Goal: Task Accomplishment & Management: Complete application form

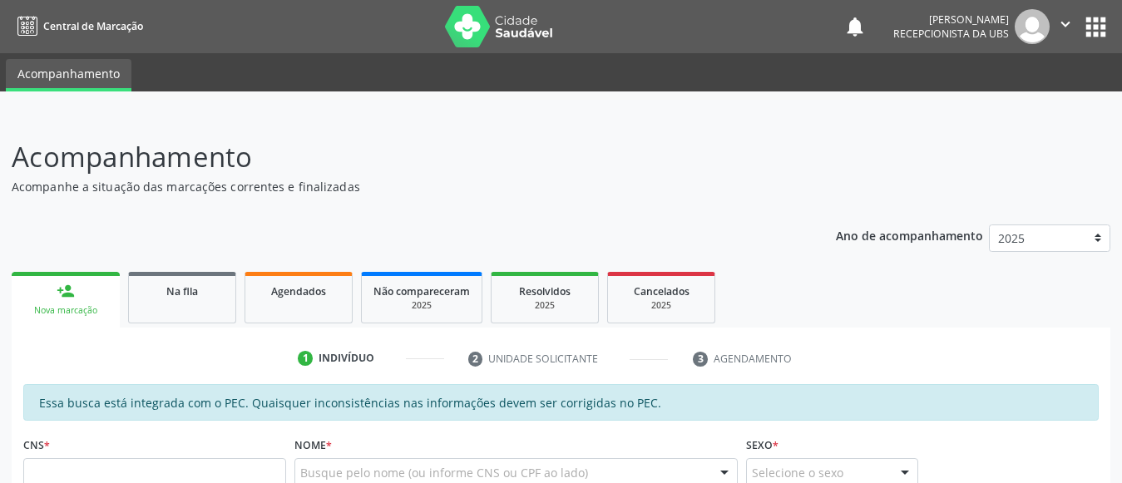
scroll to position [150, 0]
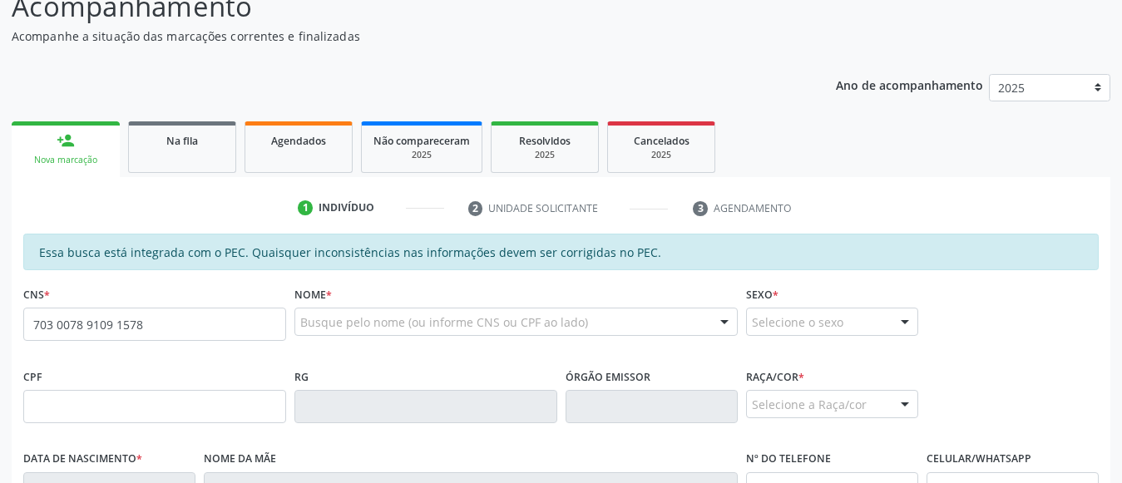
type input "703 0078 9109 1578"
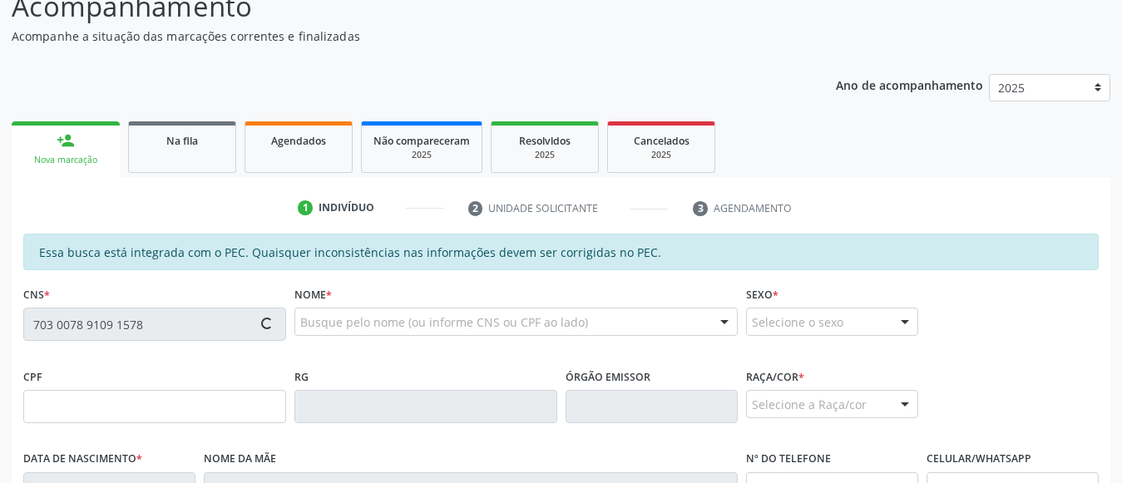
scroll to position [262, 0]
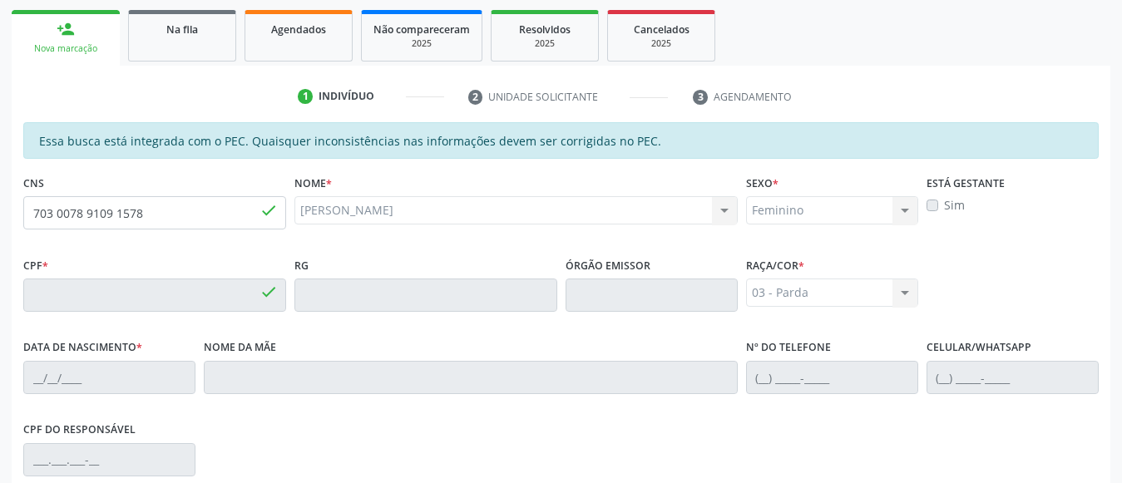
type input "889.248.234-34"
type input "2[DATE]"
type input "[PERSON_NAME]"
type input "[PHONE_NUMBER]"
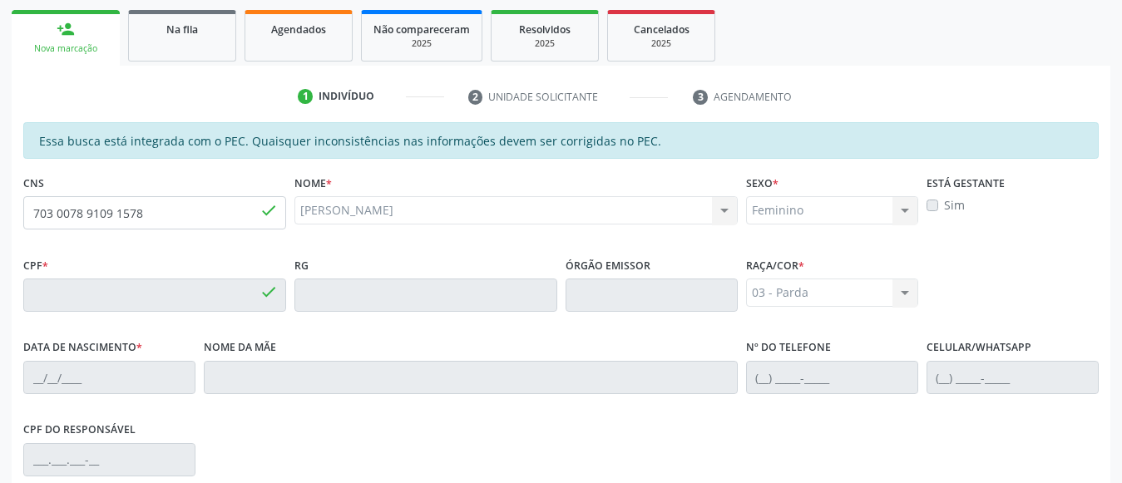
type input "S/N"
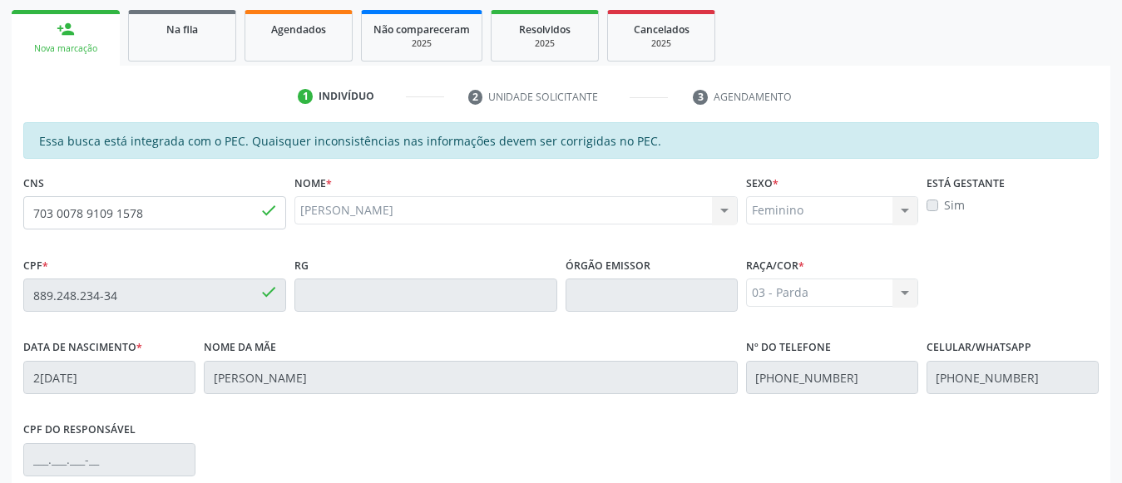
scroll to position [490, 0]
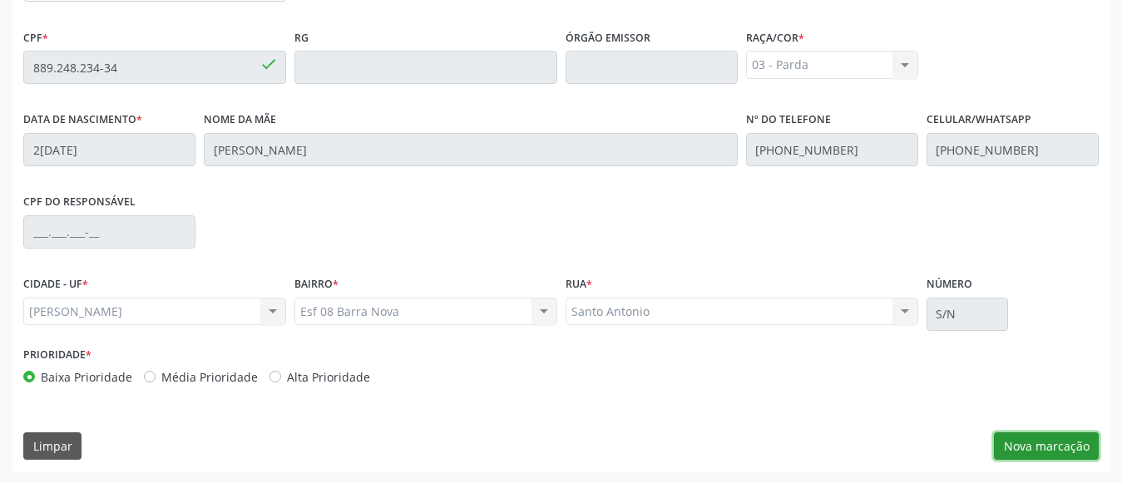
click at [1015, 445] on button "Nova marcação" at bounding box center [1046, 446] width 105 height 28
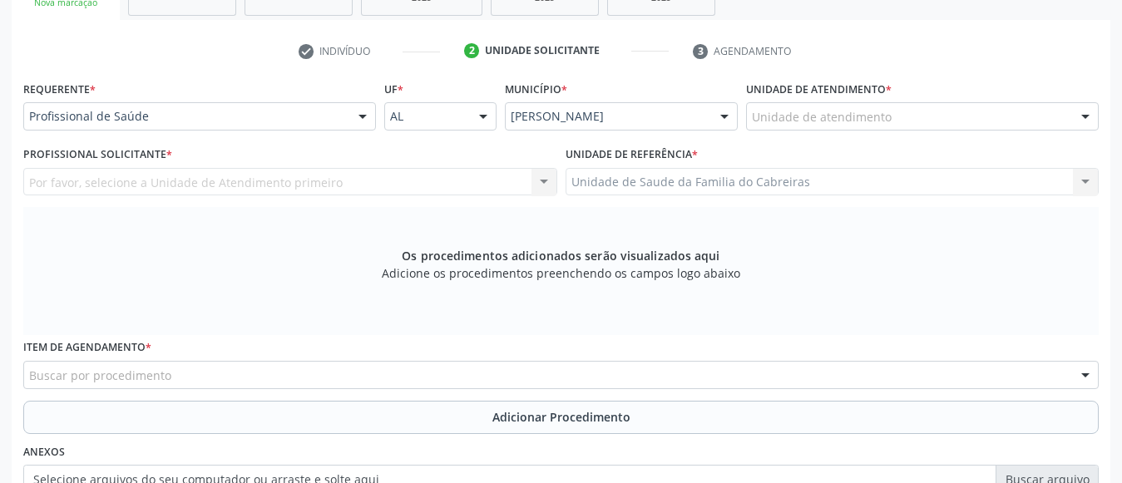
scroll to position [307, 0]
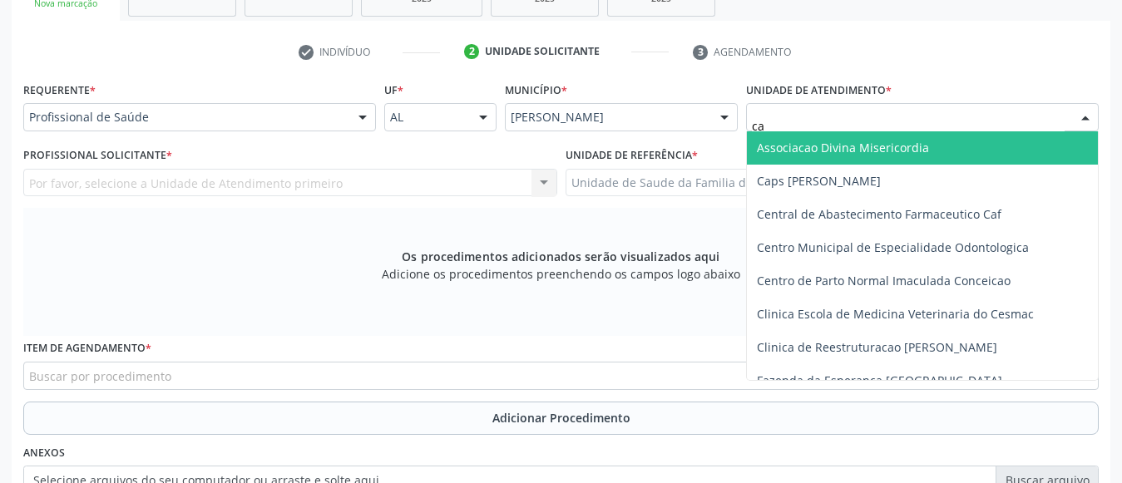
type input "cab"
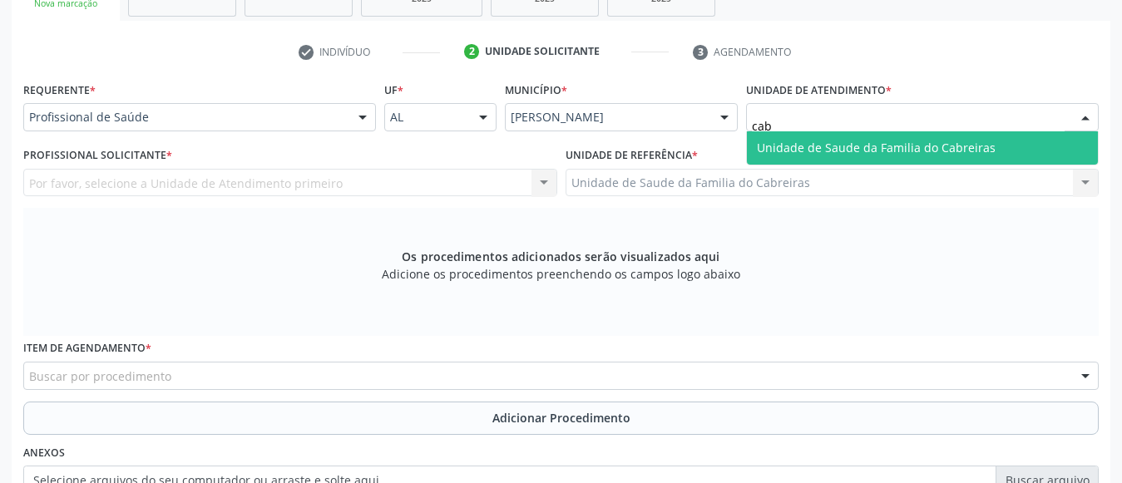
click at [809, 144] on span "Unidade de Saude da Familia do Cabreiras" at bounding box center [876, 148] width 239 height 16
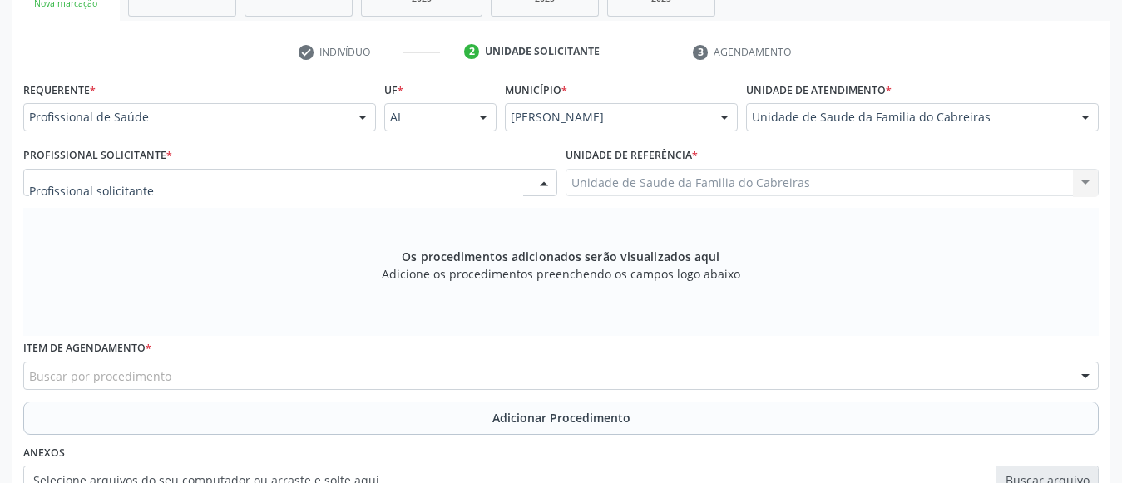
click at [430, 181] on div at bounding box center [290, 183] width 534 height 28
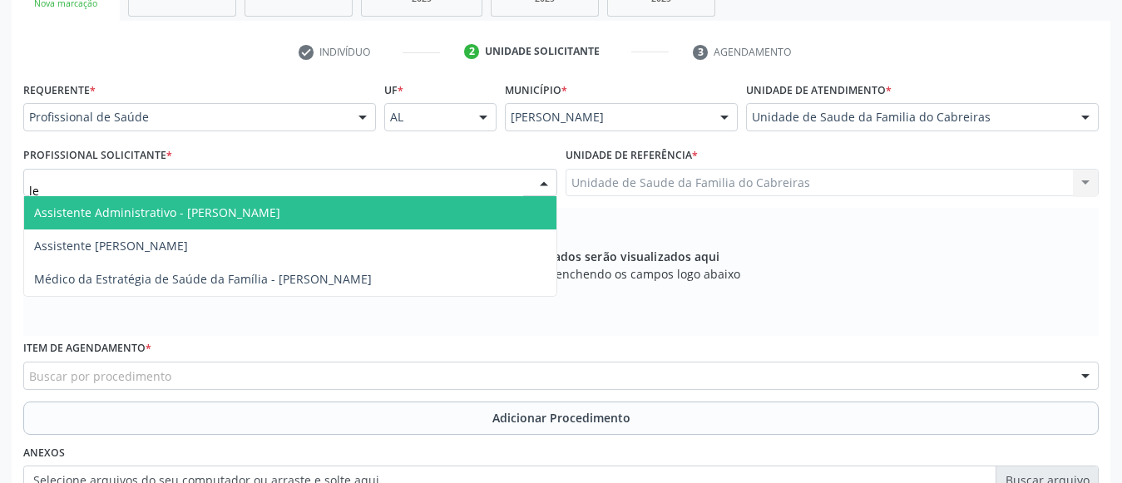
type input "let"
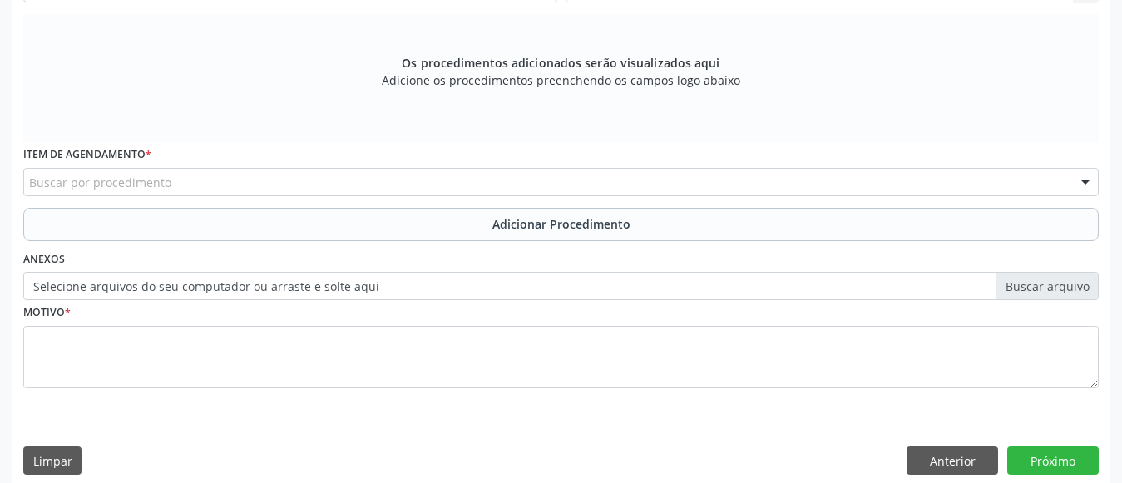
scroll to position [516, 0]
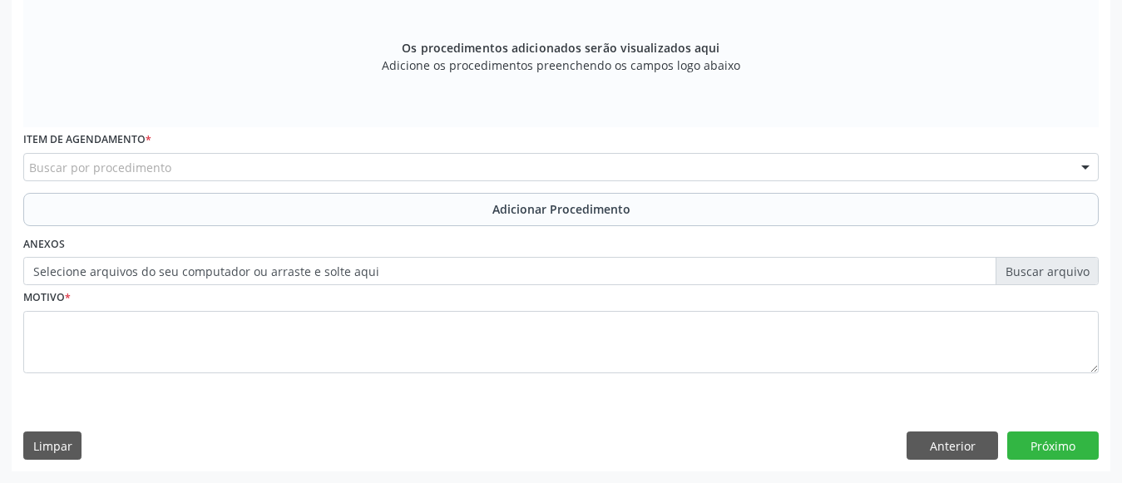
click at [417, 177] on div "Buscar por procedimento" at bounding box center [560, 167] width 1075 height 28
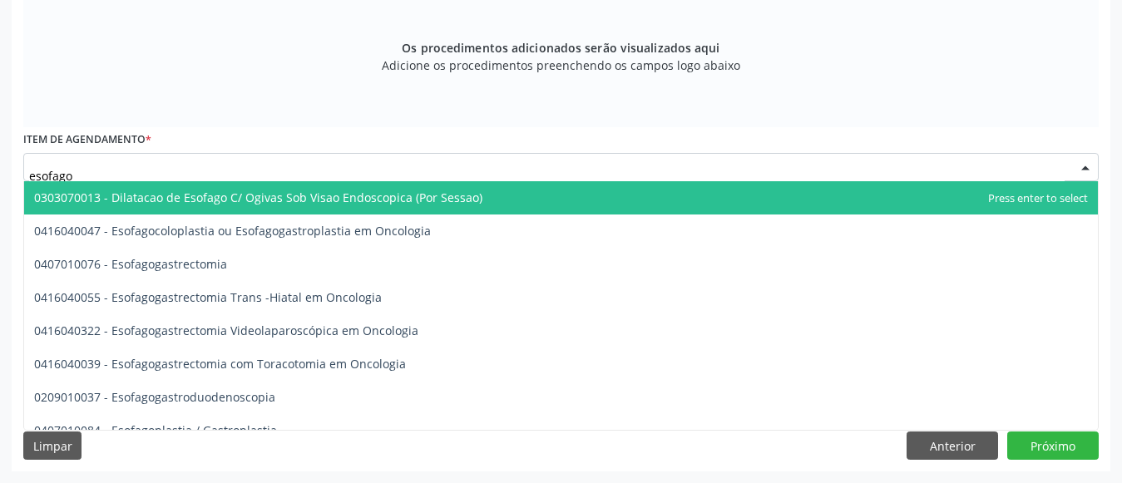
type input "esofagog"
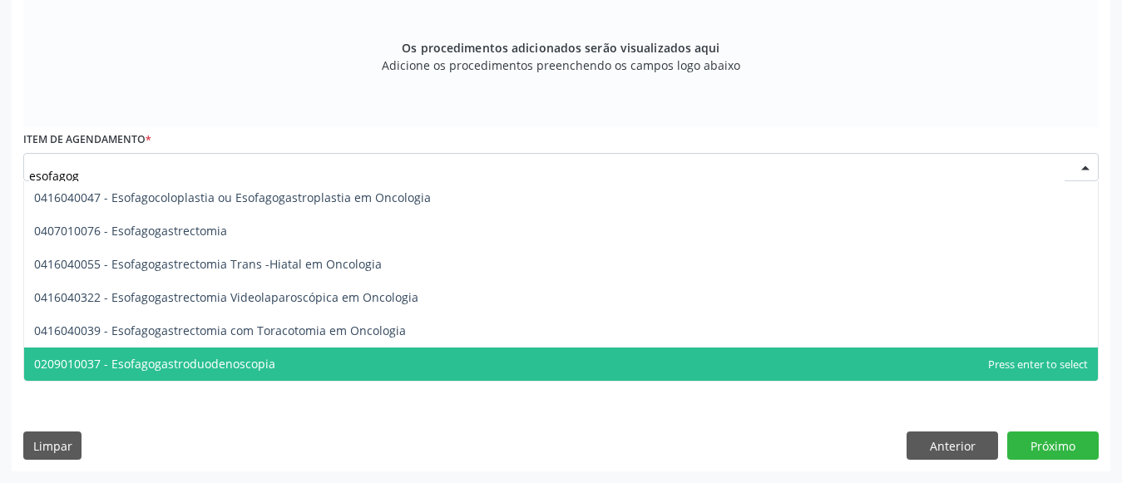
click at [300, 365] on span "0209010037 - Esofagogastroduodenoscopia" at bounding box center [560, 364] width 1073 height 33
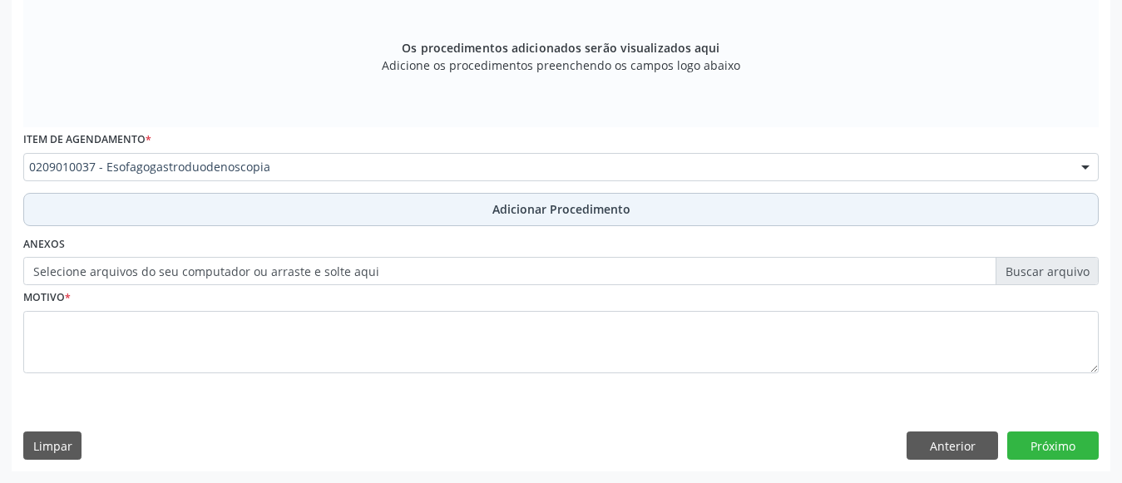
click at [392, 205] on button "Adicionar Procedimento" at bounding box center [560, 209] width 1075 height 33
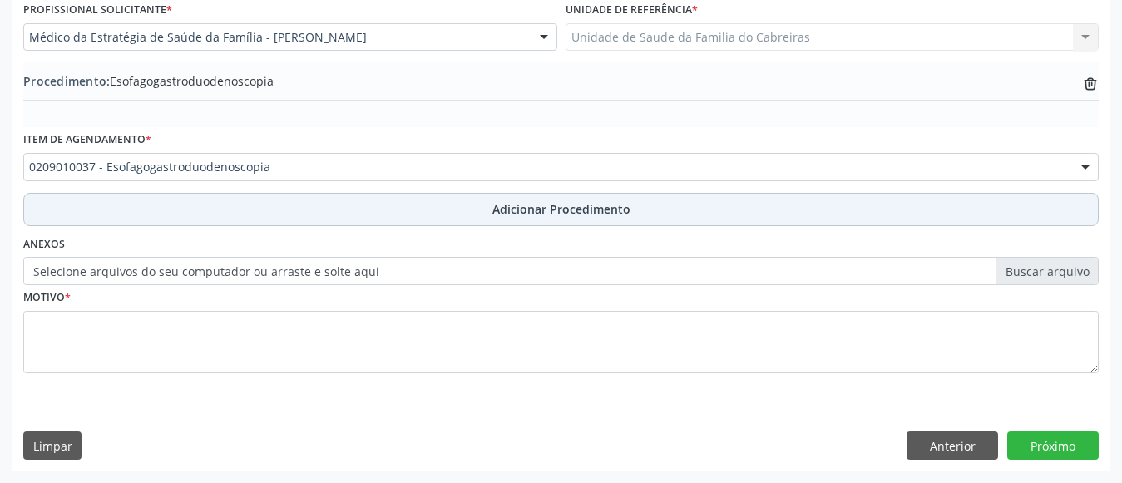
scroll to position [452, 0]
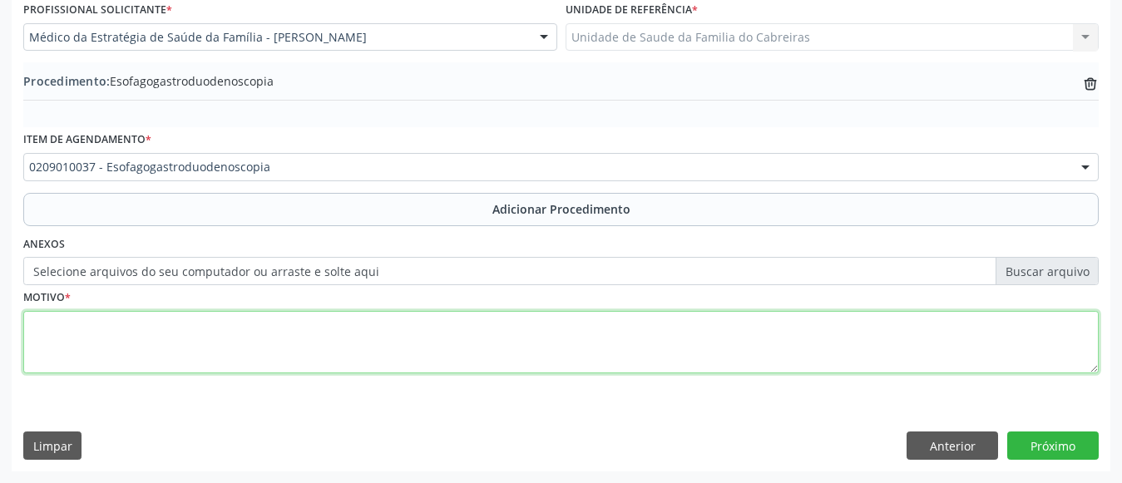
click at [339, 348] on textarea at bounding box center [560, 342] width 1075 height 63
type textarea "i"
type textarea "Investigação H.PYLORI"
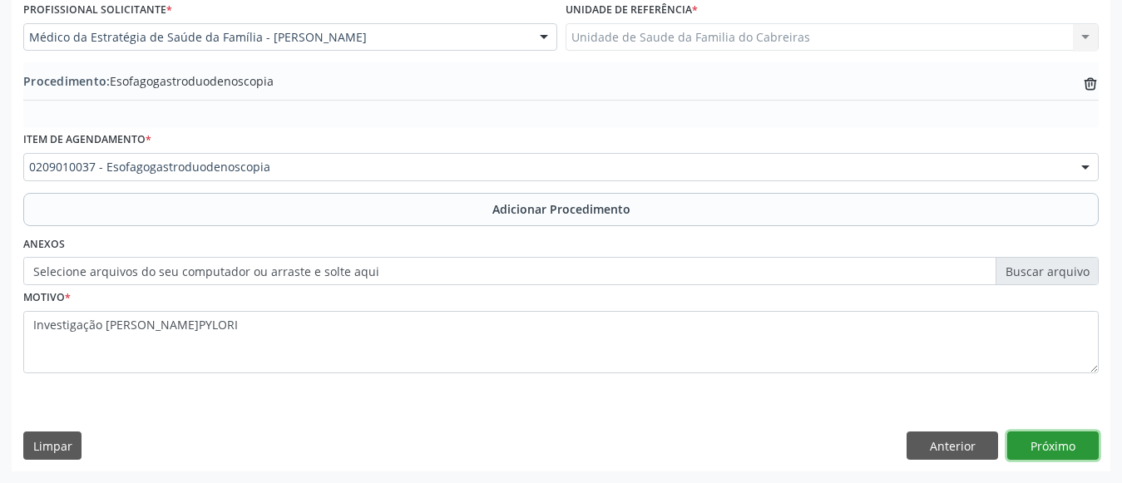
click at [1062, 451] on button "Próximo" at bounding box center [1052, 446] width 91 height 28
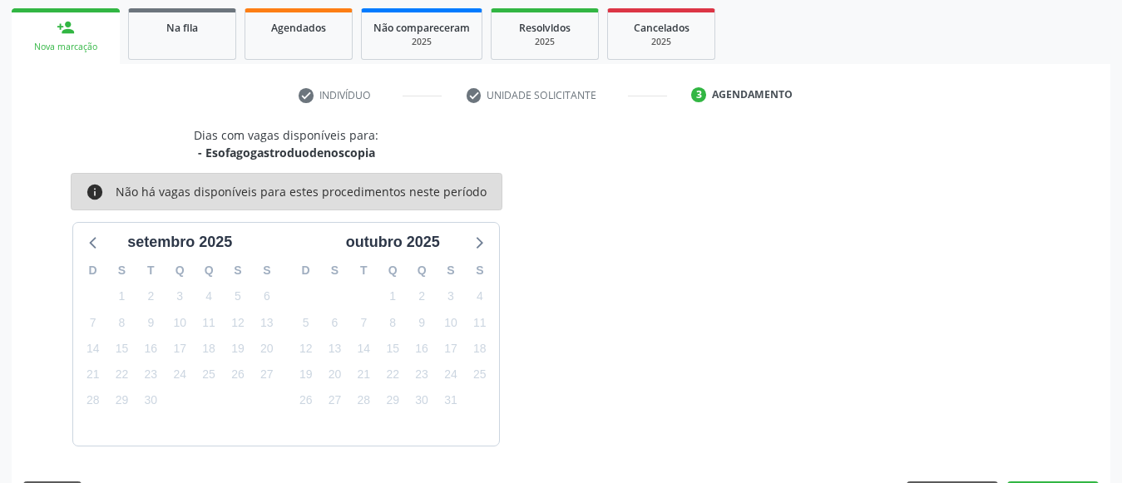
scroll to position [313, 0]
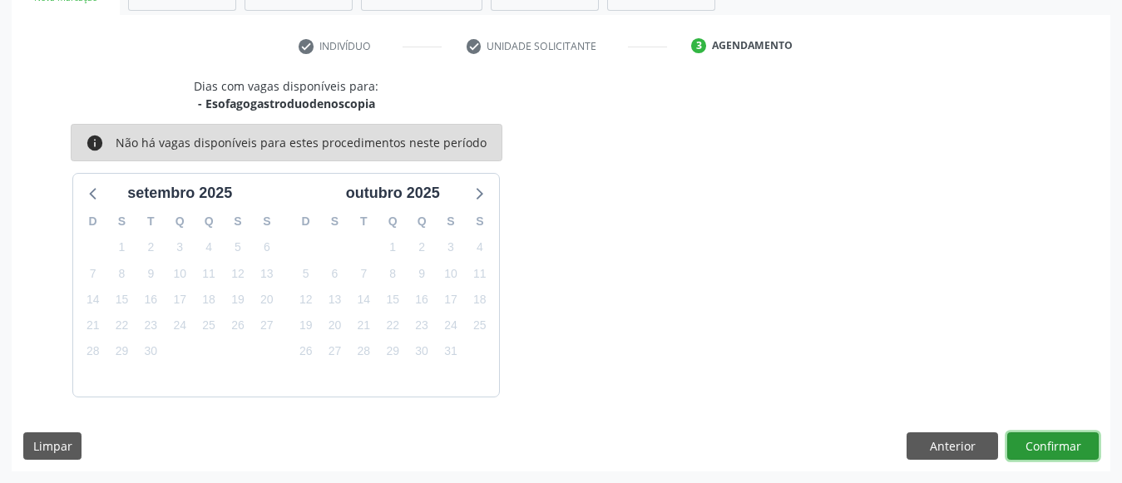
click at [1062, 451] on button "Confirmar" at bounding box center [1052, 446] width 91 height 28
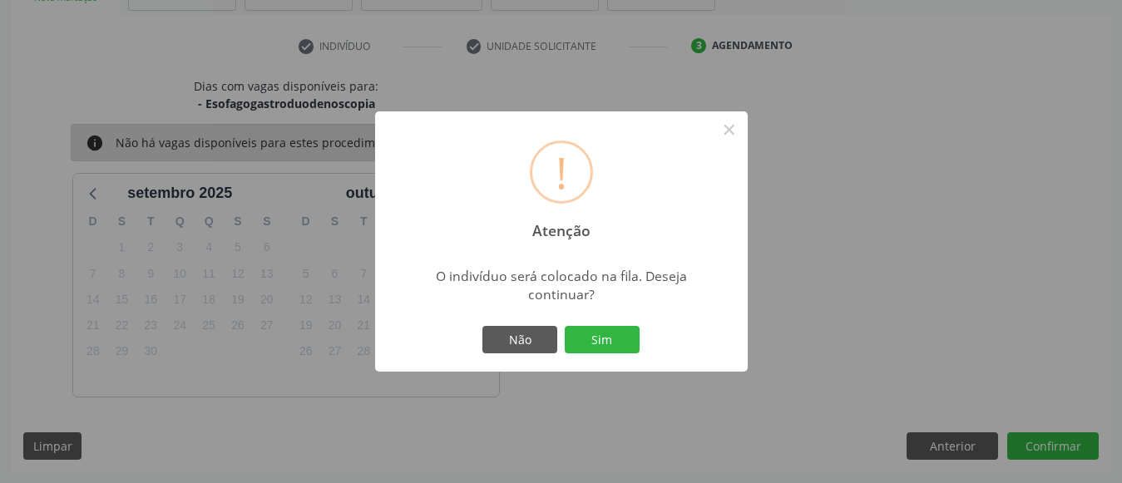
click at [565, 326] on button "Sim" at bounding box center [602, 340] width 75 height 28
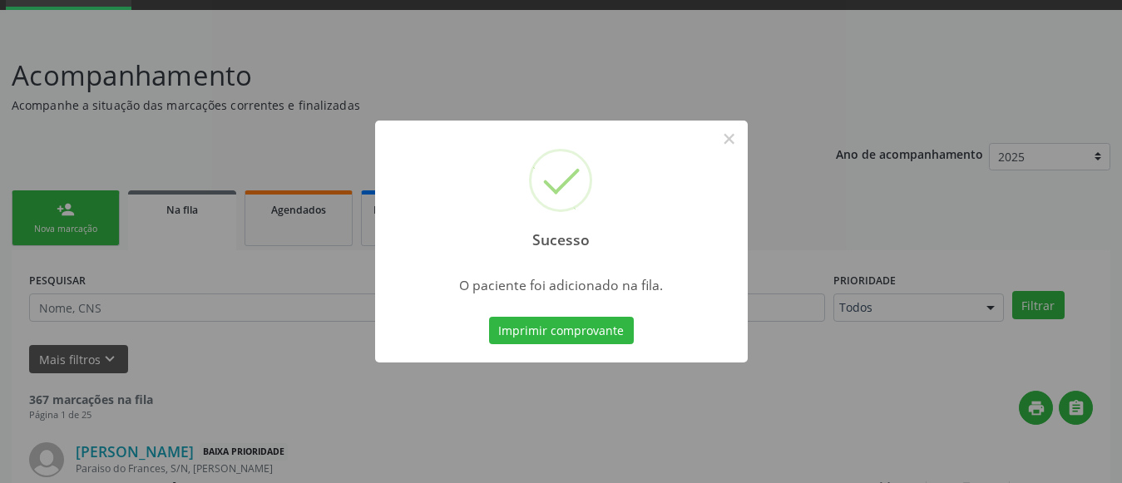
scroll to position [81, 0]
click at [728, 136] on button "×" at bounding box center [729, 139] width 28 height 28
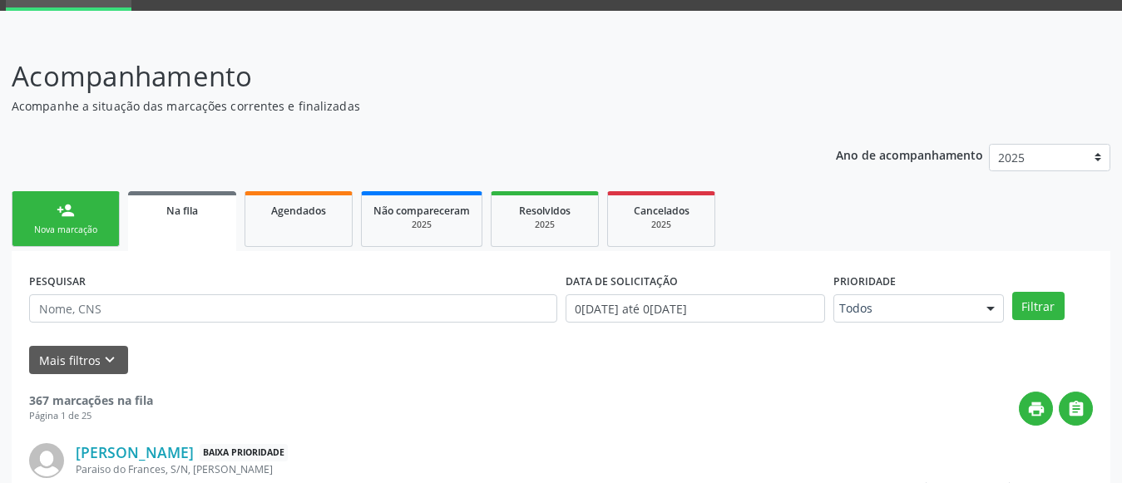
click at [52, 201] on link "person_add Nova marcação" at bounding box center [66, 219] width 108 height 56
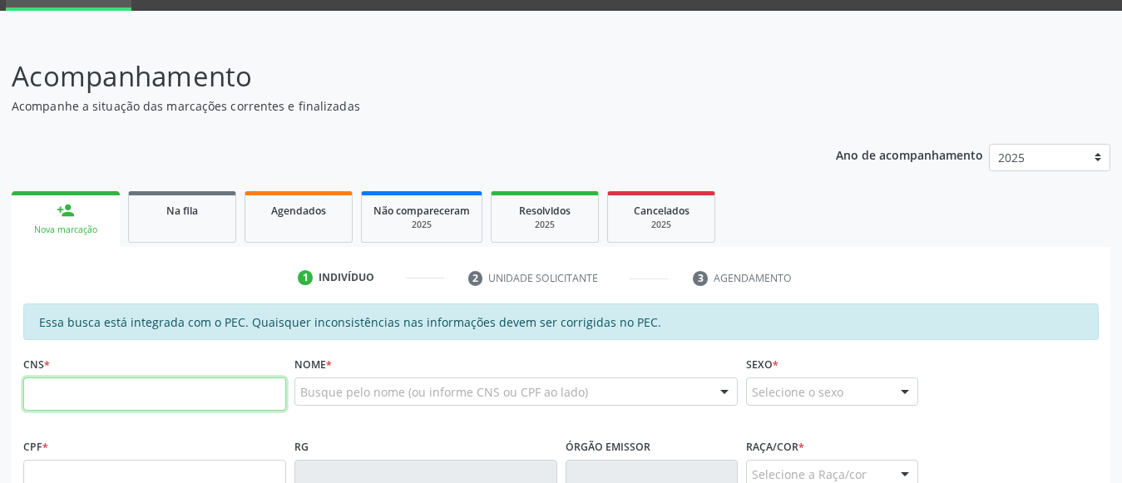
click at [127, 387] on input "text" at bounding box center [154, 393] width 263 height 33
type input "708 0083 1579 8820"
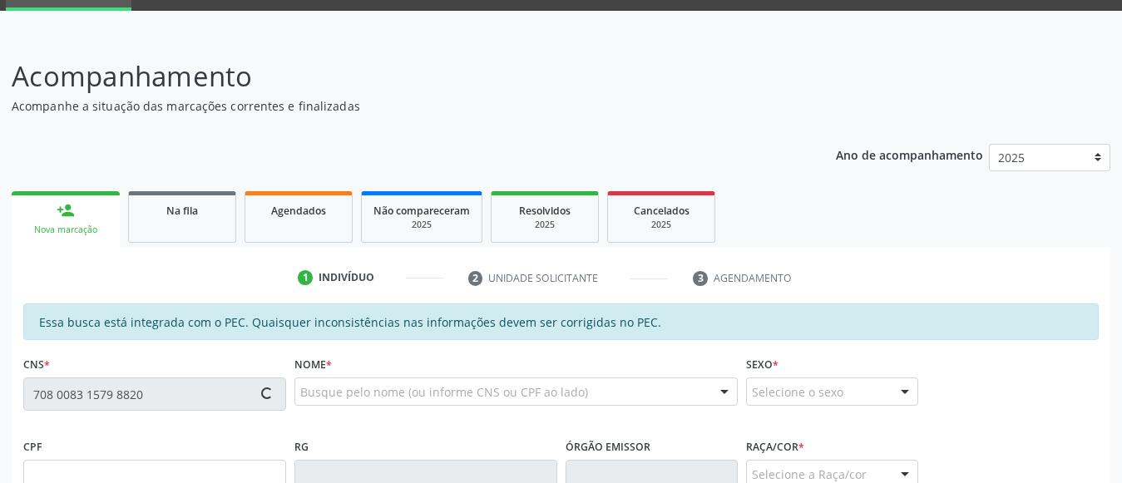
type input "080.433.204-54"
type input "13/12/1959"
type input "Neuza Laurinda da Conceiao"
type input "(82) 99374-2094"
type input "S/N"
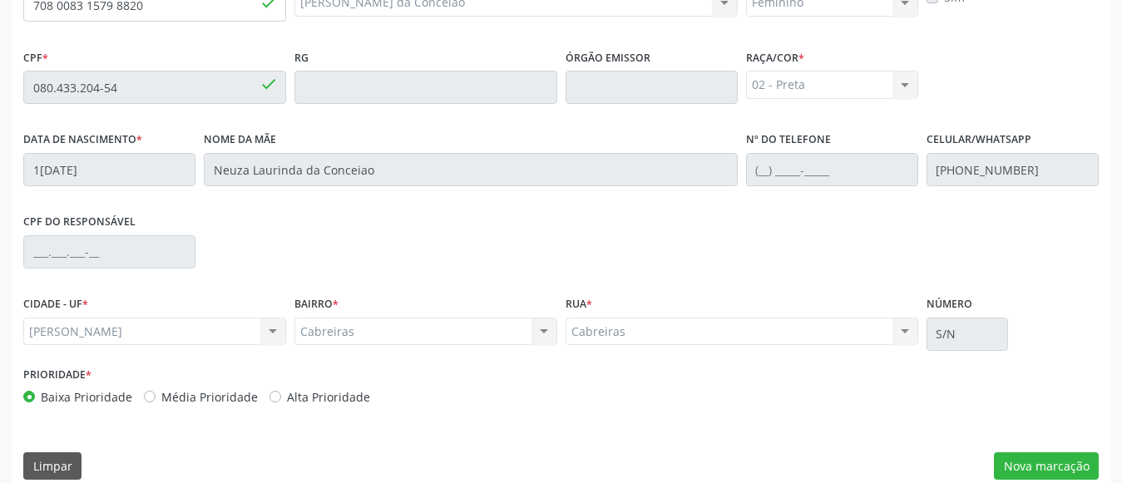
scroll to position [471, 0]
click at [1021, 458] on button "Nova marcação" at bounding box center [1046, 465] width 105 height 28
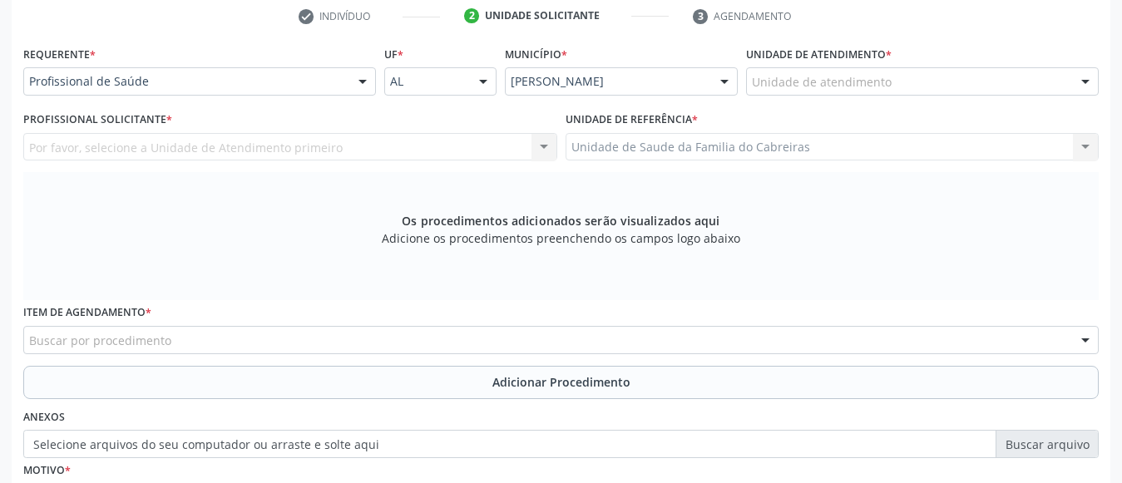
scroll to position [342, 0]
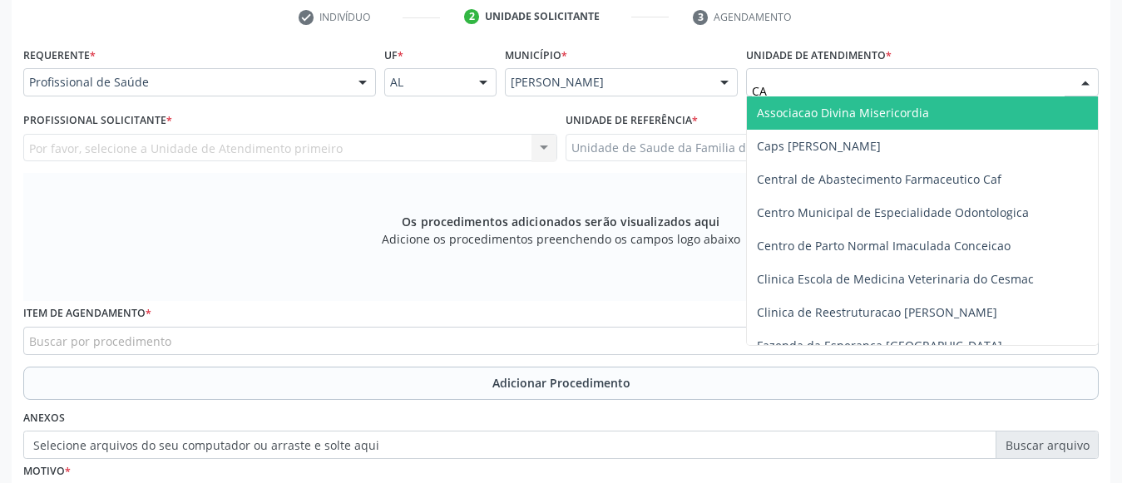
type input "CAB"
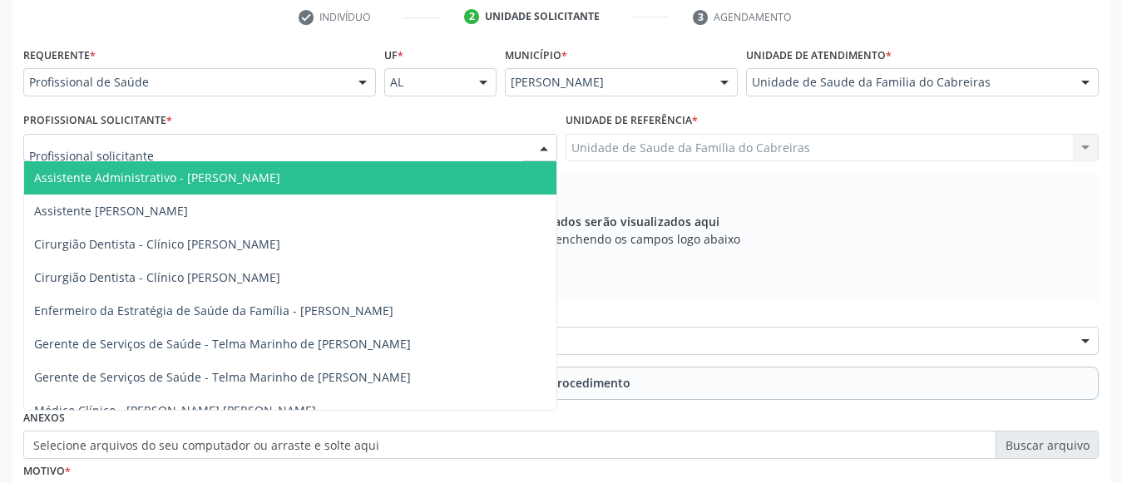
click at [443, 147] on div at bounding box center [290, 148] width 534 height 28
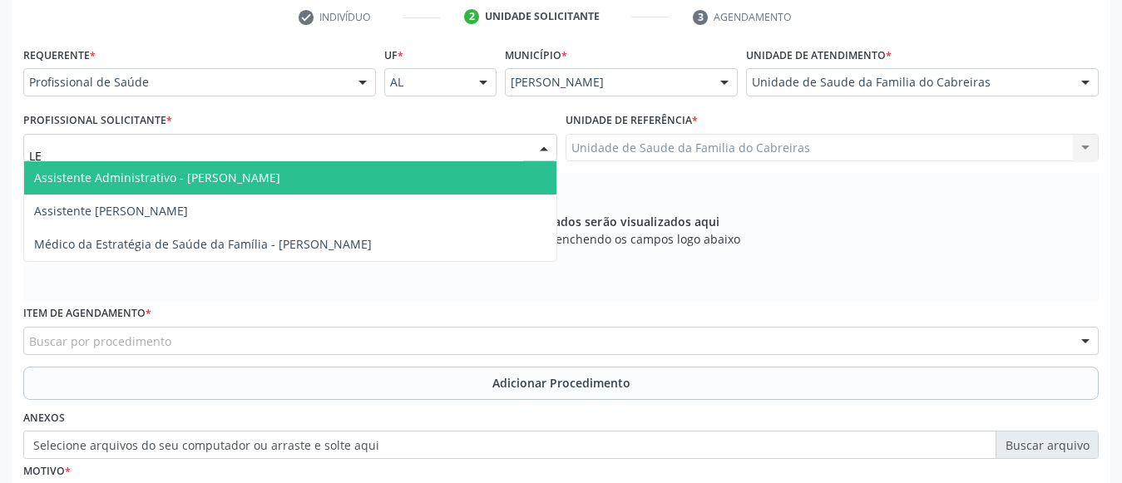
type input "LET"
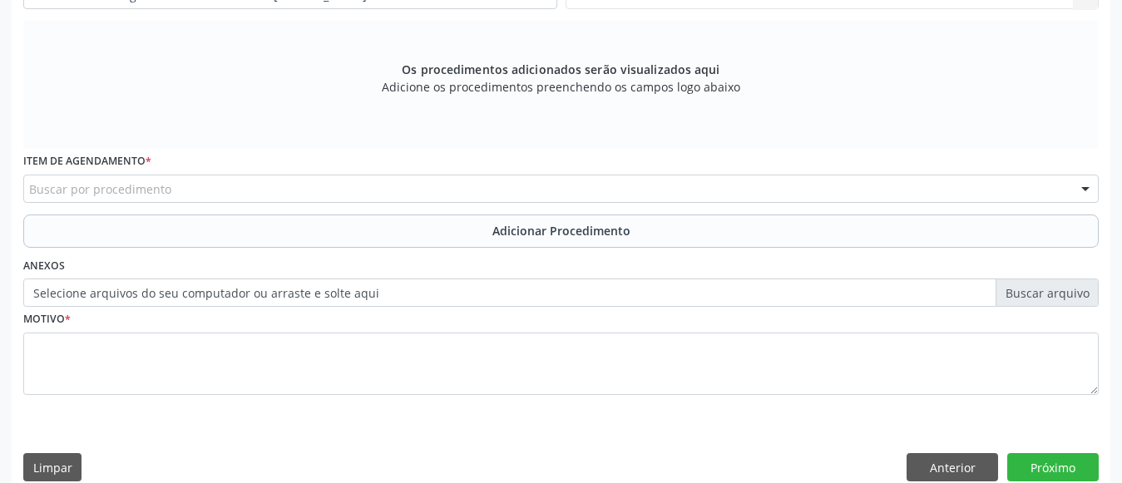
scroll to position [495, 0]
click at [439, 176] on div "Buscar por procedimento" at bounding box center [560, 188] width 1075 height 28
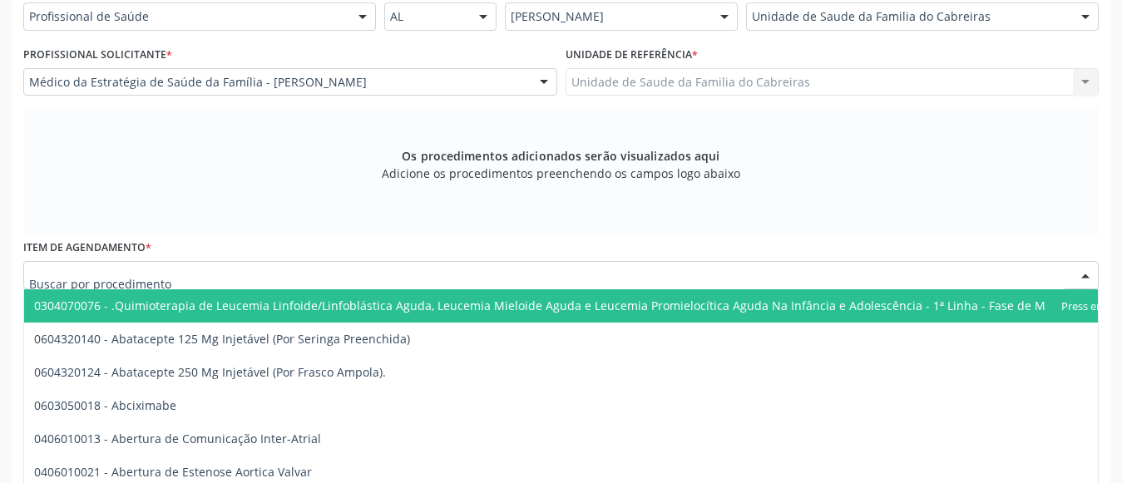
scroll to position [423, 0]
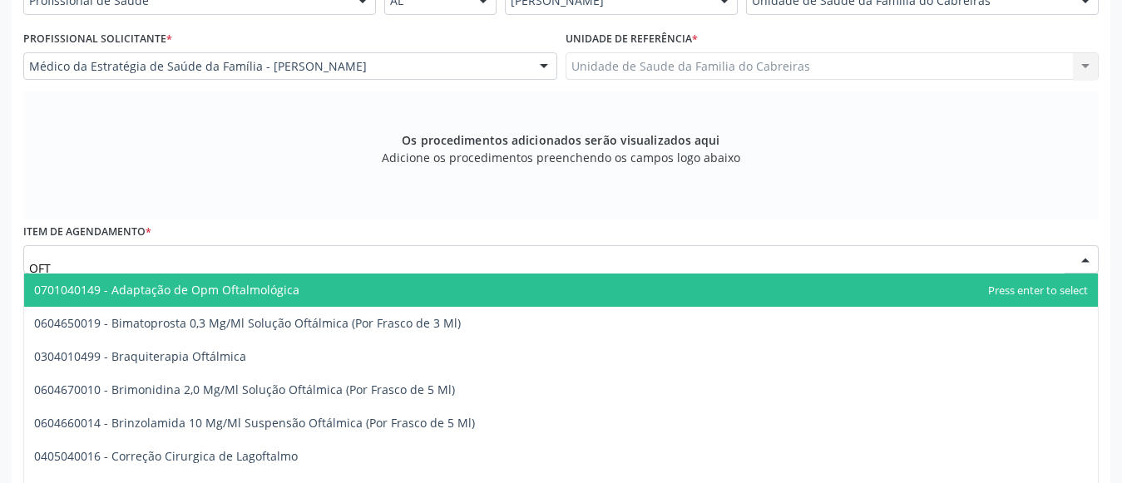
type input "OFTA"
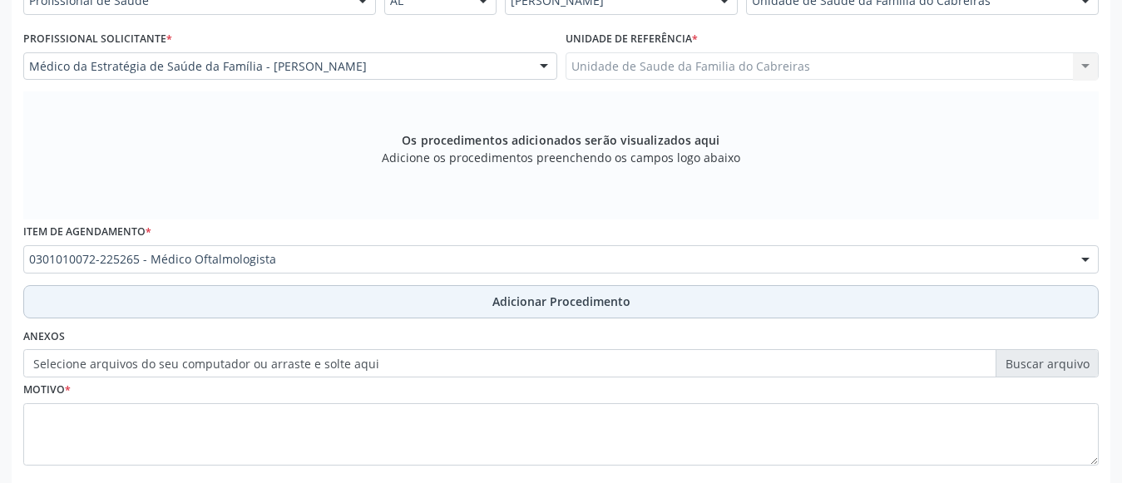
click at [354, 314] on button "Adicionar Procedimento" at bounding box center [560, 301] width 1075 height 33
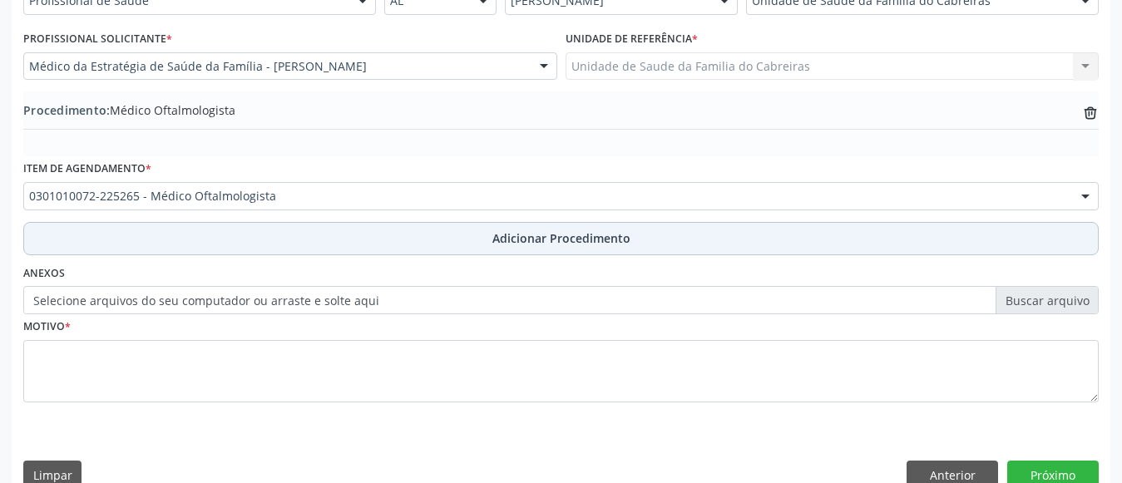
scroll to position [452, 0]
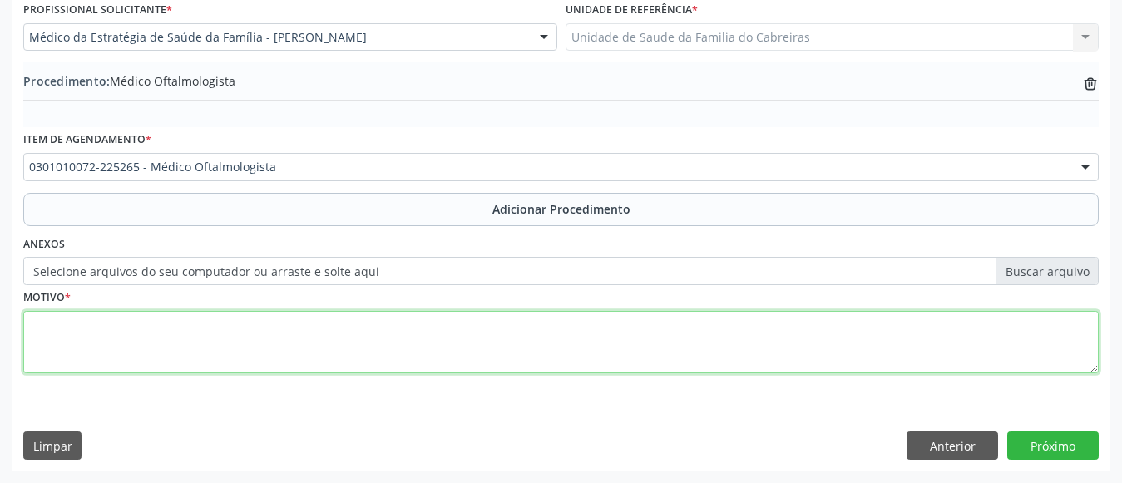
click at [362, 351] on textarea at bounding box center [560, 342] width 1075 height 63
type textarea "Exame dos olhos e da visão"
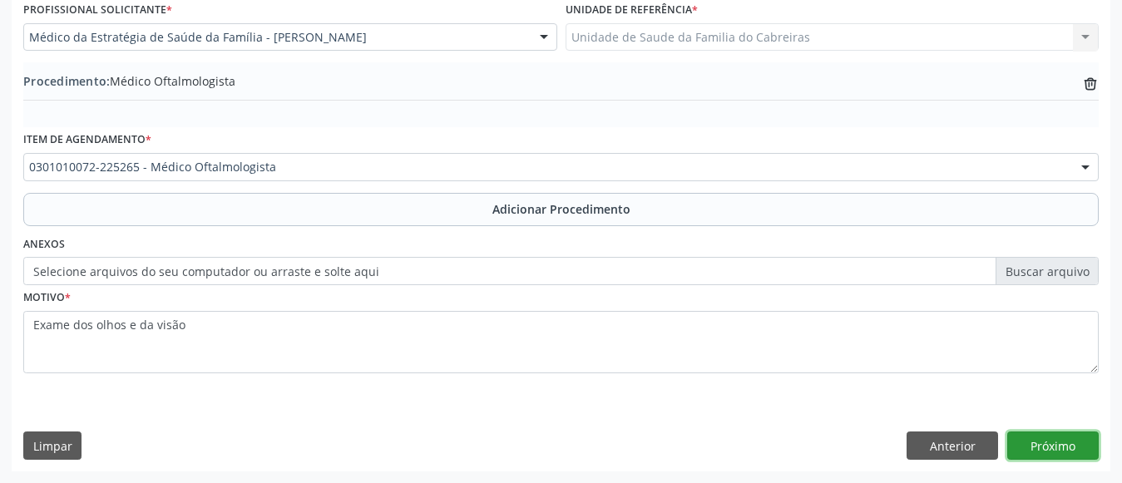
click at [1078, 439] on button "Próximo" at bounding box center [1052, 446] width 91 height 28
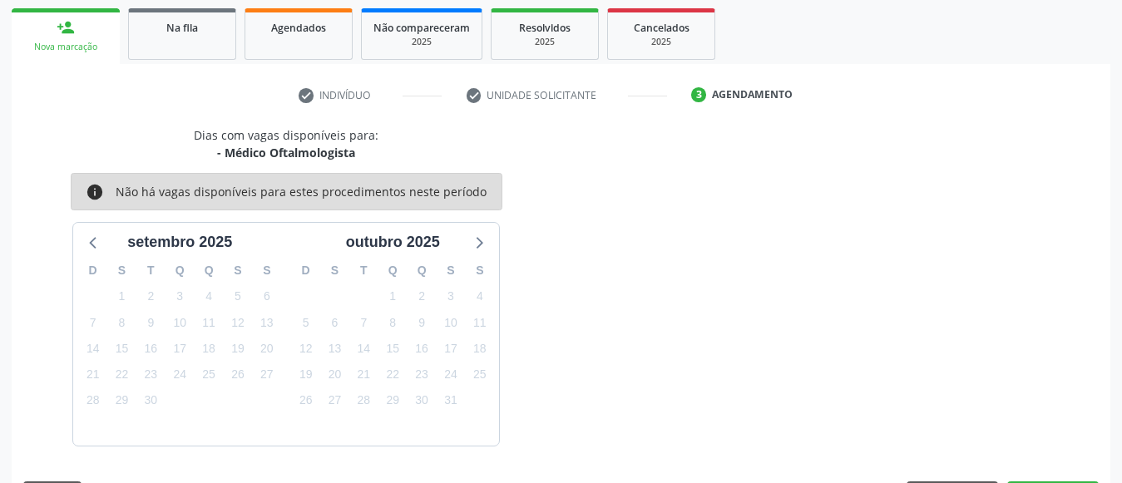
scroll to position [313, 0]
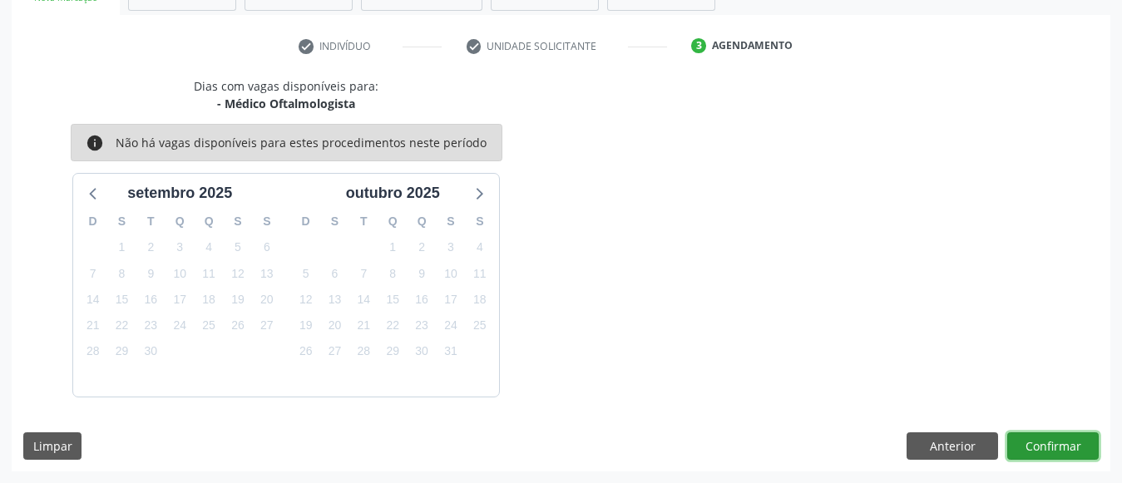
click at [1078, 439] on button "Confirmar" at bounding box center [1052, 446] width 91 height 28
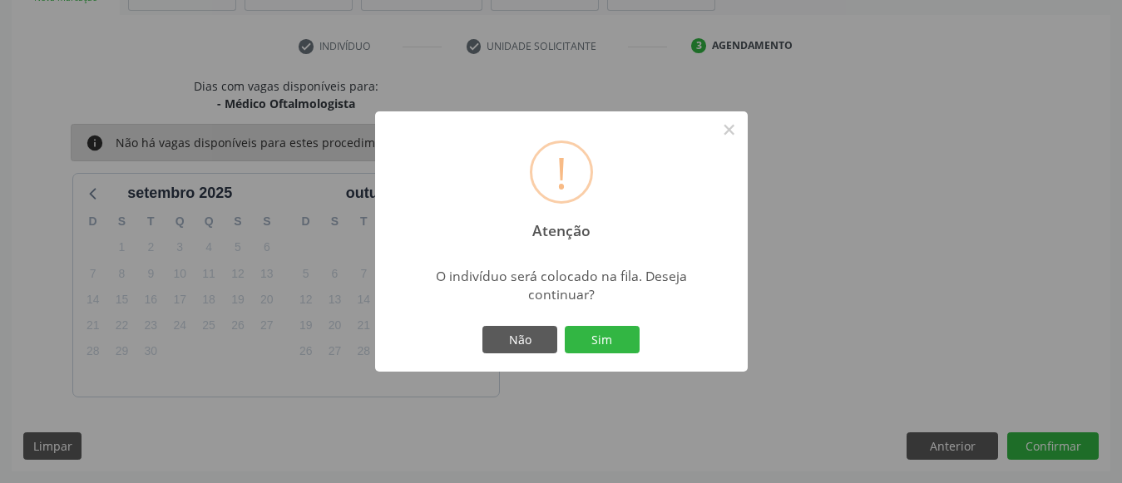
click at [565, 326] on button "Sim" at bounding box center [602, 340] width 75 height 28
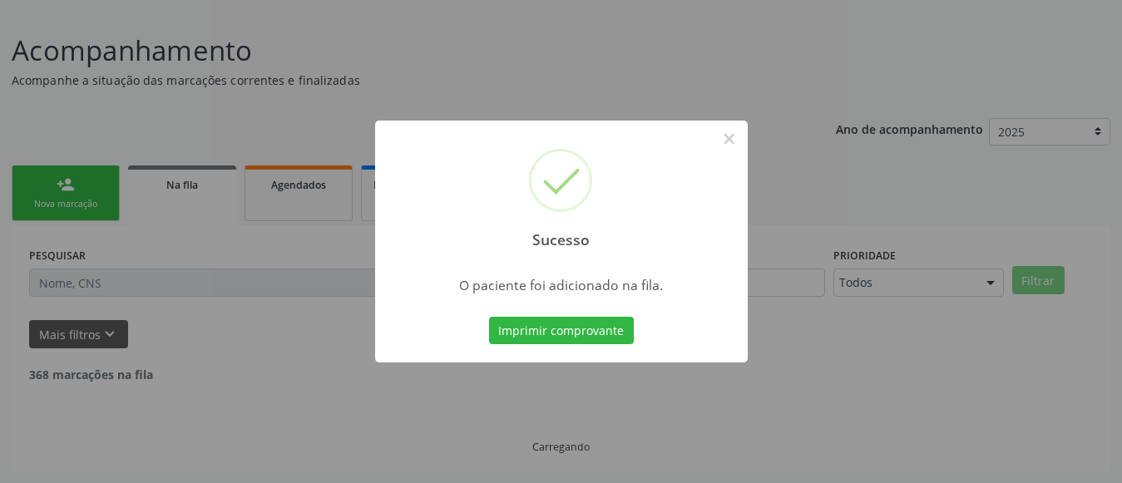
scroll to position [89, 0]
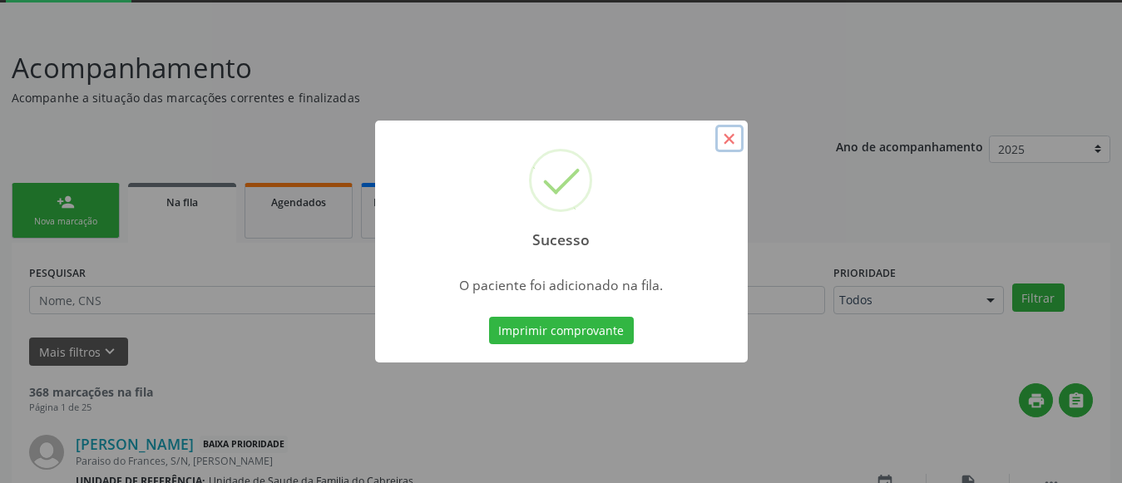
click at [725, 134] on button "×" at bounding box center [729, 139] width 28 height 28
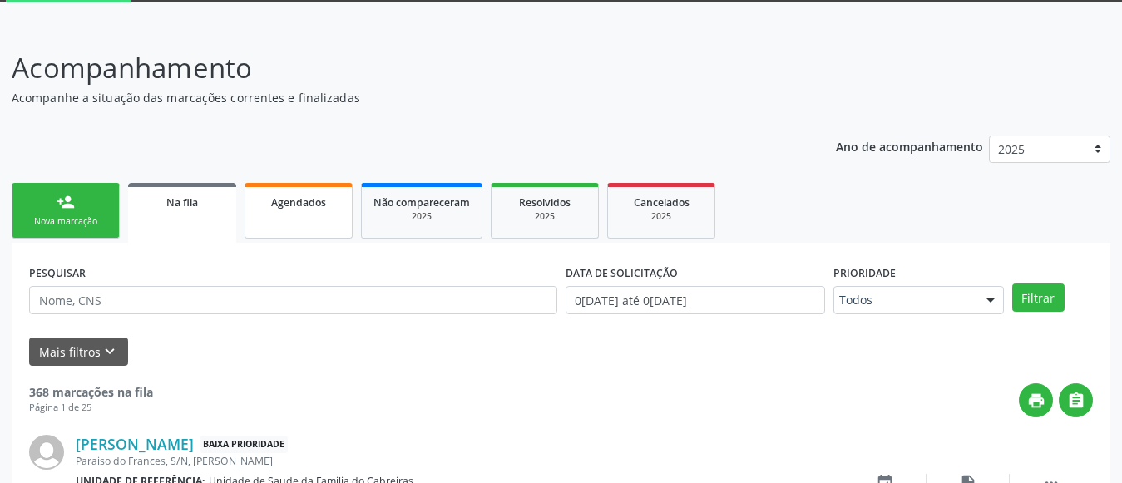
click at [304, 213] on link "Agendados" at bounding box center [298, 211] width 108 height 56
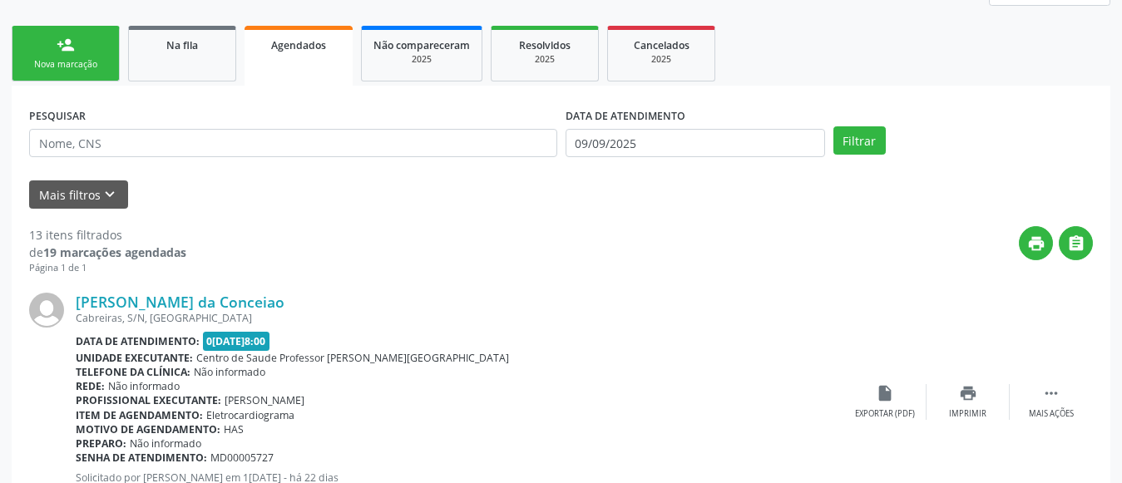
scroll to position [214, 0]
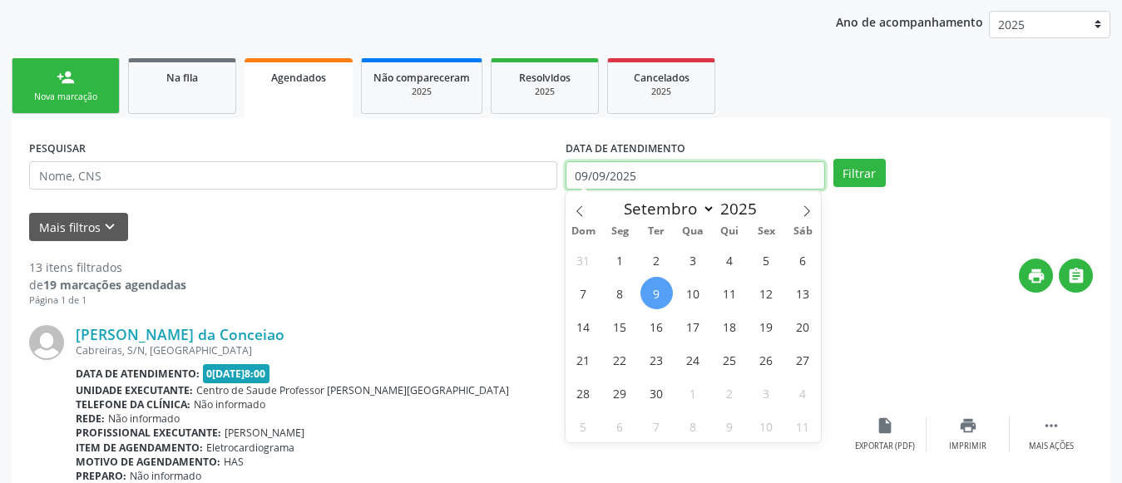
click at [672, 178] on input "09/09/2025" at bounding box center [694, 175] width 259 height 28
click at [693, 294] on span "10" at bounding box center [693, 293] width 32 height 32
type input "10/09/2025"
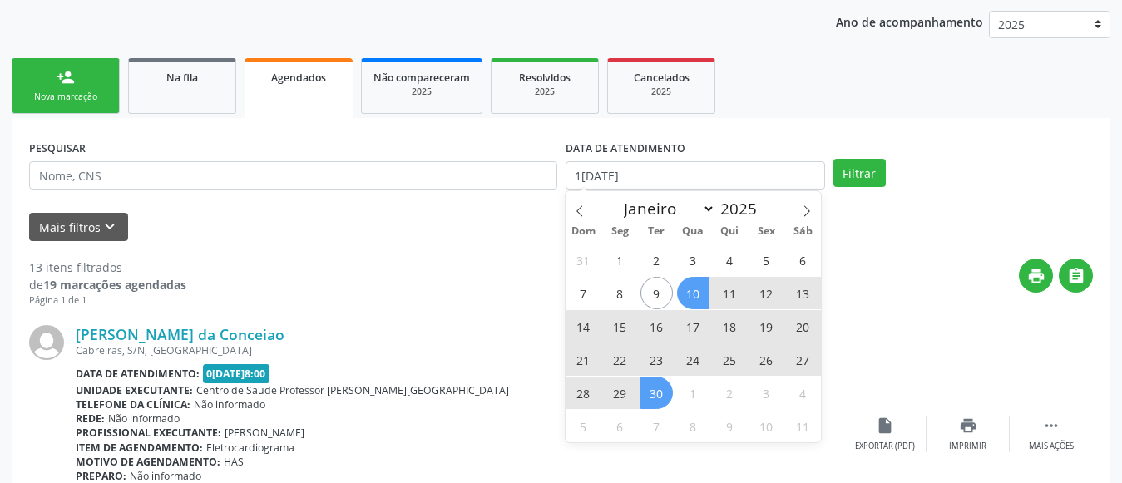
click at [655, 399] on span "30" at bounding box center [656, 393] width 32 height 32
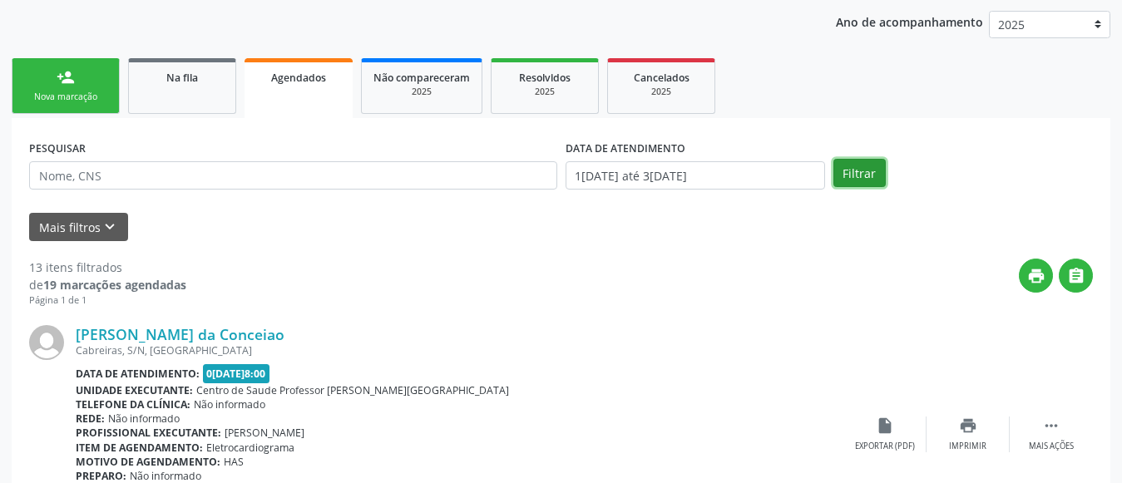
click at [873, 164] on button "Filtrar" at bounding box center [859, 173] width 52 height 28
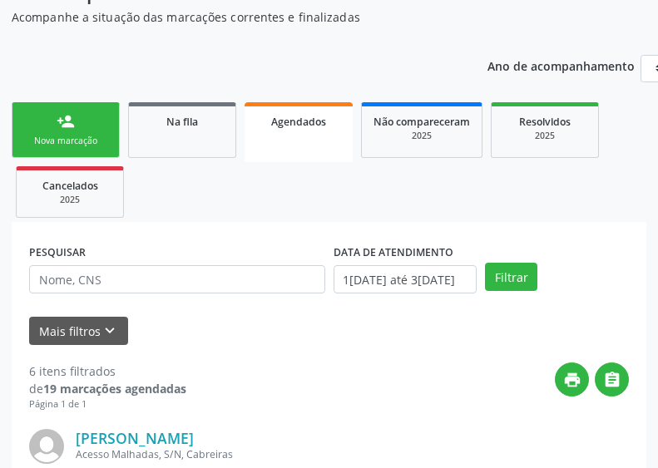
scroll to position [169, 0]
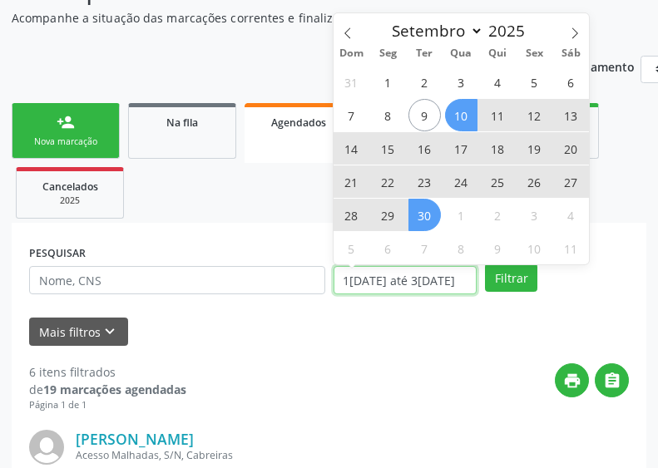
click at [388, 279] on input "10/09/2025 até 30/09/2025" at bounding box center [405, 280] width 144 height 28
click at [420, 215] on span "30" at bounding box center [424, 215] width 32 height 32
type input "30/09/2025"
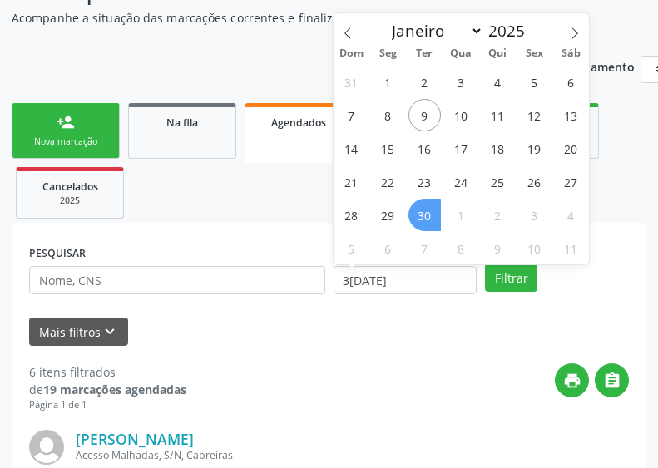
click at [427, 216] on span "30" at bounding box center [424, 215] width 32 height 32
click at [444, 282] on input "30/09/2025" at bounding box center [405, 280] width 144 height 28
click at [575, 36] on icon at bounding box center [575, 32] width 6 height 11
select select "9"
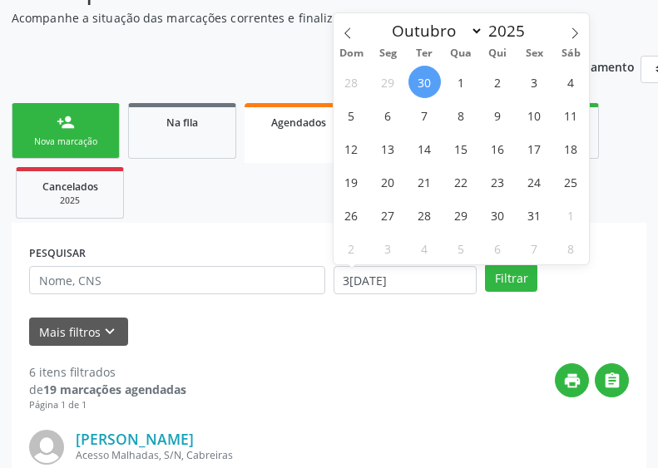
click at [425, 86] on span "30" at bounding box center [424, 82] width 32 height 32
type input "30/09/2025"
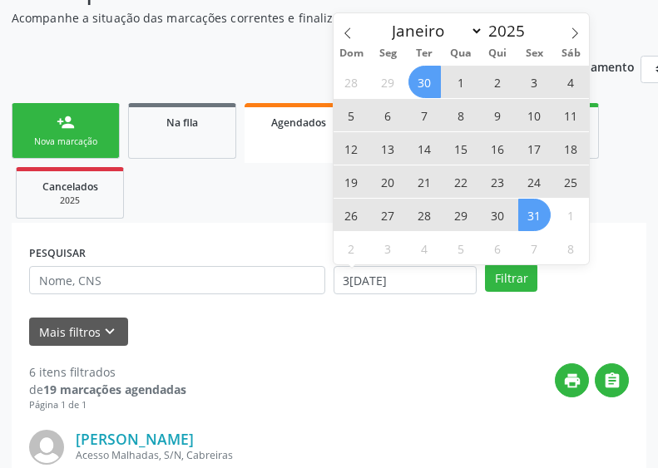
click at [533, 214] on span "31" at bounding box center [534, 215] width 32 height 32
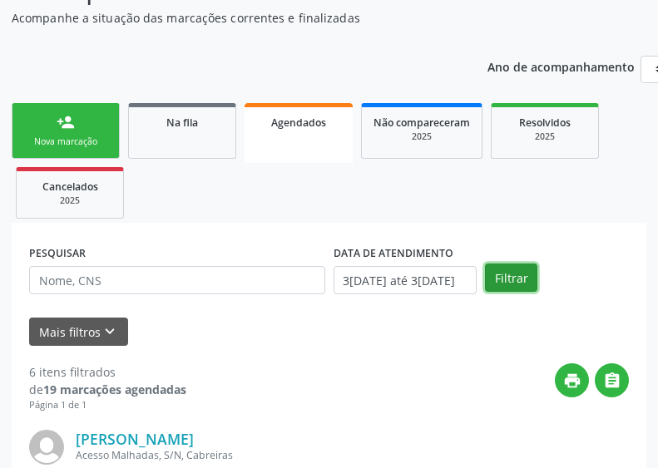
click at [521, 274] on button "Filtrar" at bounding box center [511, 278] width 52 height 28
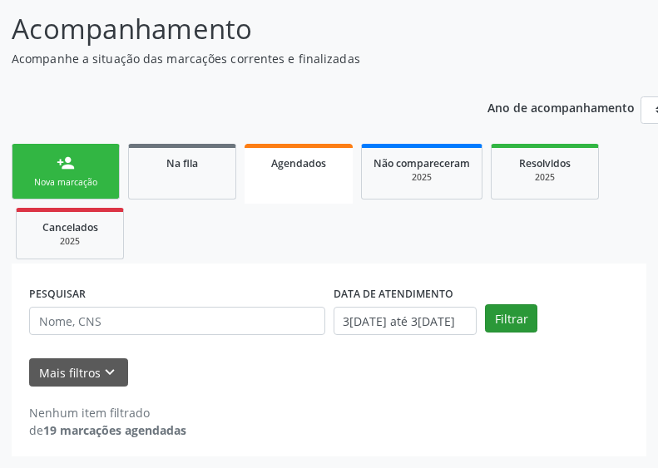
scroll to position [128, 0]
click at [503, 320] on button "Filtrar" at bounding box center [511, 318] width 52 height 28
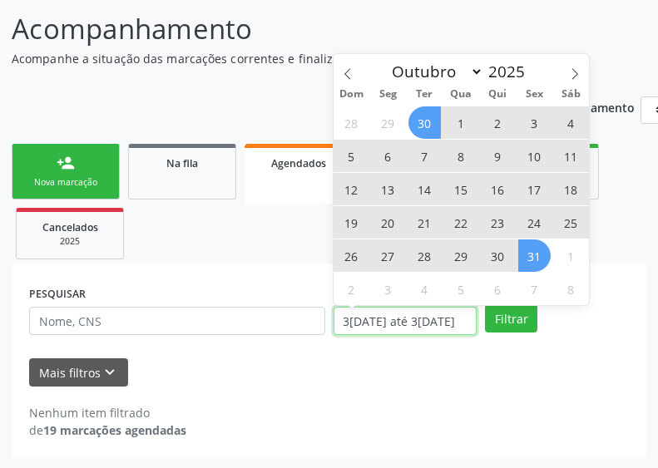
click at [407, 323] on input "30/09/2025 até 31/10/2025" at bounding box center [405, 321] width 144 height 28
click at [342, 71] on icon at bounding box center [348, 74] width 12 height 12
select select "8"
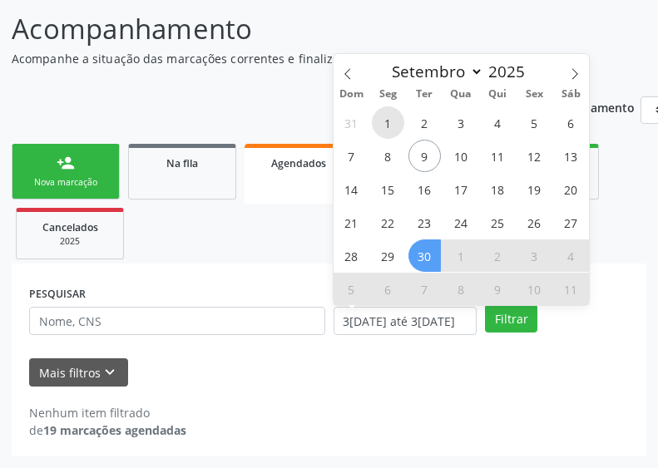
click at [390, 122] on span "1" at bounding box center [388, 122] width 32 height 32
type input "01/09/2025"
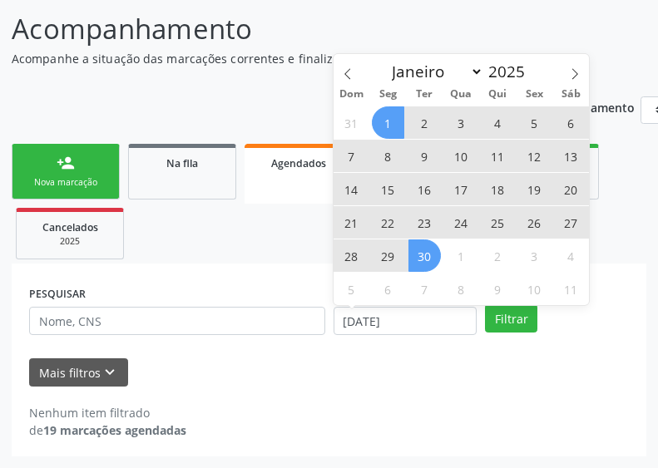
click at [432, 257] on span "30" at bounding box center [424, 255] width 32 height 32
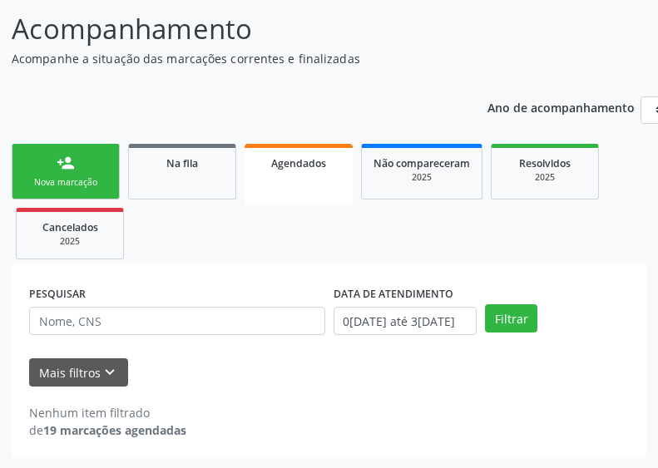
click at [432, 257] on ul "person_add Nova marcação Na fila Agendados Não compareceram 2025 Resolvidos 202…" at bounding box center [329, 202] width 634 height 124
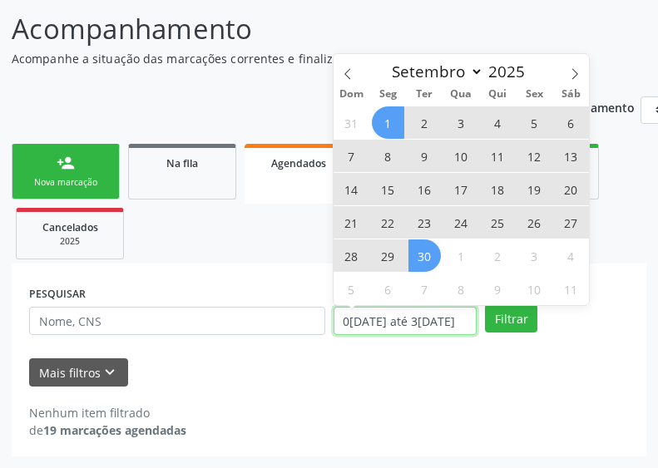
click at [412, 334] on input "01/09/2025 até 30/09/2025" at bounding box center [405, 321] width 144 height 28
click at [431, 162] on span "9" at bounding box center [424, 156] width 32 height 32
type input "09/09/2025"
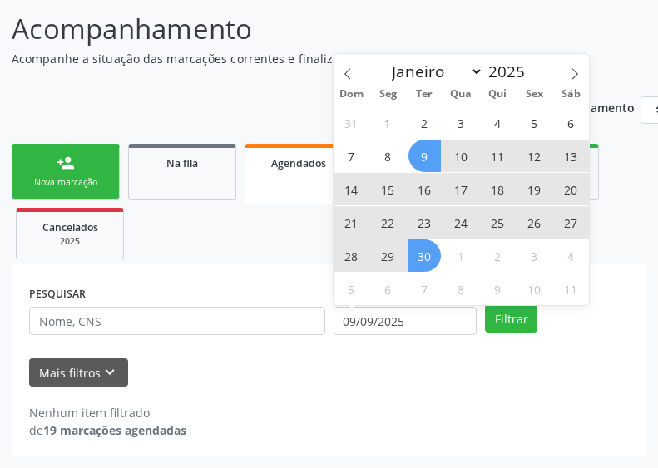
click at [417, 254] on span "30" at bounding box center [424, 255] width 32 height 32
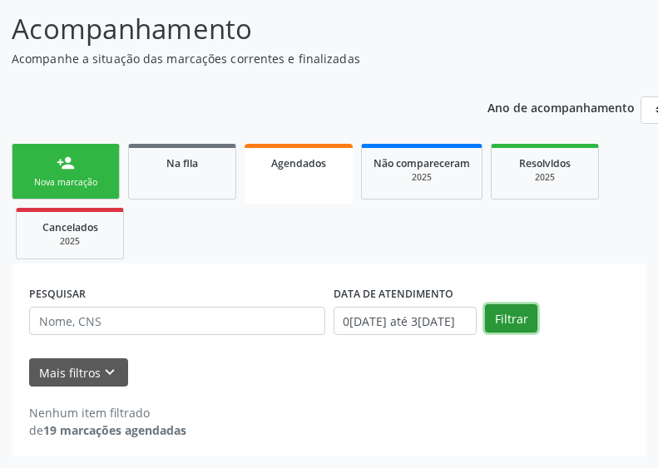
click at [501, 325] on button "Filtrar" at bounding box center [511, 318] width 52 height 28
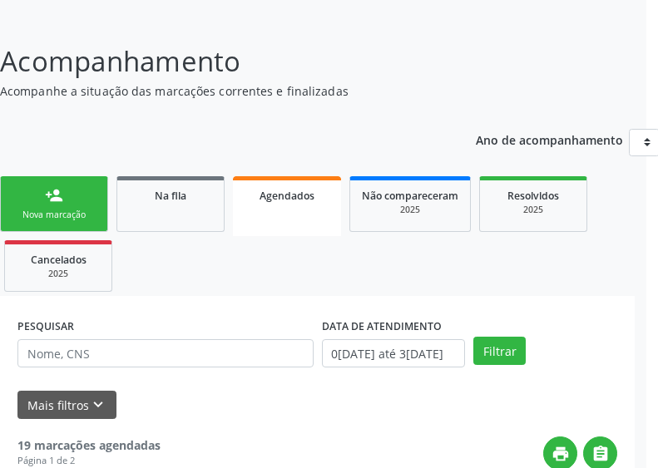
scroll to position [94, 12]
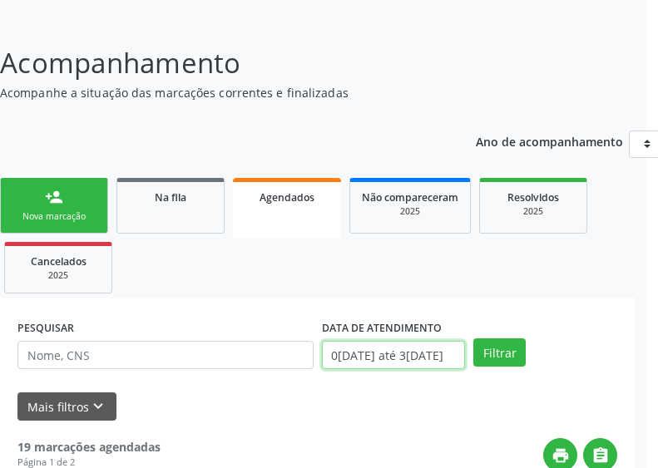
click at [377, 348] on input "09/09/2025 até 30/09/2025" at bounding box center [394, 355] width 144 height 28
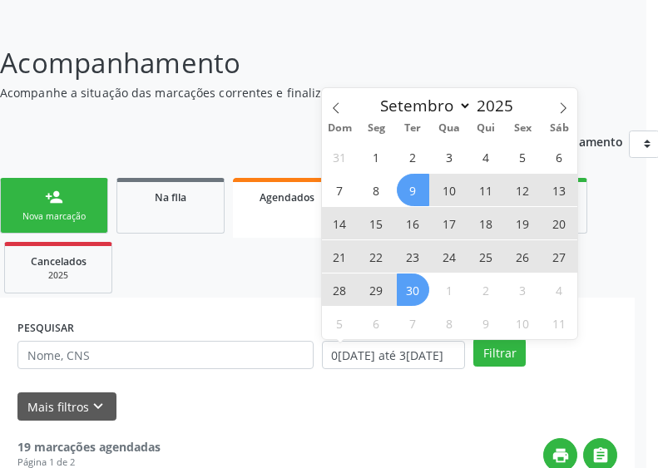
click at [414, 185] on span "9" at bounding box center [413, 190] width 32 height 32
type input "09/09/2025"
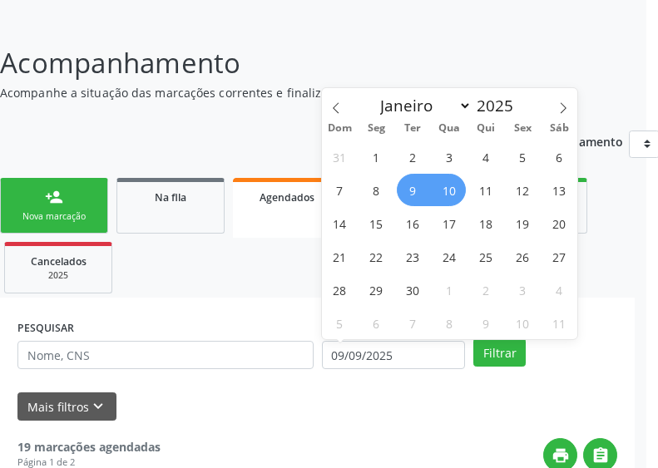
click at [458, 194] on span "10" at bounding box center [449, 190] width 32 height 32
select select "8"
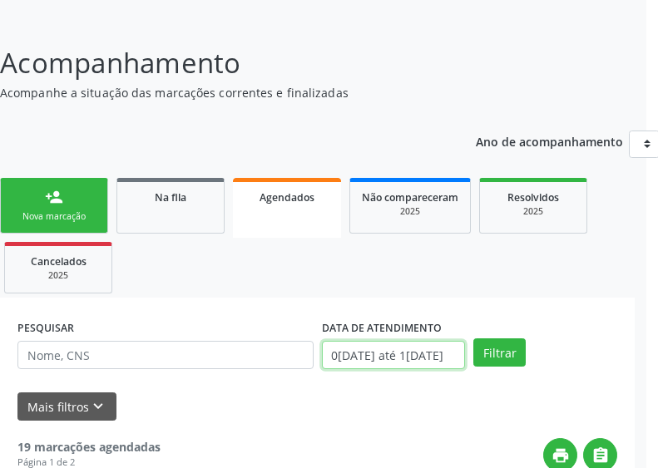
click at [413, 355] on input "09/09/2025 até 10/09/2025" at bounding box center [394, 355] width 144 height 28
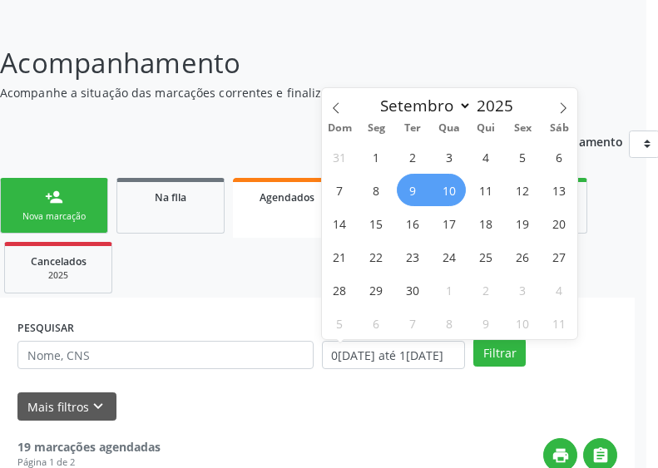
click at [453, 180] on span "10" at bounding box center [449, 190] width 32 height 32
type input "10/09/2025"
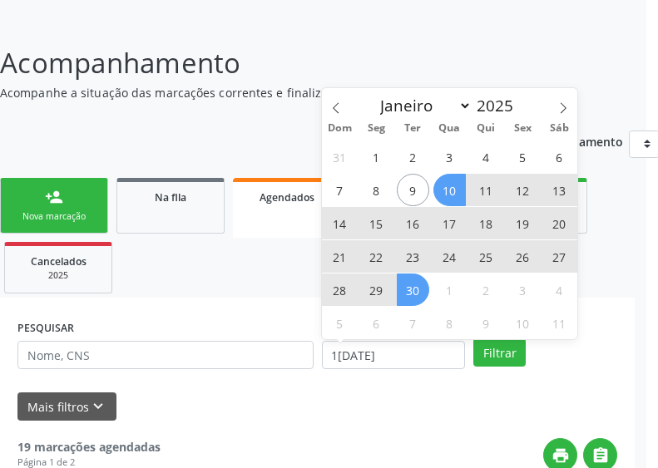
click at [413, 281] on span "30" at bounding box center [413, 290] width 32 height 32
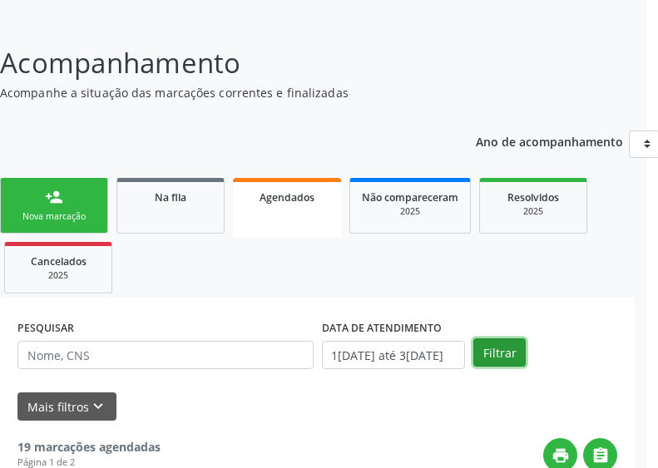
click at [486, 343] on button "Filtrar" at bounding box center [499, 352] width 52 height 28
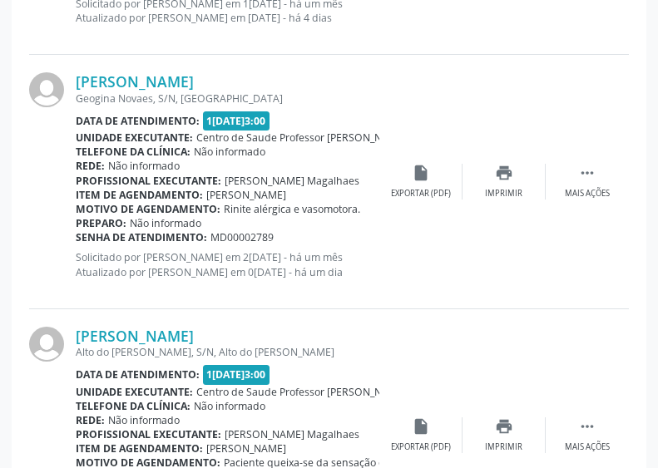
scroll to position [1287, 0]
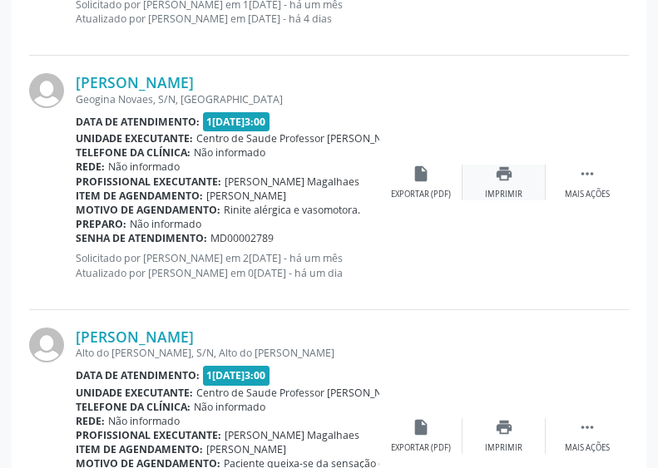
click at [488, 183] on div "print Imprimir" at bounding box center [503, 183] width 83 height 36
click at [503, 176] on icon "print" at bounding box center [504, 174] width 18 height 18
click at [499, 418] on icon "print" at bounding box center [504, 427] width 18 height 18
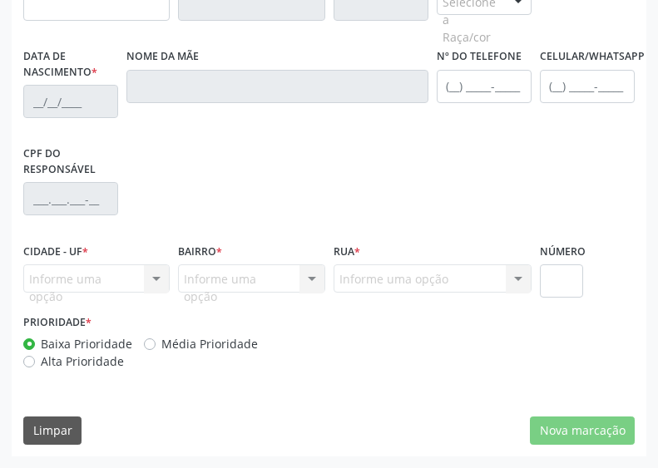
type input "705 0002 3615 2551"
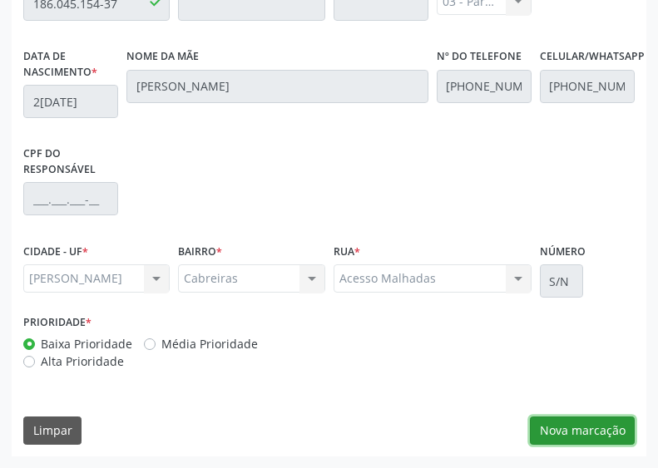
click at [556, 425] on button "Nova marcação" at bounding box center [582, 431] width 105 height 28
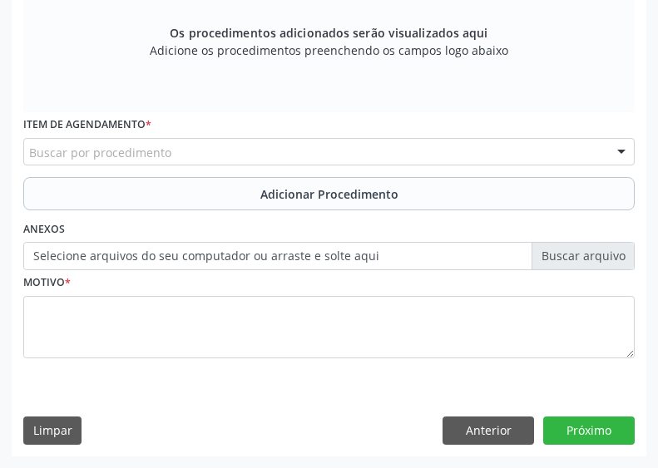
click at [245, 166] on div "Buscar por procedimento" at bounding box center [328, 152] width 611 height 28
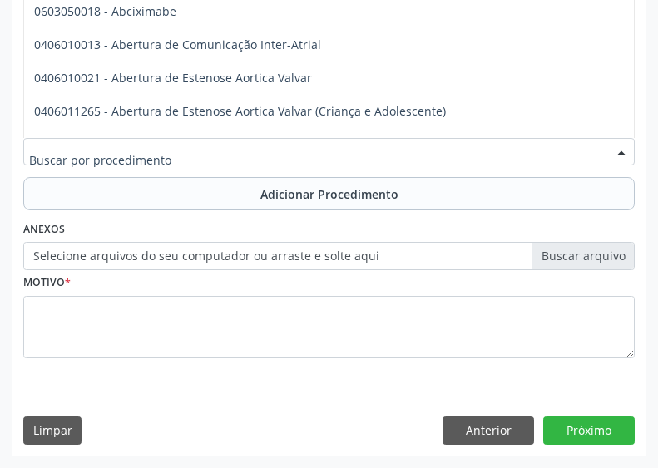
click at [245, 177] on input "text" at bounding box center [314, 160] width 571 height 33
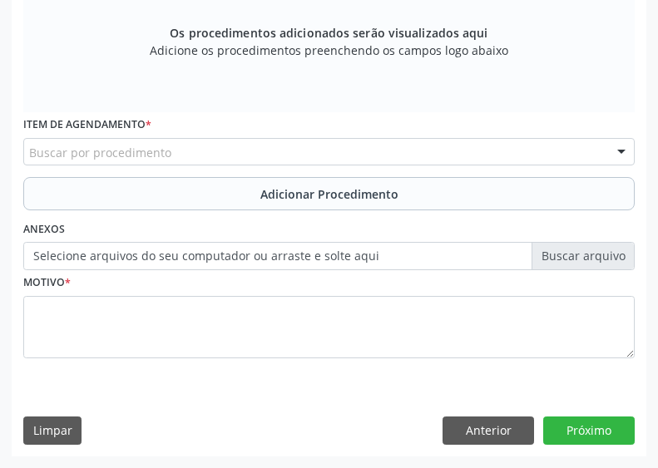
click at [215, 269] on div "Anexos Selecione arquivos do seu computador ou arraste e solte aqui" at bounding box center [328, 242] width 619 height 53
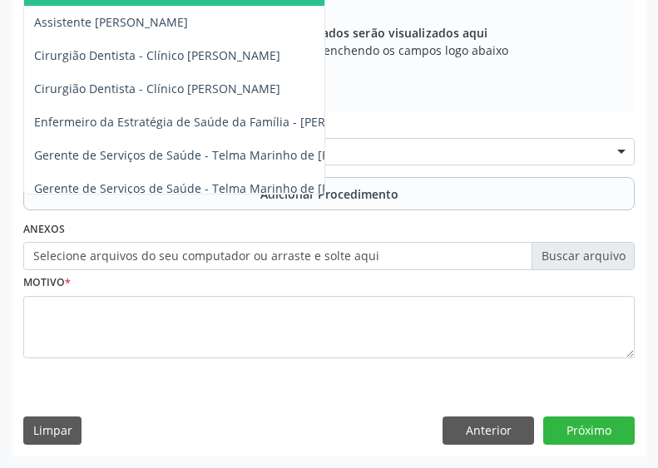
type input "of"
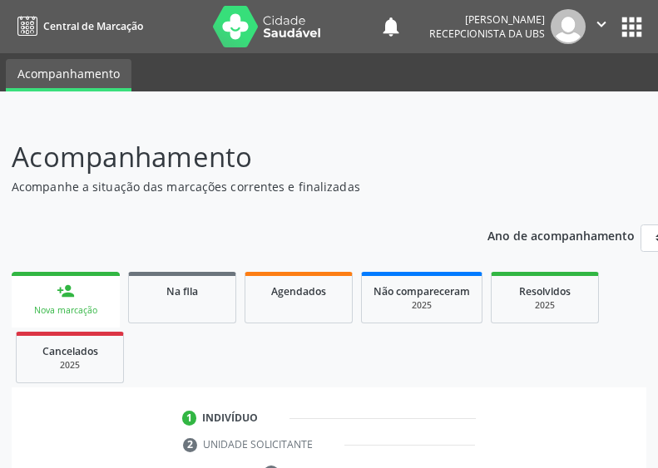
scroll to position [372, 0]
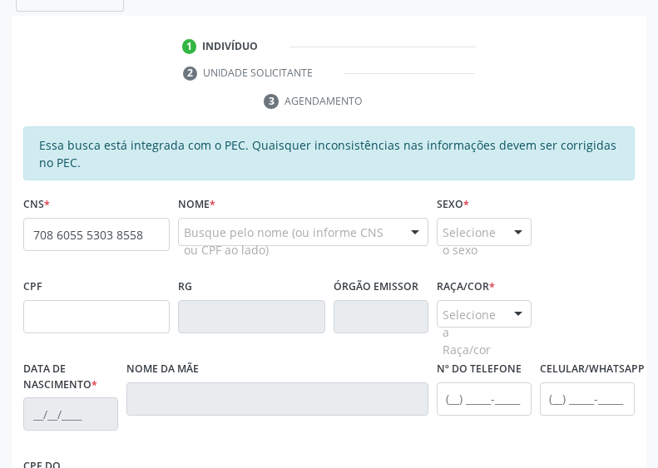
type input "708 6055 5303 8558"
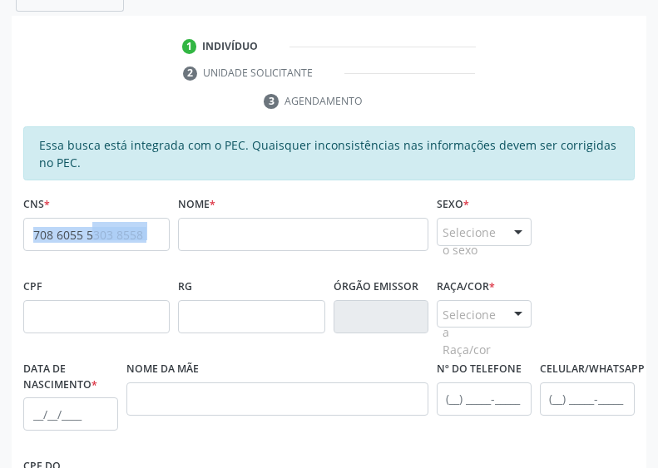
drag, startPoint x: 150, startPoint y: 239, endPoint x: -1, endPoint y: 254, distance: 151.2
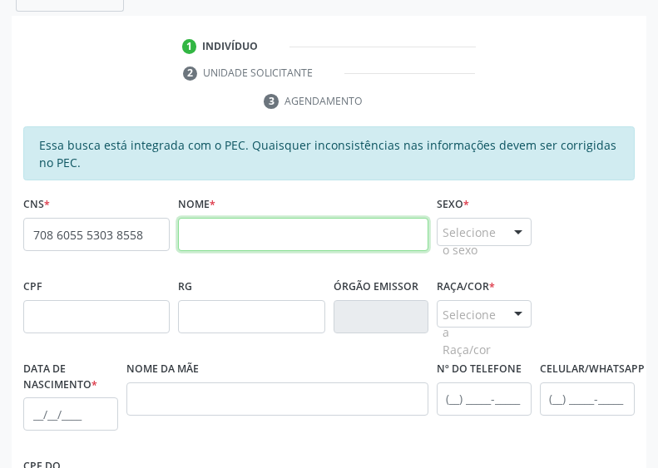
click at [224, 241] on input "text" at bounding box center [302, 234] width 249 height 33
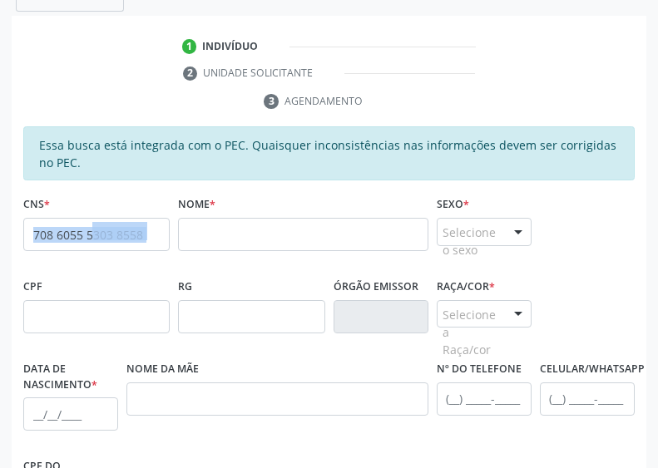
drag, startPoint x: 141, startPoint y: 228, endPoint x: -1, endPoint y: 245, distance: 143.3
click at [153, 229] on span "none" at bounding box center [128, 231] width 73 height 18
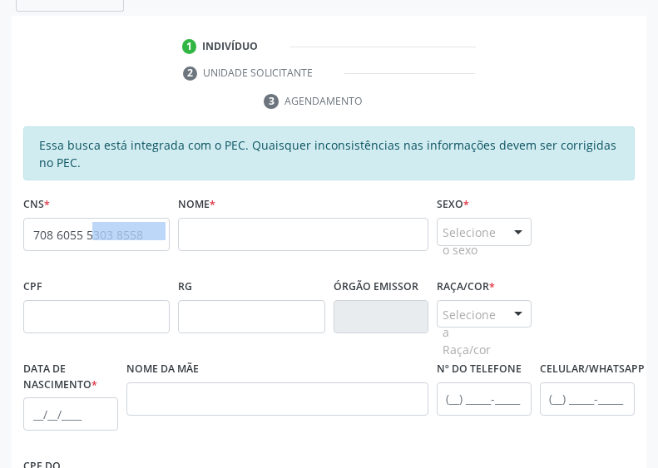
click at [153, 229] on span "none" at bounding box center [128, 231] width 73 height 18
drag, startPoint x: 153, startPoint y: 234, endPoint x: -1, endPoint y: 228, distance: 154.0
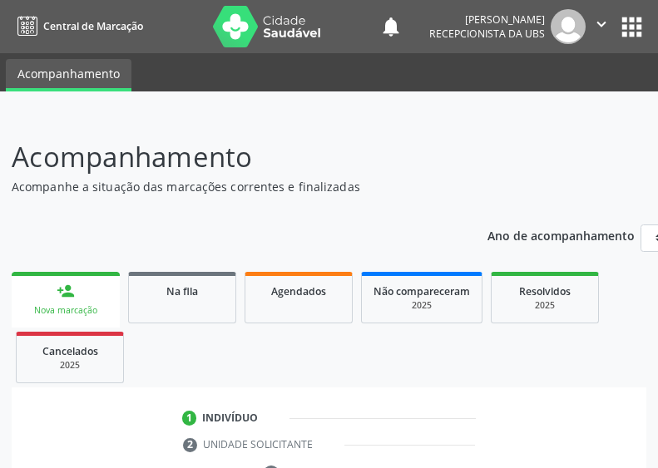
scroll to position [371, 0]
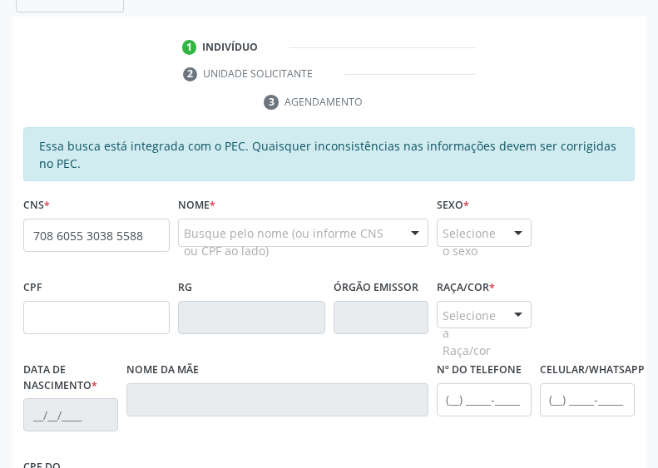
type input "708 6055 3038 5588"
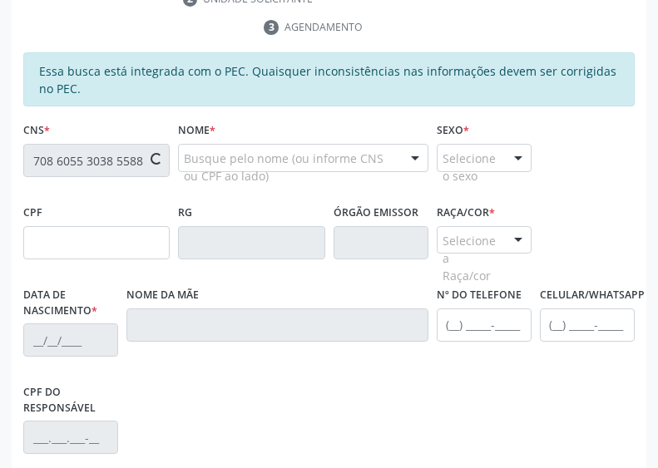
type input "227.787.994-00"
type input "27/06/1960"
type input "Gerusa de [PERSON_NAME]"
type input "[PHONE_NUMBER]"
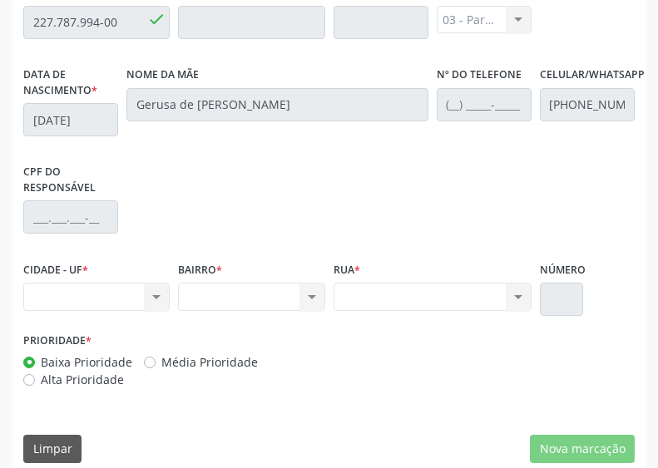
scroll to position [684, 0]
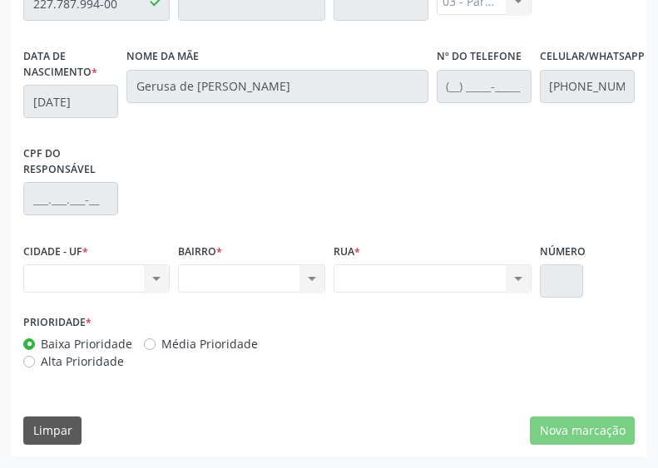
click at [149, 281] on div "Nenhum resultado encontrado para: " " Não há nenhuma opção para ser exibida." at bounding box center [96, 278] width 146 height 28
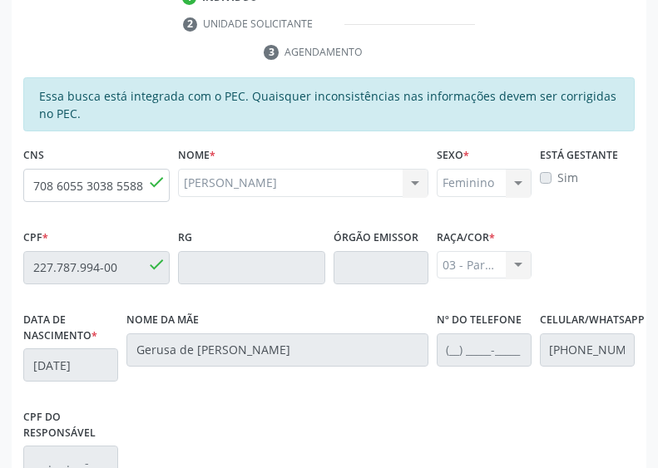
scroll to position [419, 0]
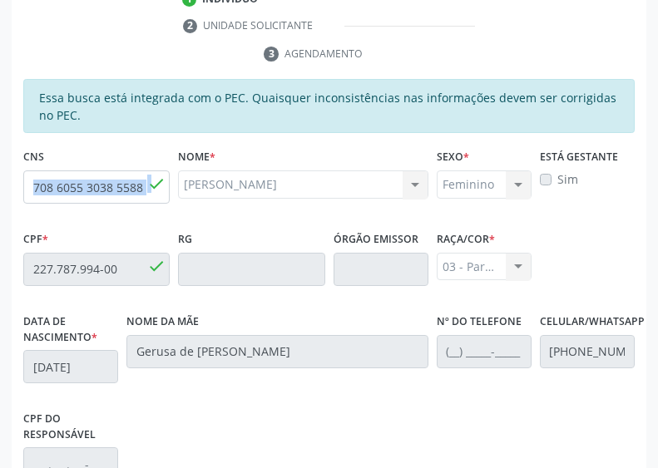
drag, startPoint x: 153, startPoint y: 187, endPoint x: 26, endPoint y: 185, distance: 127.2
click at [26, 185] on div "708 6055 3038 5588 done" at bounding box center [96, 186] width 146 height 33
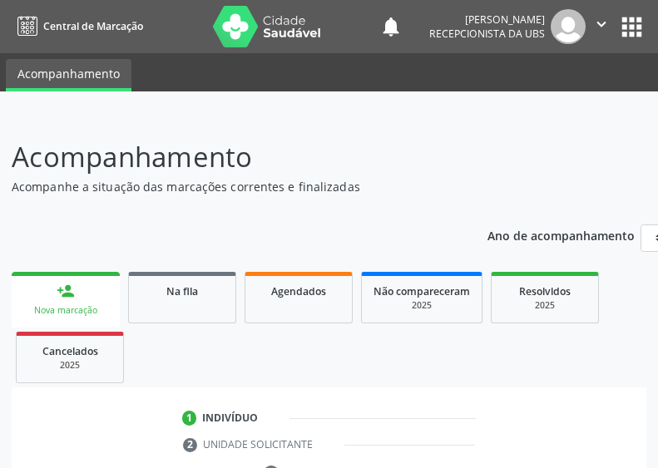
scroll to position [418, 0]
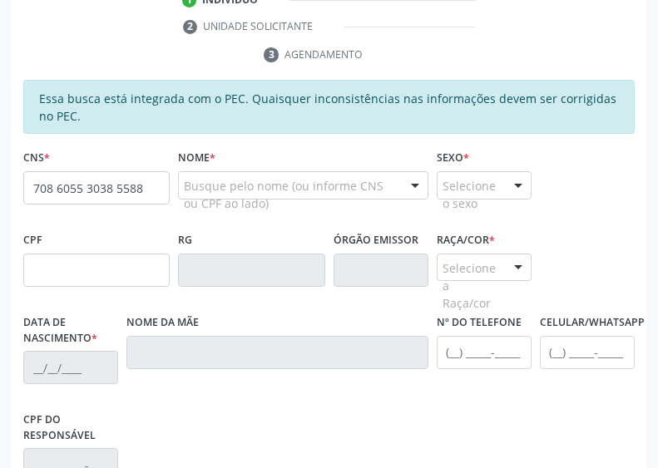
type input "708 6055 3038 5588"
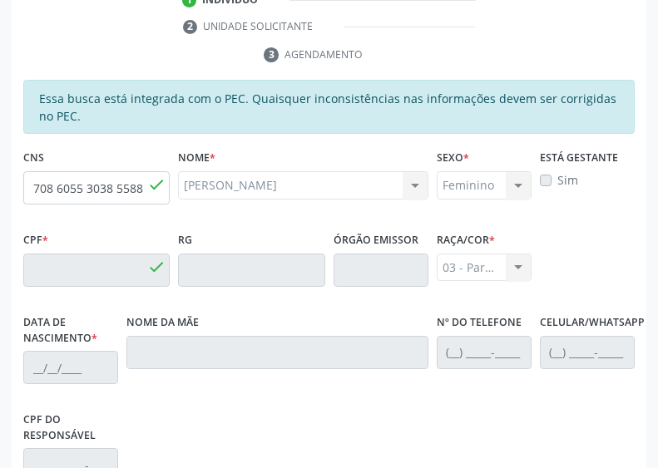
type input "227.787.994-00"
type input "27/06/1960"
type input "Gerusa de Melo Fradique"
type input "(82) 99681-2659"
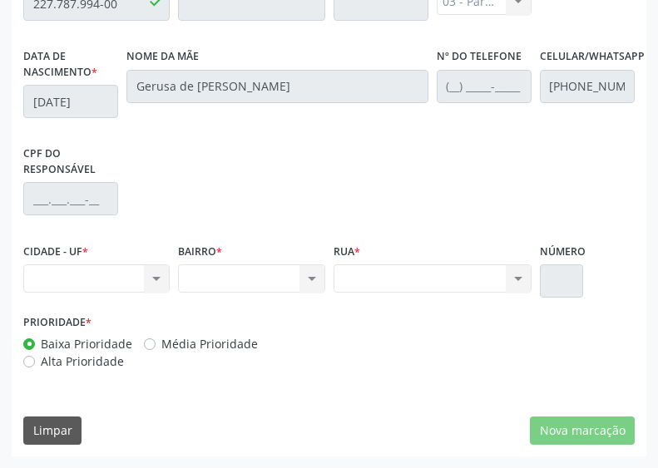
scroll to position [684, 12]
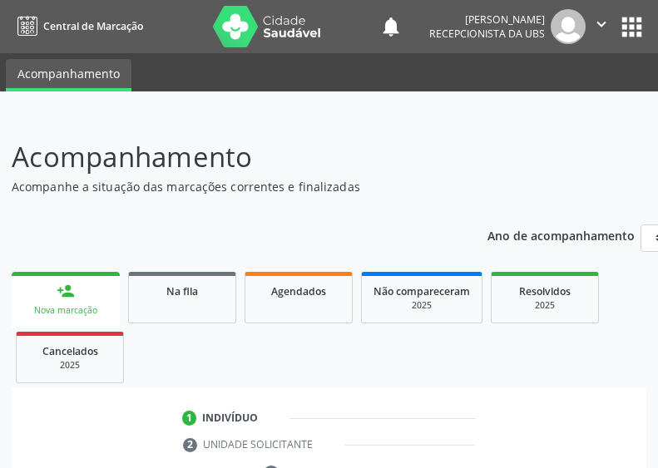
scroll to position [437, 0]
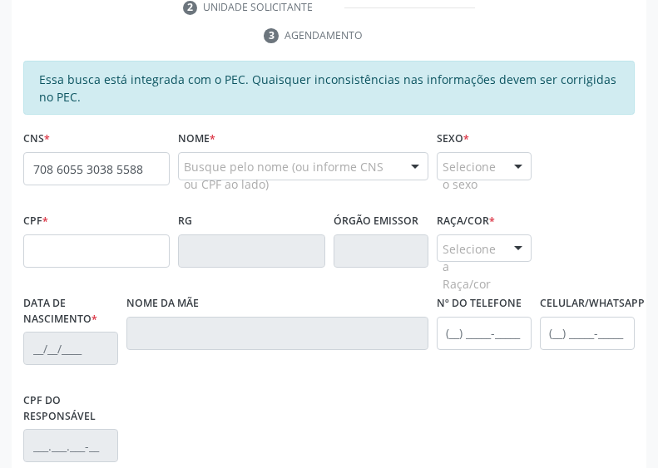
type input "708 6055 3038 5588"
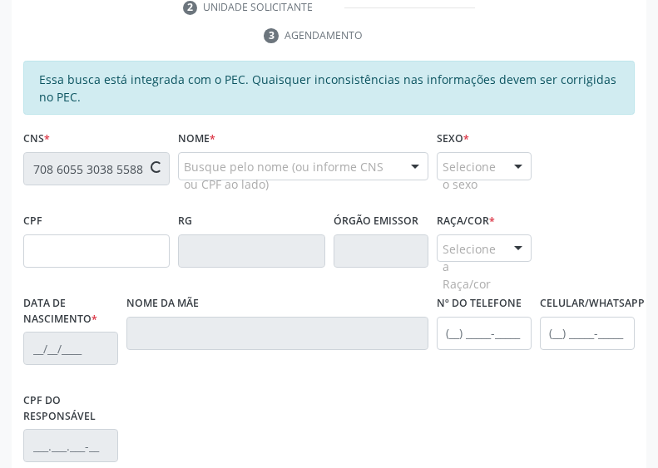
type input "227.787.994-00"
type input "[DATE]"
type input "Gerusa de [PERSON_NAME]"
type input "[PHONE_NUMBER]"
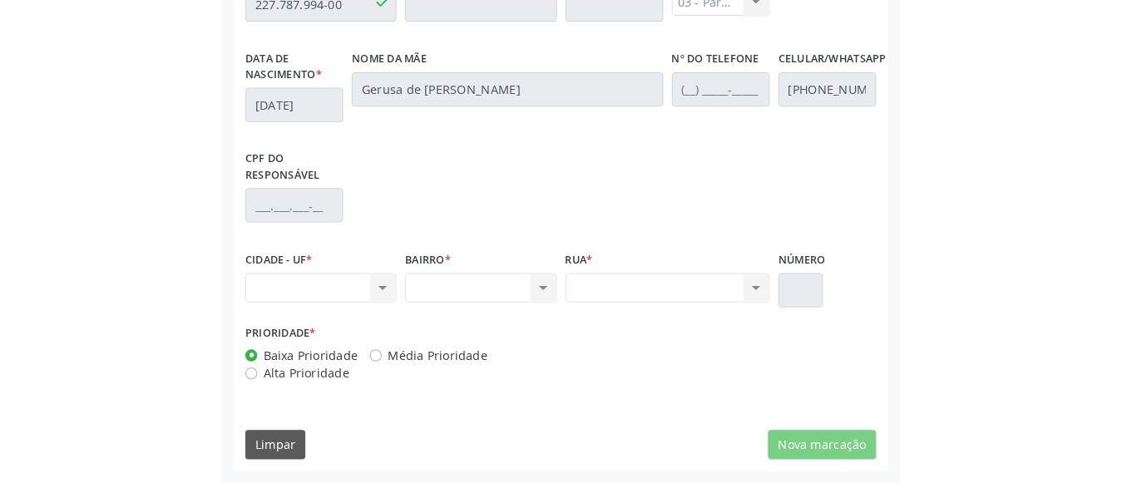
scroll to position [490, 0]
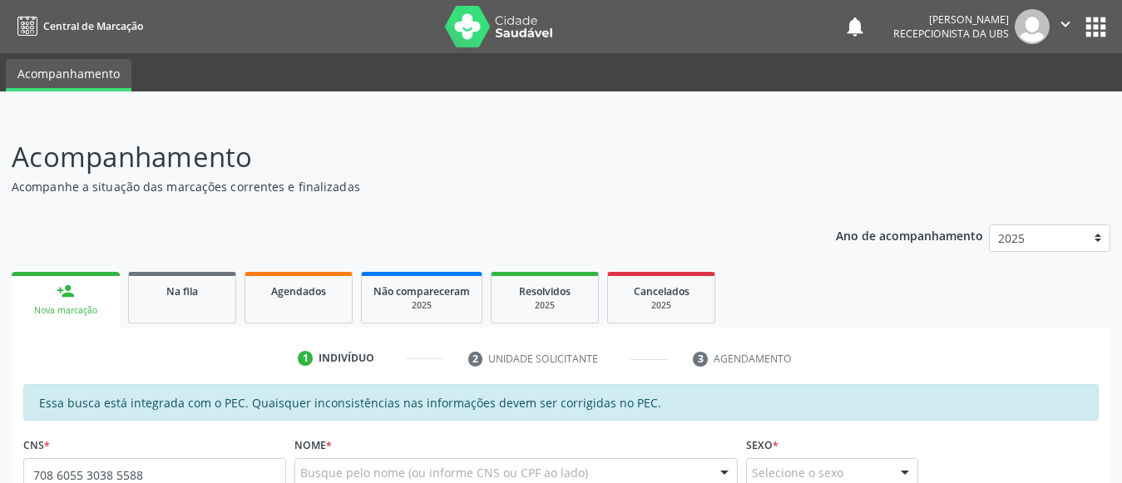
type input "708 6055 3038 5588"
type input "227.787.994-00"
type input "[DATE]"
type input "Gerusa de [PERSON_NAME]"
type input "[PHONE_NUMBER]"
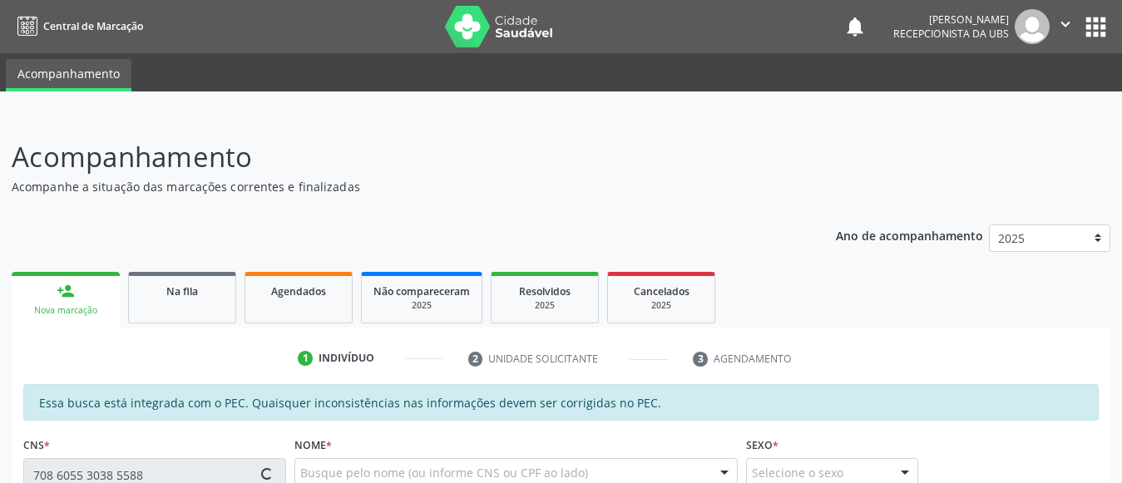
type input "S/N"
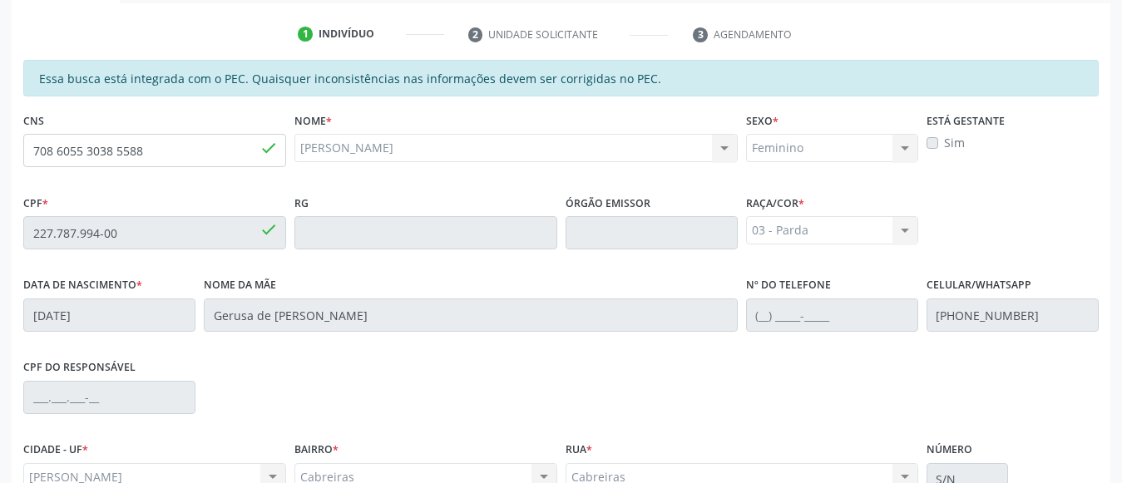
scroll to position [490, 0]
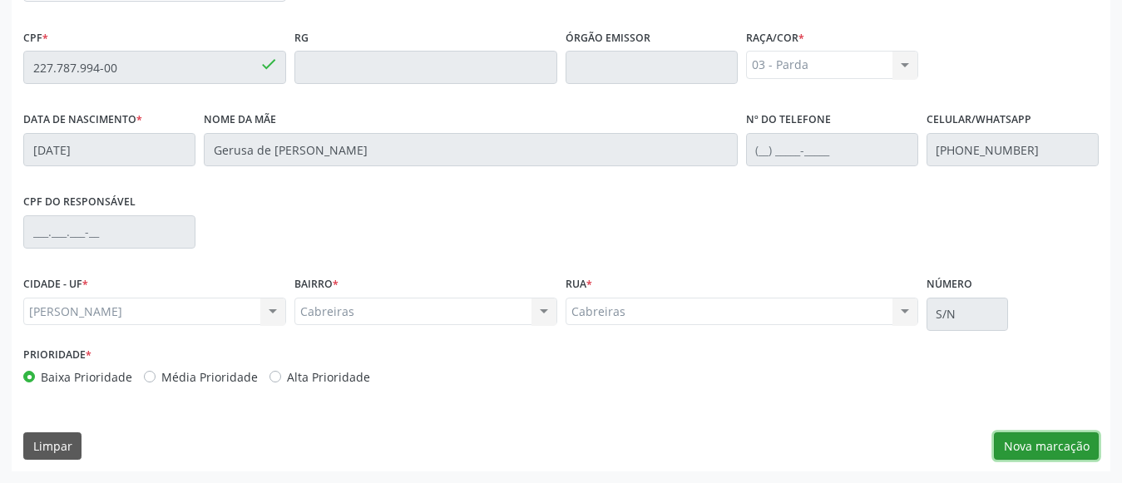
click at [1037, 432] on button "Nova marcação" at bounding box center [1046, 446] width 105 height 28
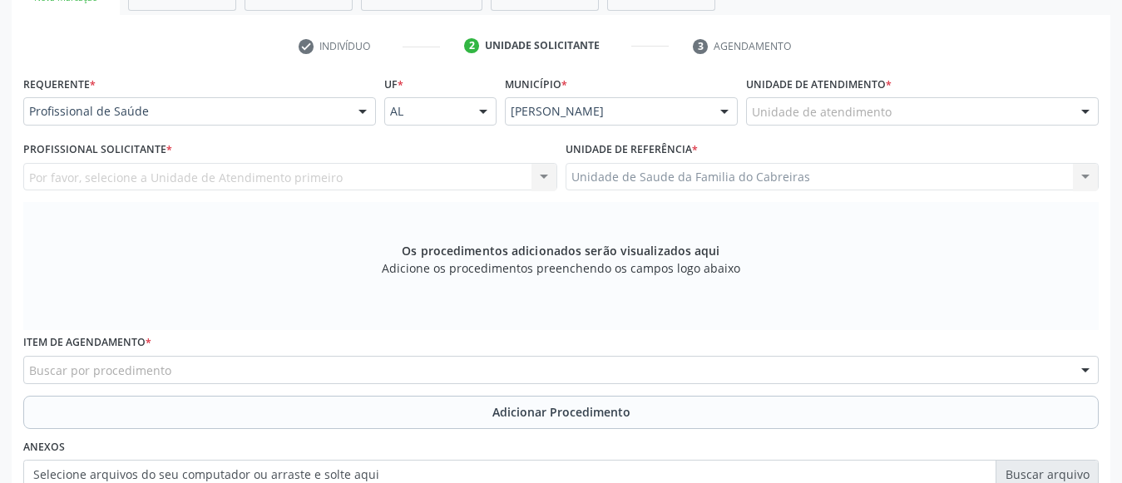
scroll to position [312, 0]
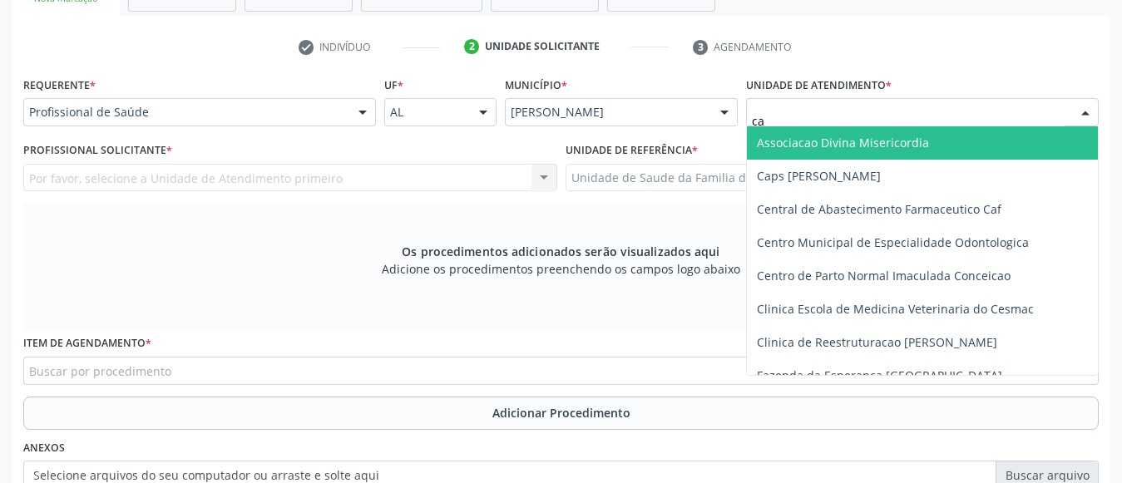
type input "cab"
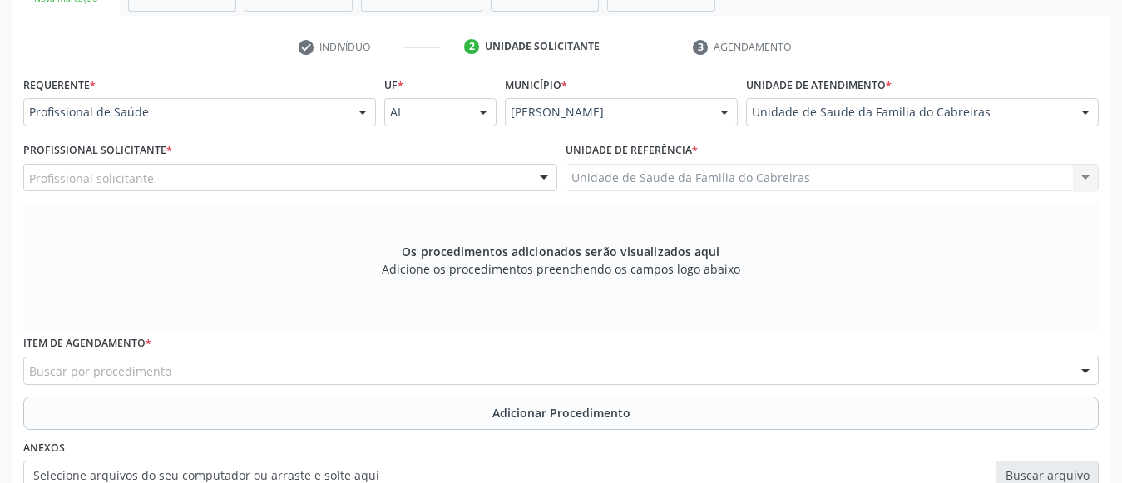
click at [424, 182] on div "Profissional solicitante" at bounding box center [290, 178] width 534 height 28
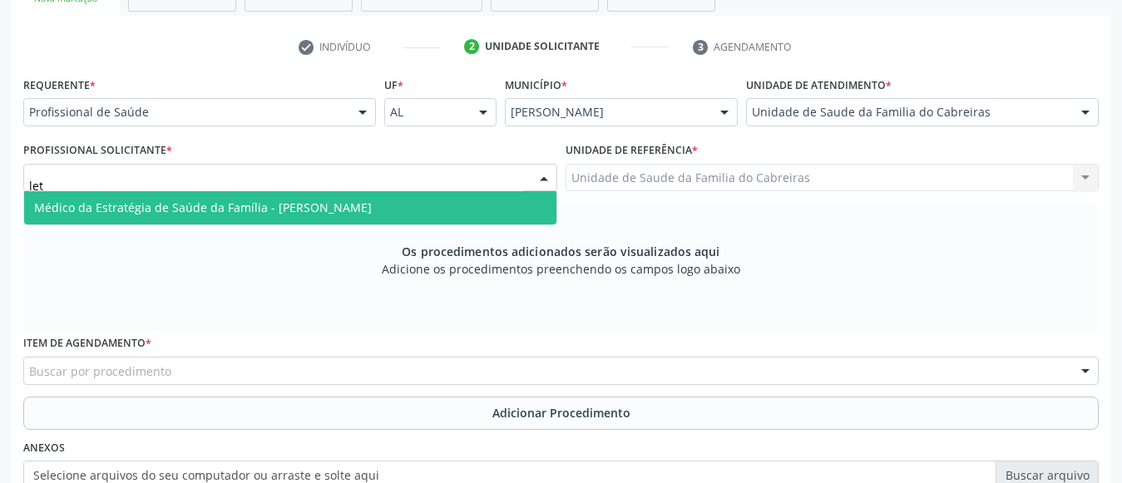
type input "leti"
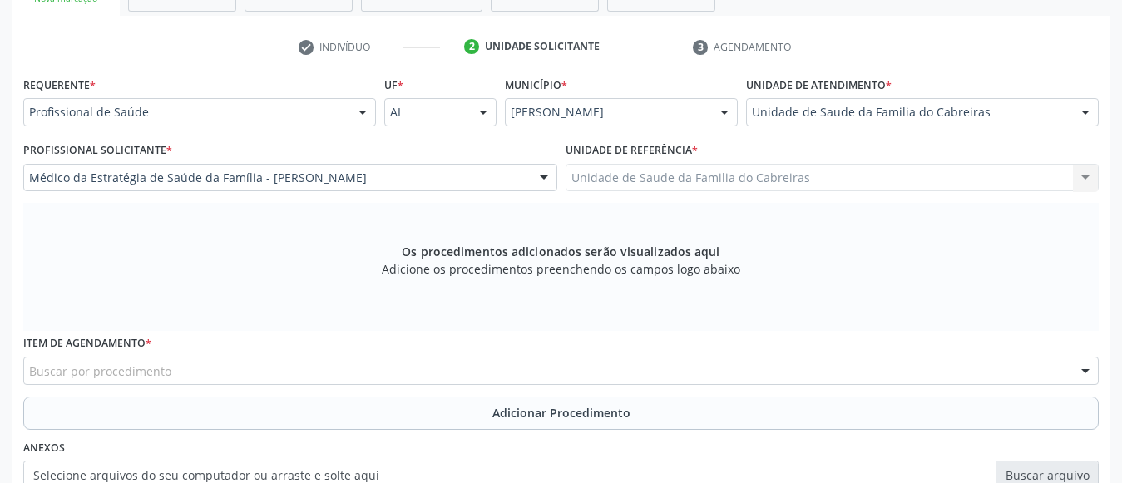
click at [312, 362] on div "Buscar por procedimento" at bounding box center [560, 371] width 1075 height 28
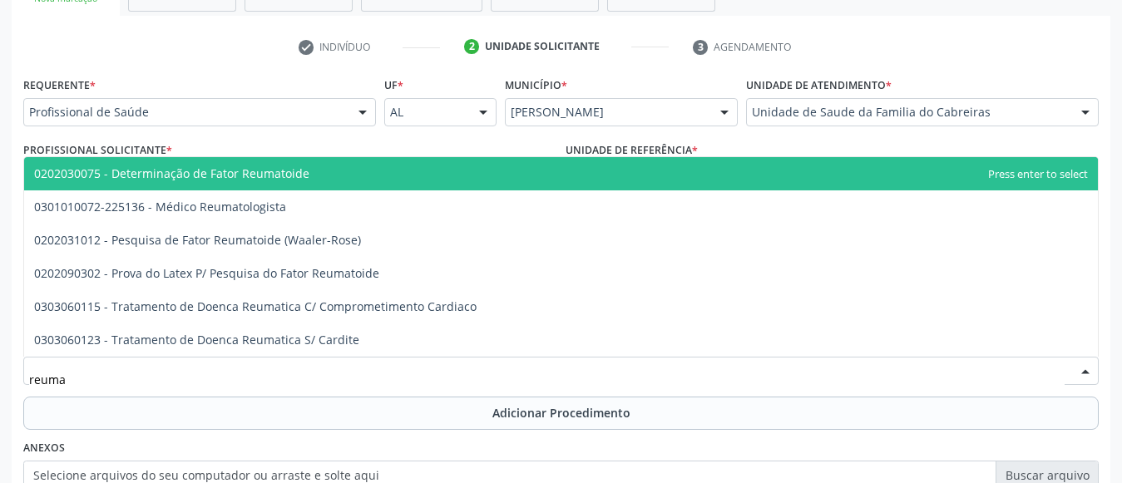
type input "reumat"
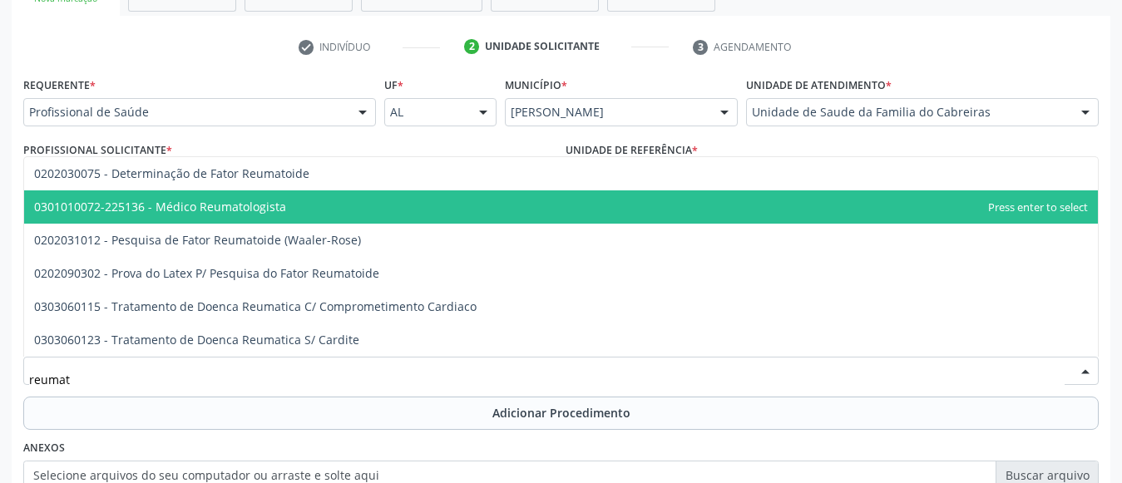
click at [305, 215] on span "0301010072-225136 - Médico Reumatologista" at bounding box center [560, 206] width 1073 height 33
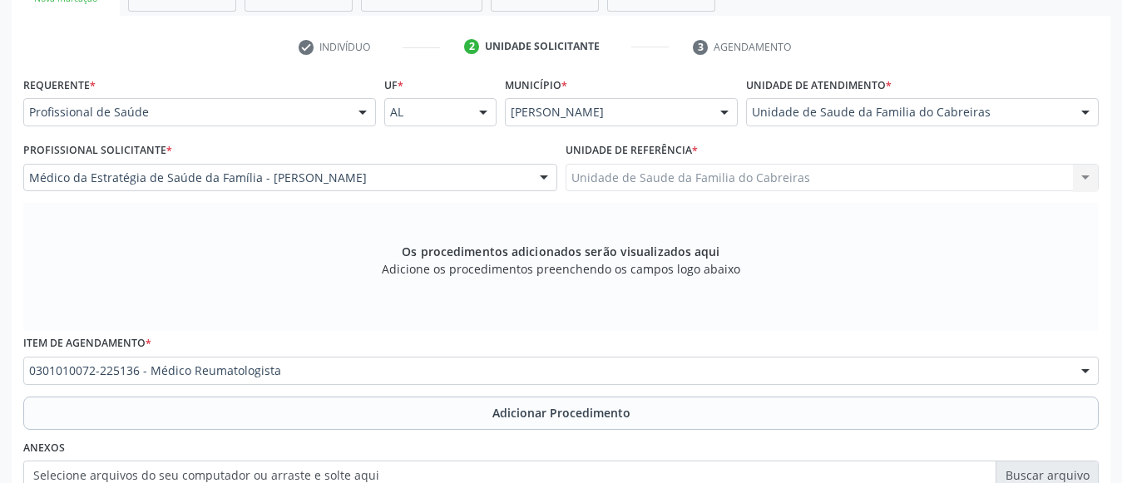
scroll to position [0, 0]
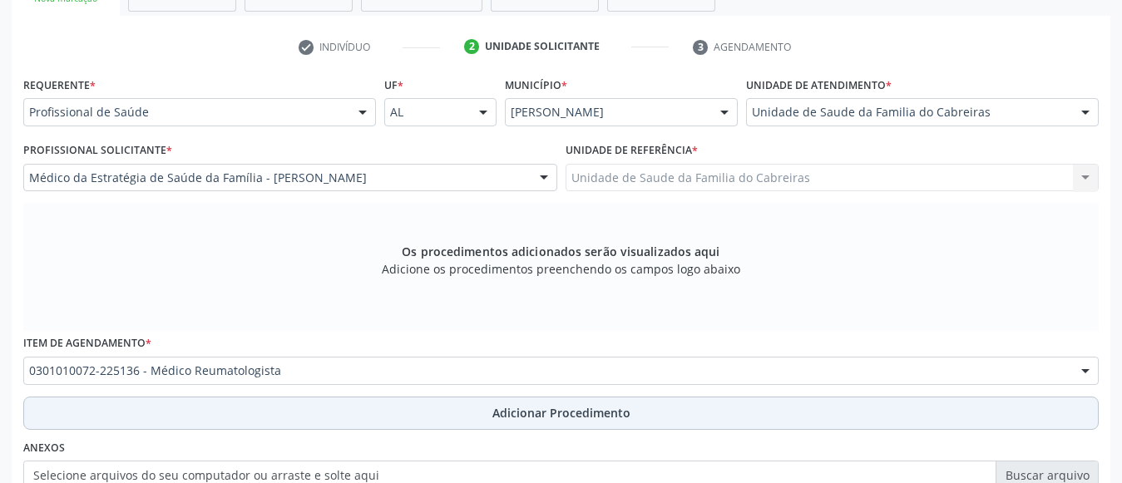
click at [324, 415] on button "Adicionar Procedimento" at bounding box center [560, 413] width 1075 height 33
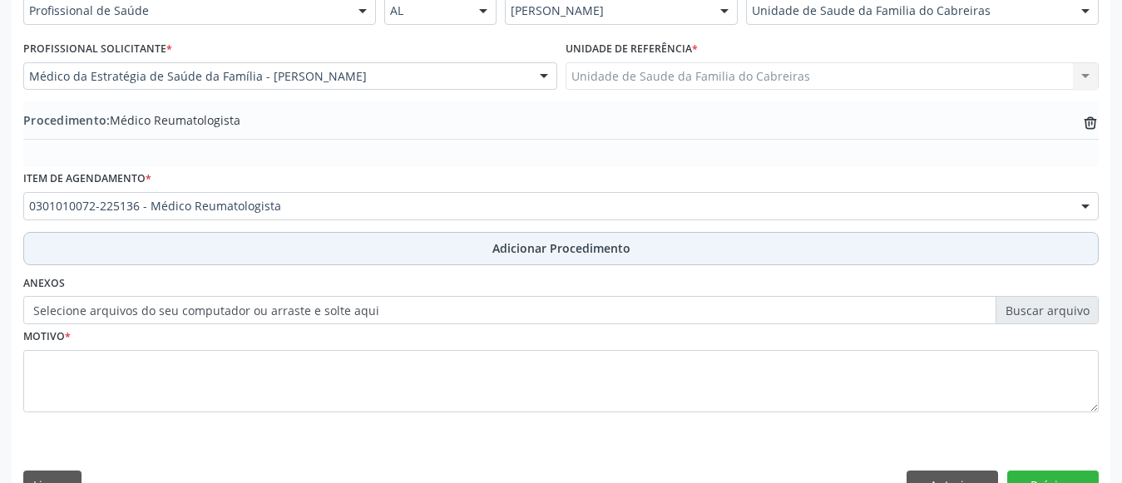
scroll to position [452, 0]
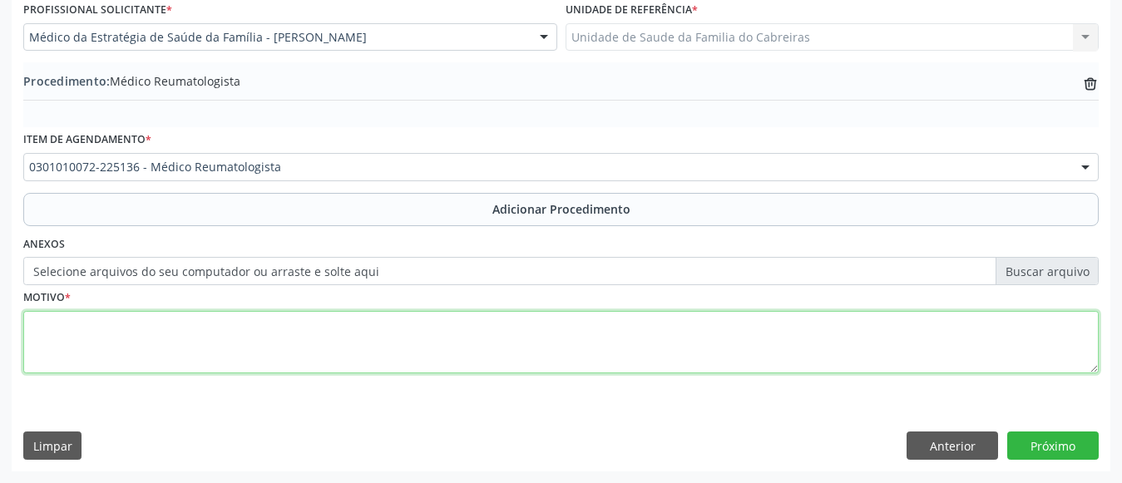
click at [353, 335] on textarea at bounding box center [560, 342] width 1075 height 63
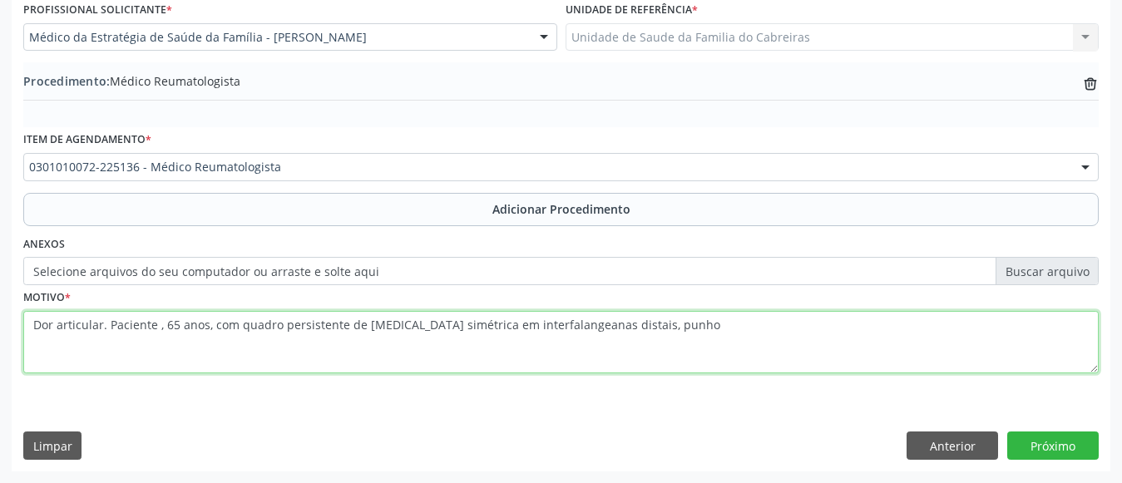
click at [507, 320] on textarea "Dor articular. Paciente , 65 anos, com quadro persistente de [MEDICAL_DATA] sim…" at bounding box center [560, 342] width 1075 height 63
click at [527, 316] on textarea "Dor articular. Paciente , 65 anos, com quadro persistente de [MEDICAL_DATA] sim…" at bounding box center [560, 342] width 1075 height 63
click at [669, 323] on textarea "Dor articular. Paciente , 65 anos, com quadro persistente de [MEDICAL_DATA] sim…" at bounding box center [560, 342] width 1075 height 63
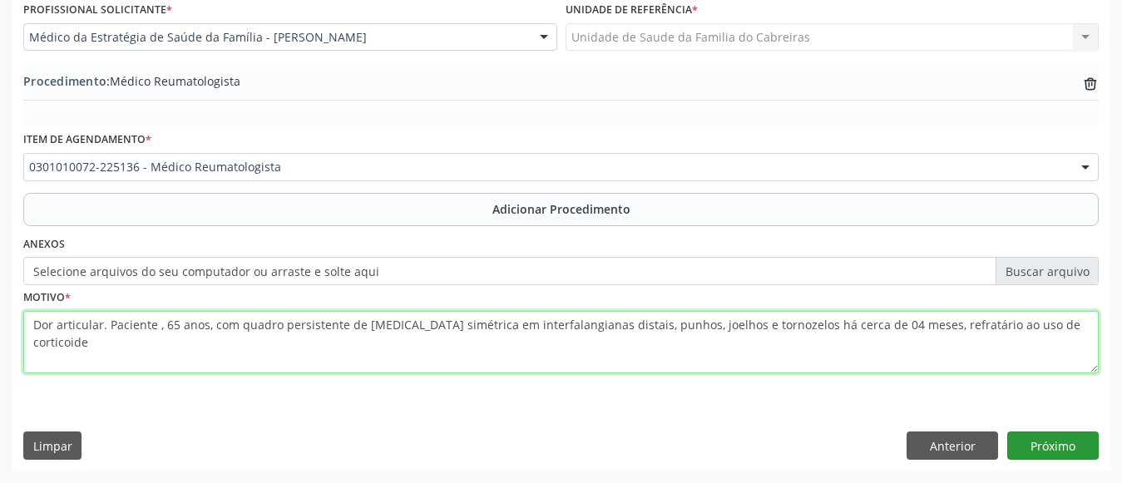
type textarea "Dor articular. Paciente , 65 anos, com quadro persistente de [MEDICAL_DATA] sim…"
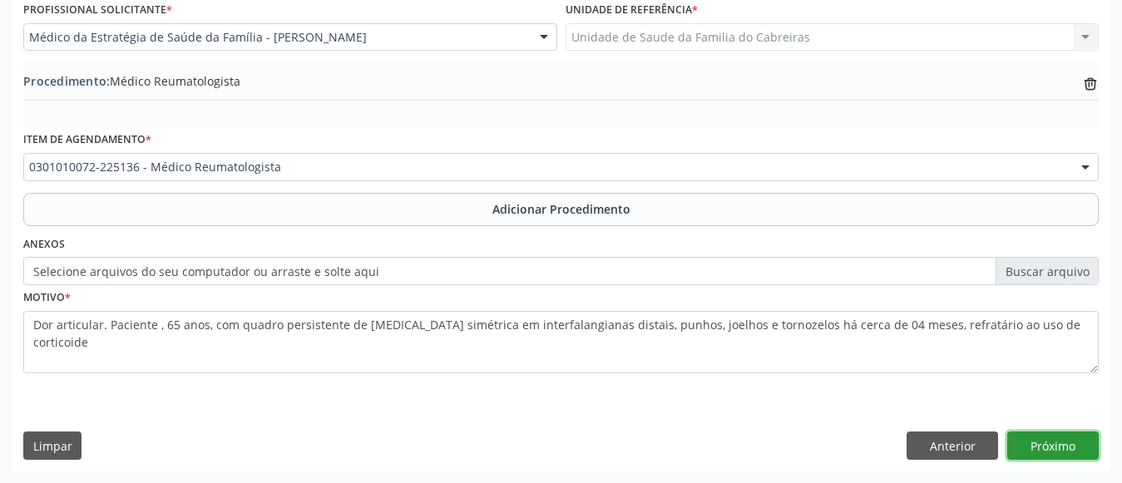
click at [1066, 432] on button "Próximo" at bounding box center [1052, 446] width 91 height 28
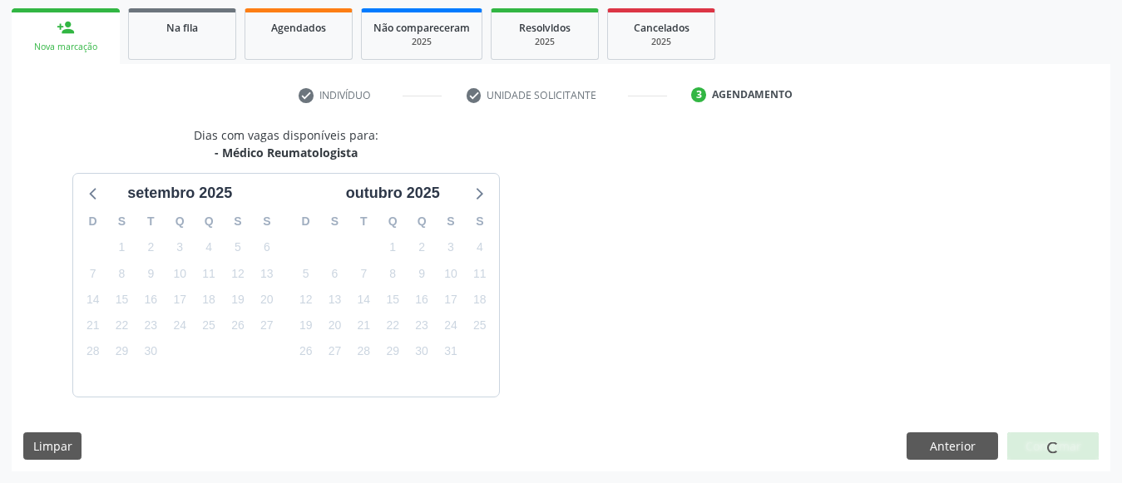
scroll to position [313, 0]
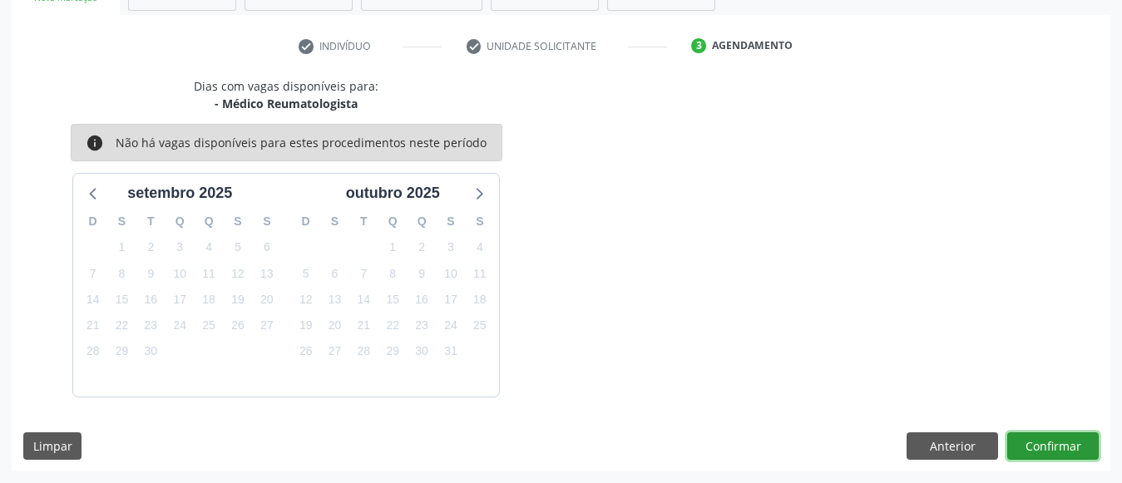
click at [1066, 432] on button "Confirmar" at bounding box center [1052, 446] width 91 height 28
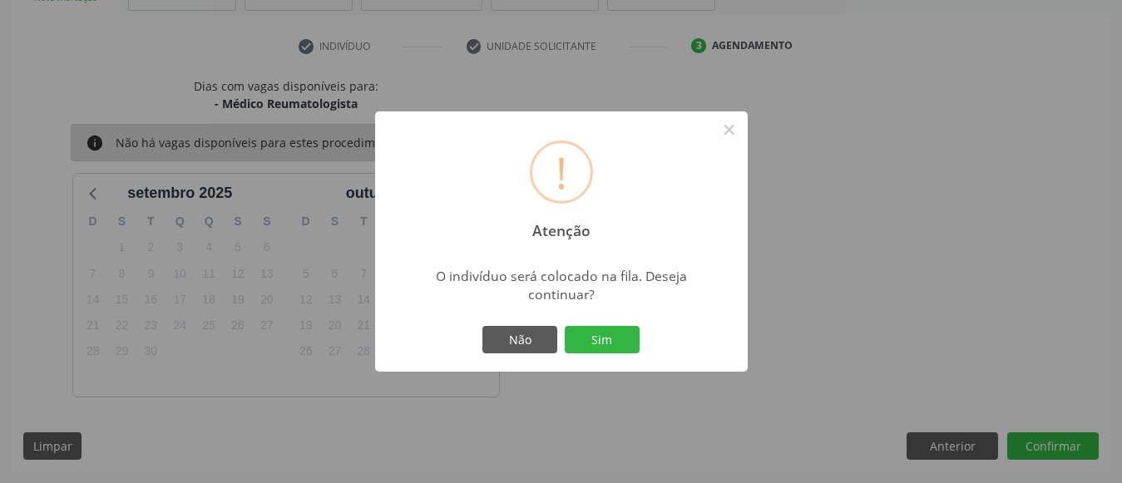
click at [565, 326] on button "Sim" at bounding box center [602, 340] width 75 height 28
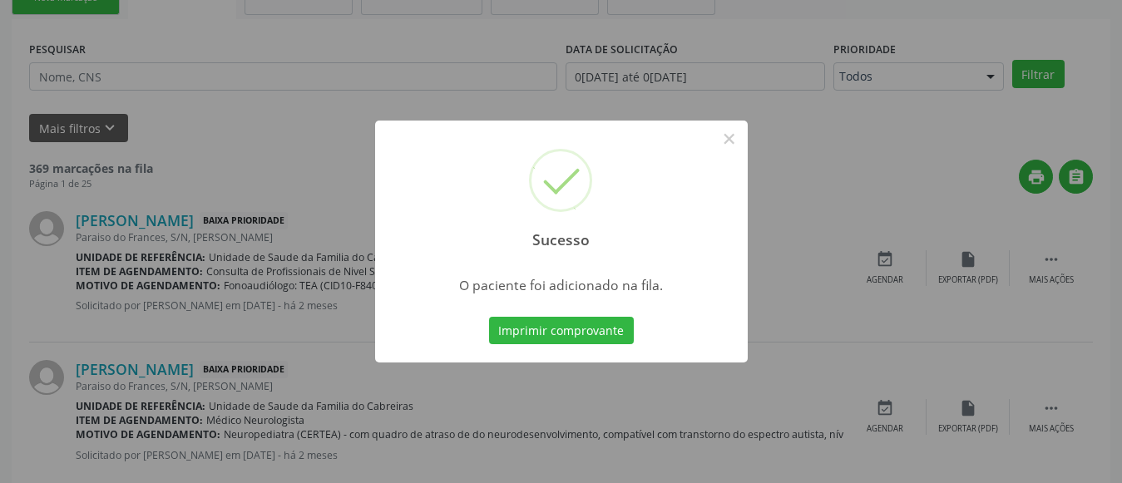
scroll to position [89, 0]
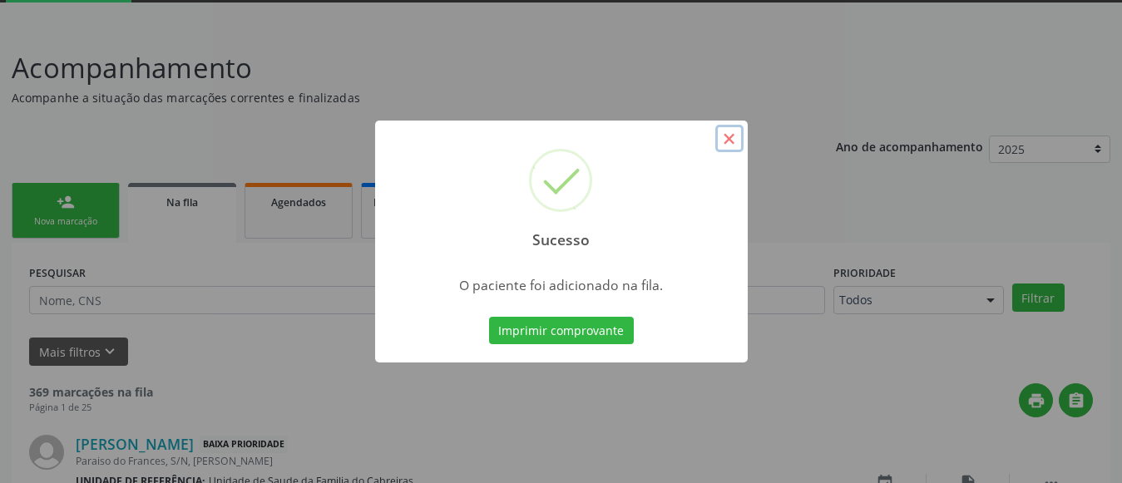
click at [735, 138] on button "×" at bounding box center [729, 139] width 28 height 28
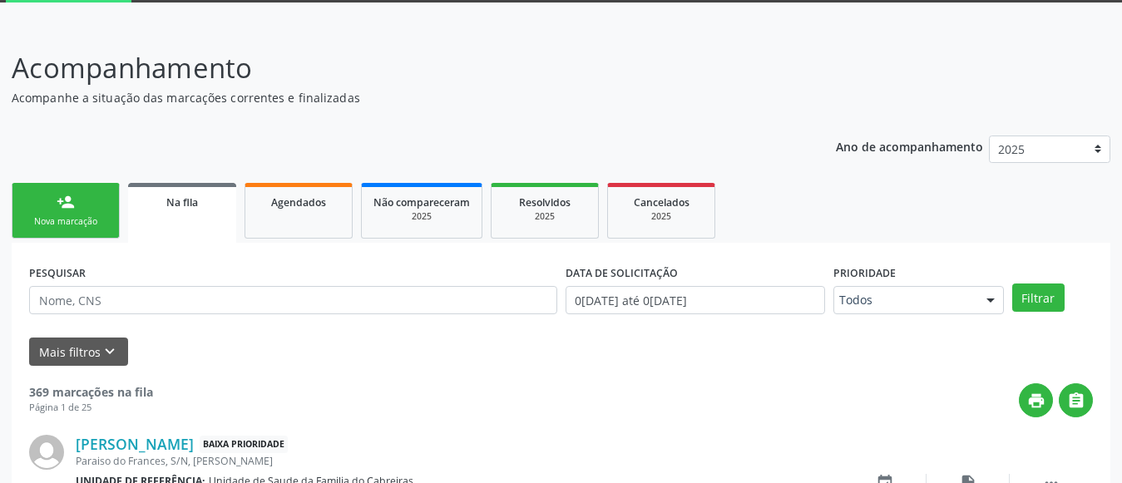
click at [64, 213] on link "person_add Nova marcação" at bounding box center [66, 211] width 108 height 56
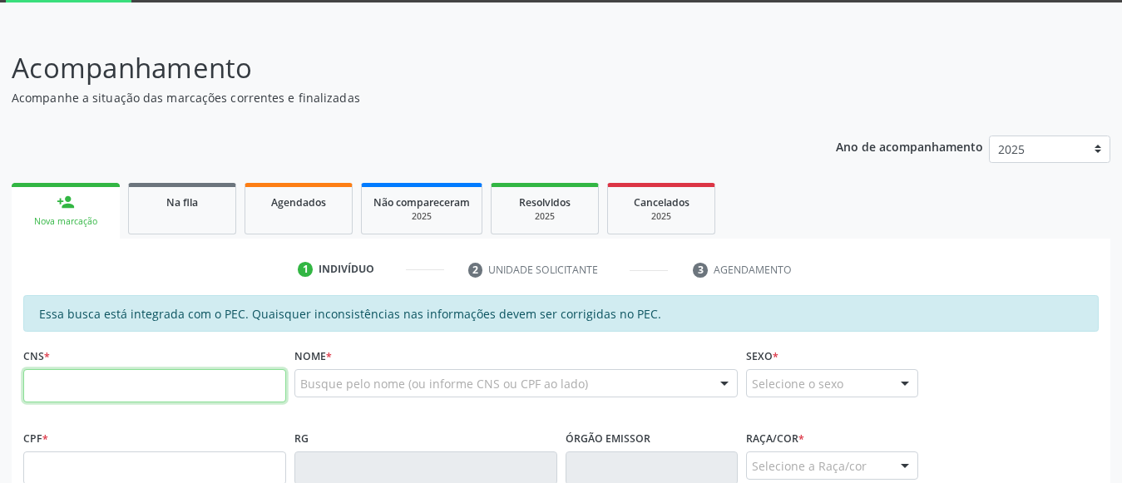
click at [155, 394] on input "text" at bounding box center [154, 385] width 263 height 33
paste input "704 8025 0639 0146"
type input "704 8025 0639 0146"
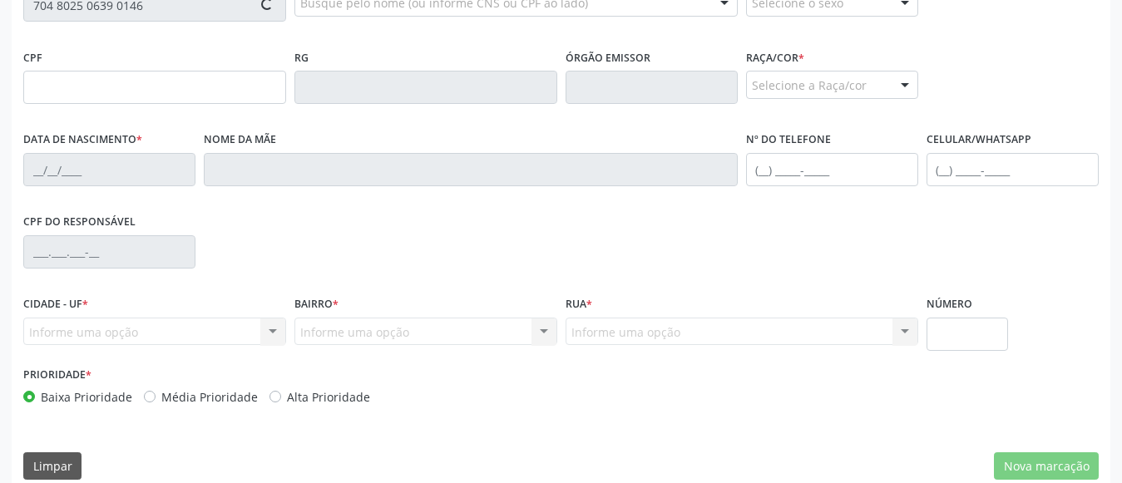
scroll to position [490, 0]
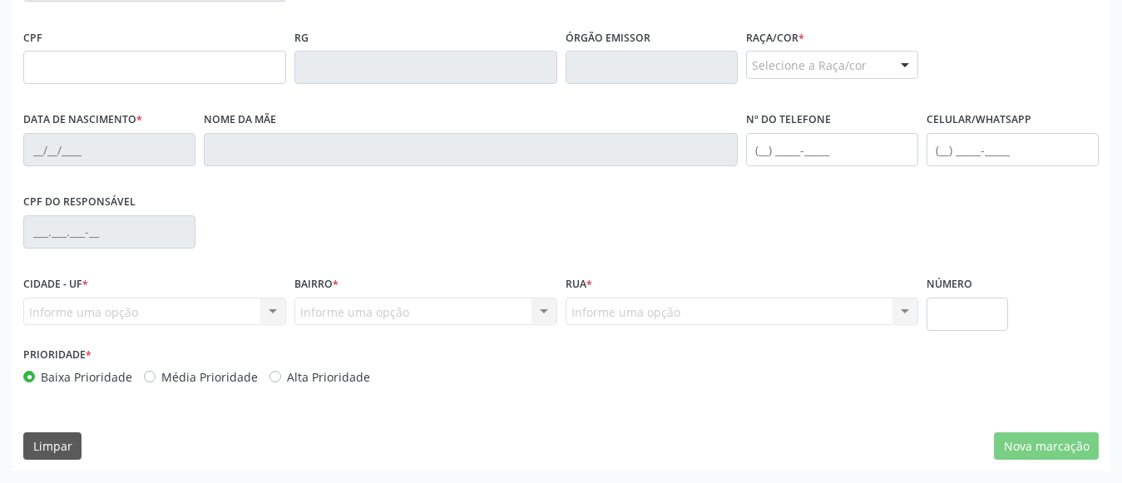
type input "347.104.504-04"
type input "1[DATE]"
type input "[PERSON_NAME] da Conceicao"
type input "[PHONE_NUMBER]"
type input "S/N"
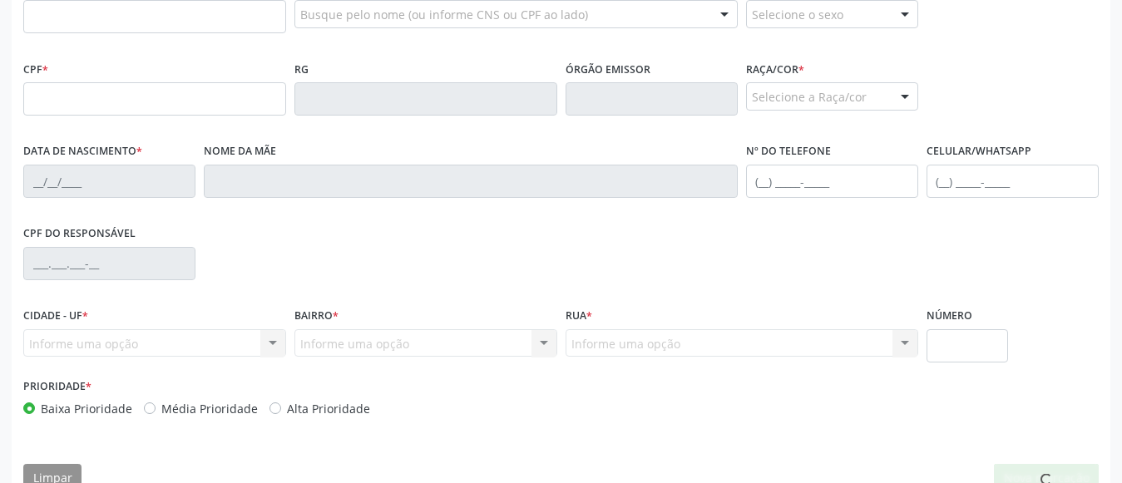
scroll to position [458, 0]
type input "704 8025 0639 0146"
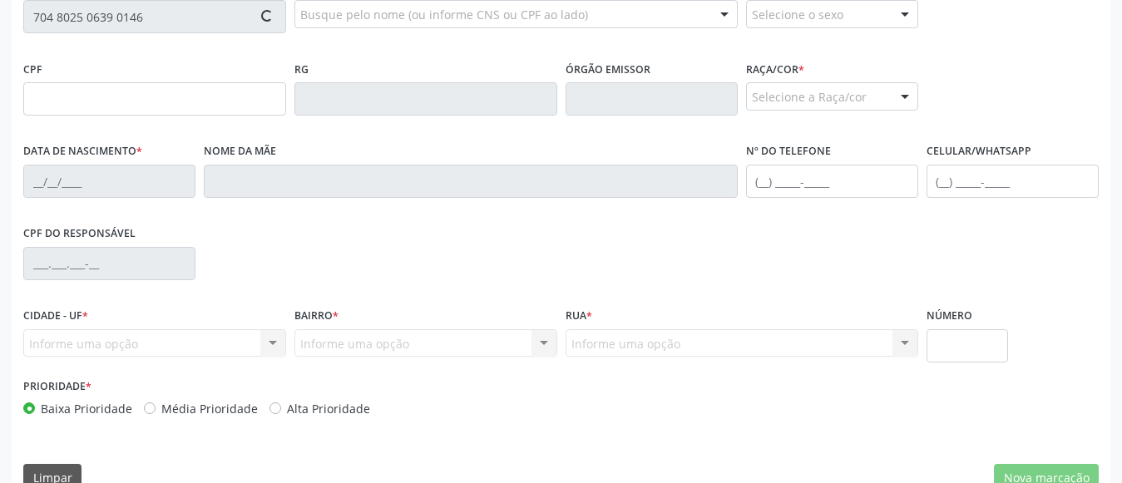
type input "347.104.504-04"
type input "1[DATE]"
type input "[PERSON_NAME] da Conceicao"
type input "(82) 99421-8727"
type input "S/N"
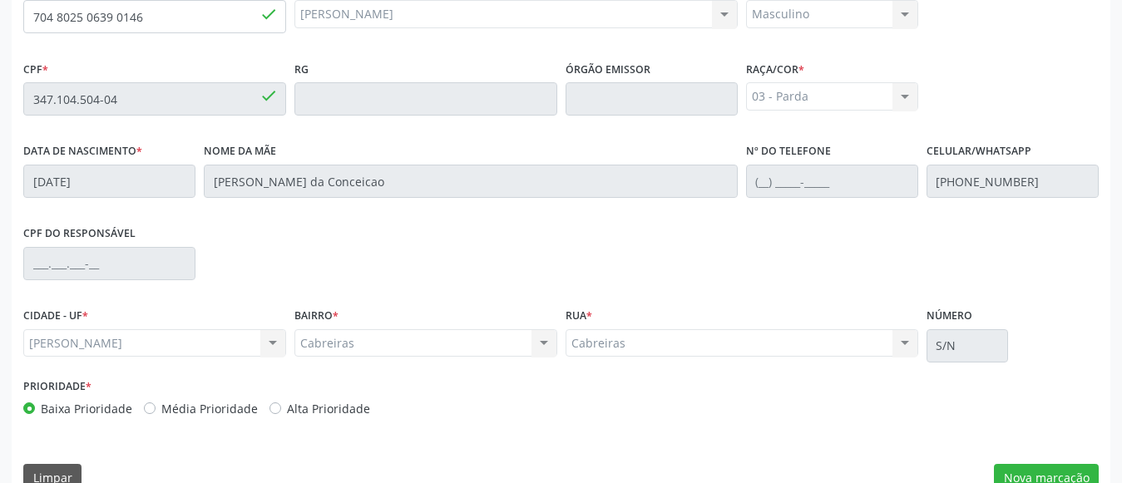
scroll to position [490, 0]
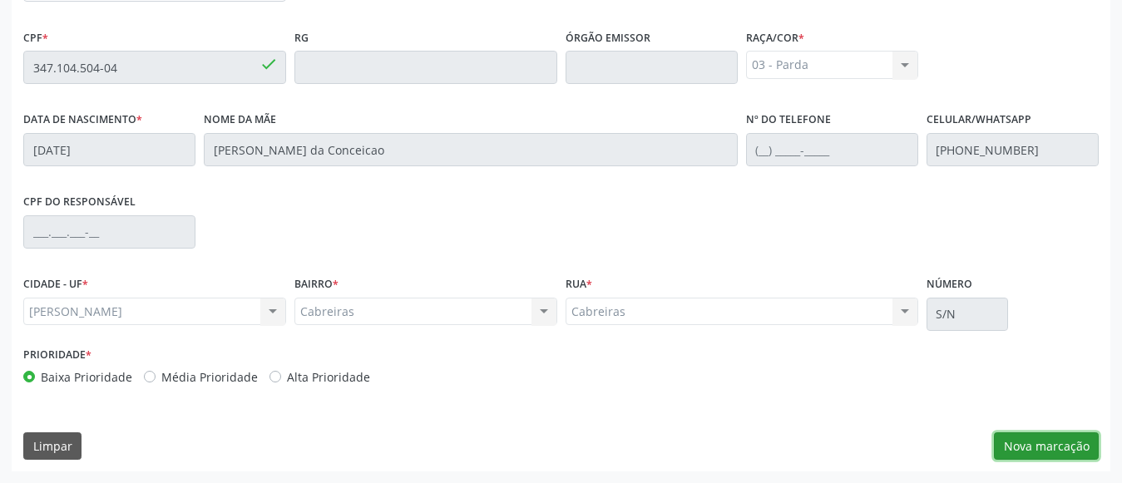
click at [1031, 445] on button "Nova marcação" at bounding box center [1046, 446] width 105 height 28
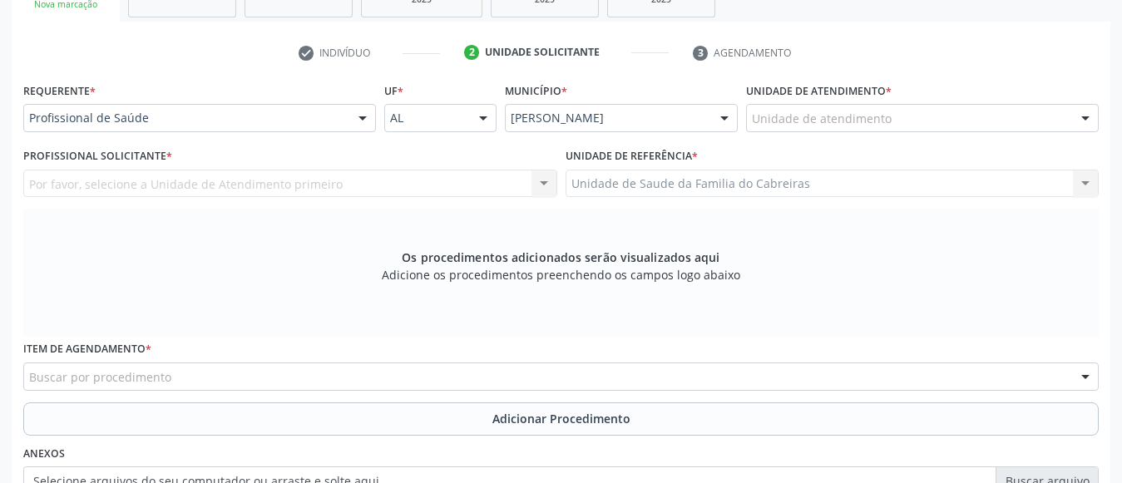
scroll to position [305, 0]
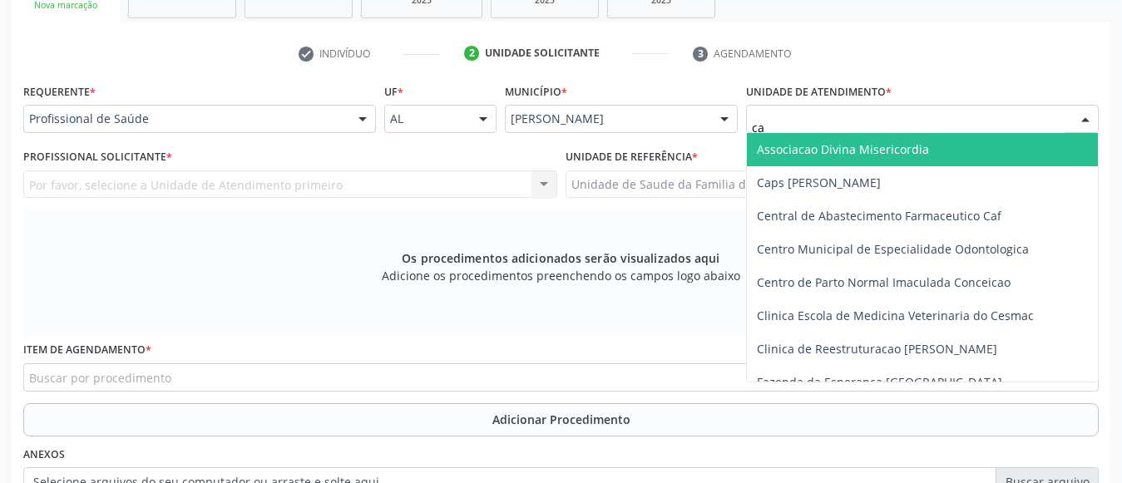
type input "cab"
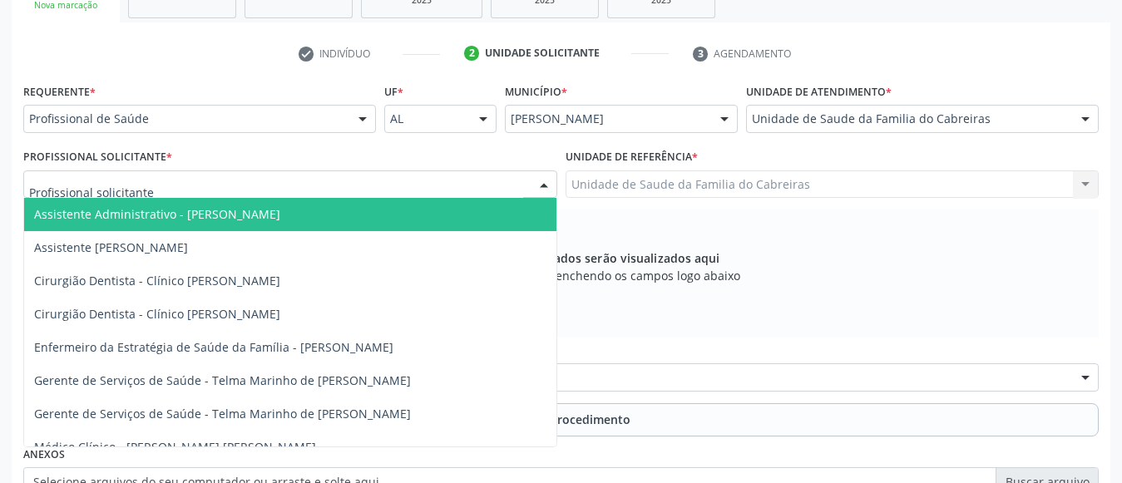
click at [348, 184] on div at bounding box center [290, 184] width 534 height 28
type input "le"
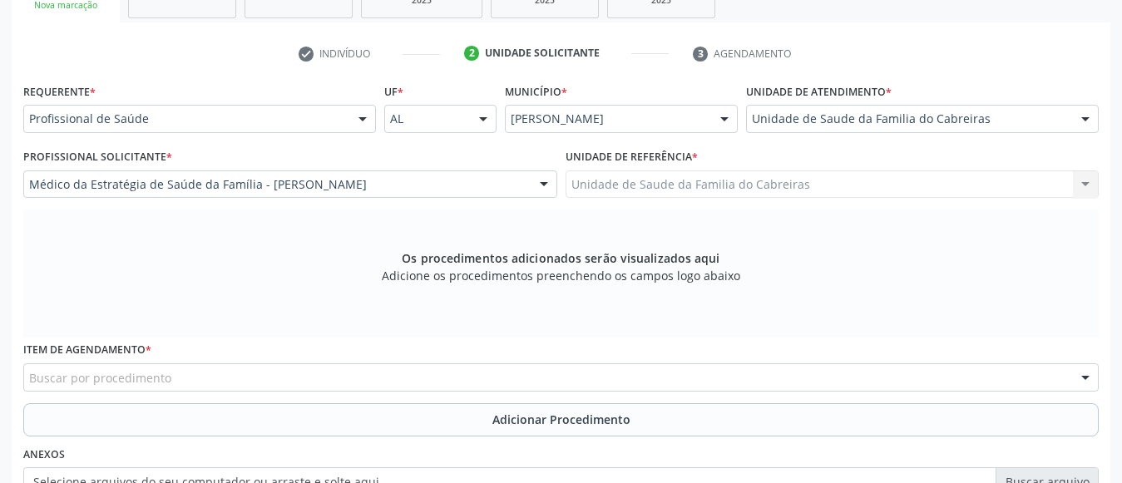
click at [280, 387] on div "Buscar por procedimento" at bounding box center [560, 377] width 1075 height 28
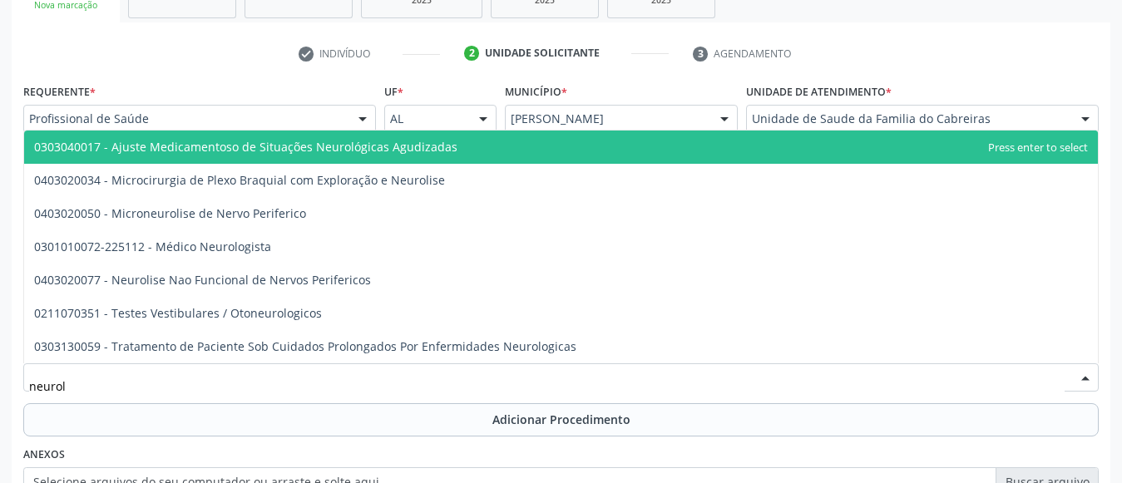
type input "neurolo"
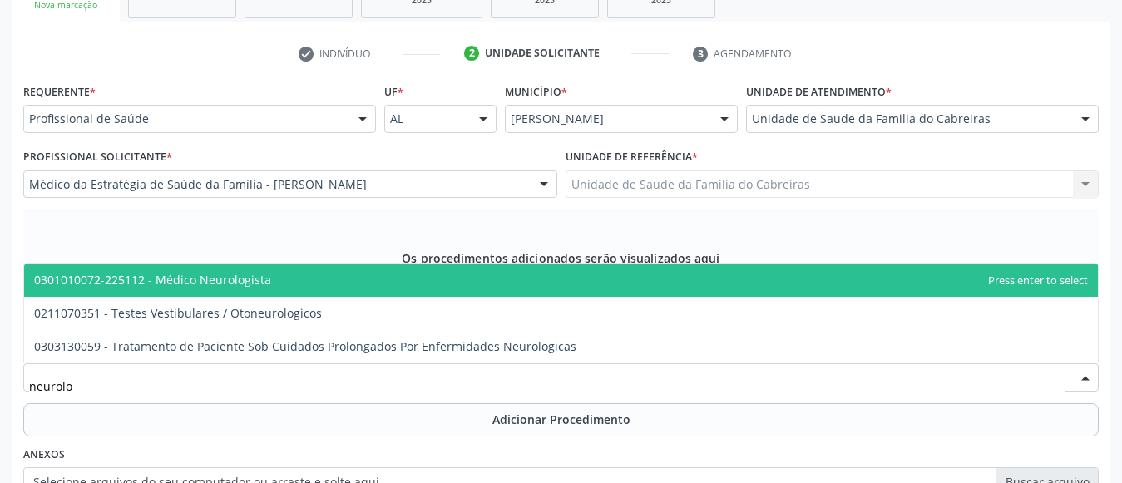
click at [297, 281] on span "0301010072-225112 - Médico Neurologista" at bounding box center [560, 280] width 1073 height 33
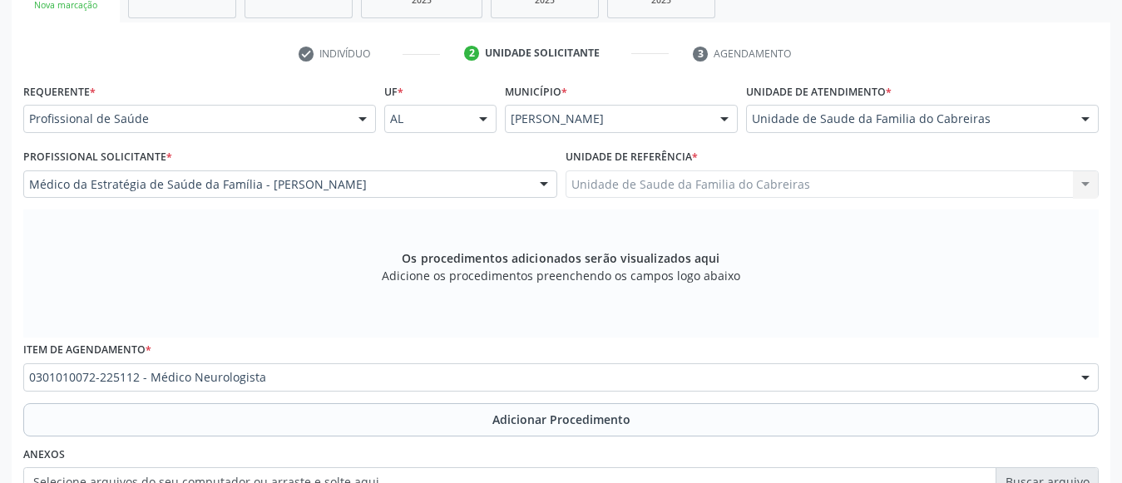
scroll to position [0, 0]
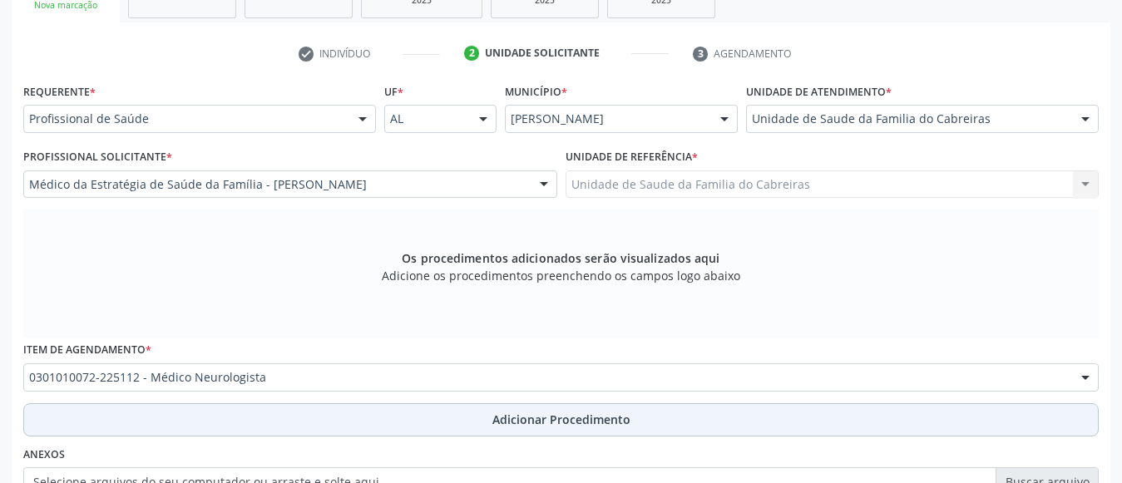
click at [317, 422] on button "Adicionar Procedimento" at bounding box center [560, 419] width 1075 height 33
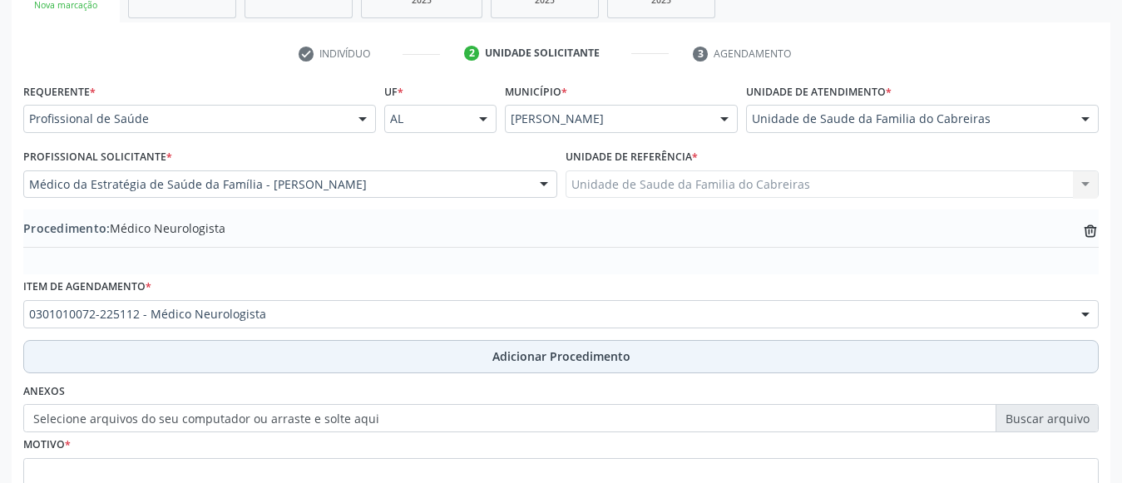
scroll to position [452, 0]
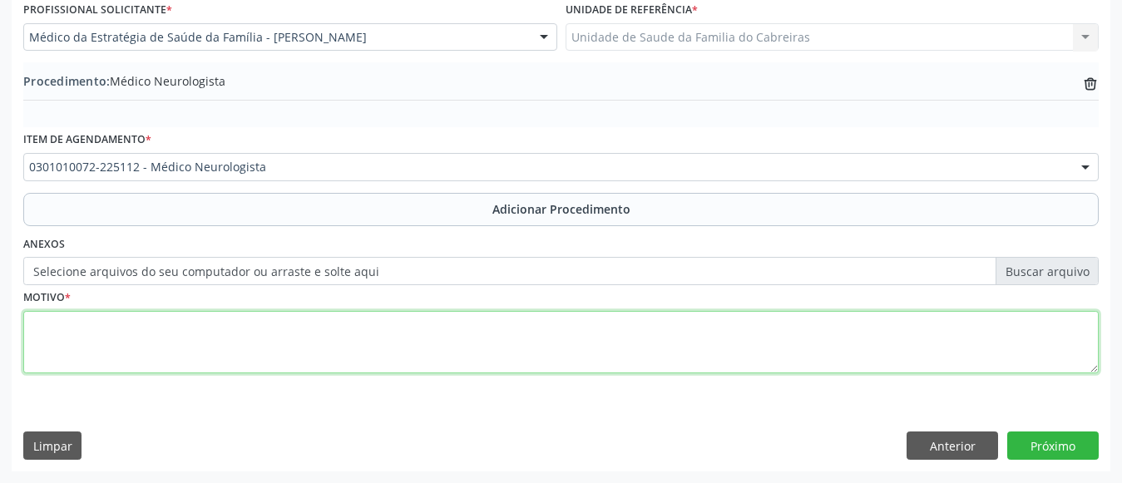
click at [346, 358] on textarea at bounding box center [560, 342] width 1075 height 63
click at [451, 326] on textarea "Paciente, 66 anos, com tremor em membro superior direito associado à bracidenia…" at bounding box center [560, 342] width 1075 height 63
click at [568, 325] on textarea "Paciente, 66 anos, com tremor em membro superior direito associado à bradicinei…" at bounding box center [560, 342] width 1075 height 63
click at [475, 327] on textarea "Paciente, 66 anos, com tremor em membro superior direito associado à bradicinei…" at bounding box center [560, 342] width 1075 height 63
click at [595, 337] on textarea "Paciente, 66 anos, com tremor em membro superior direito associado à bradicines…" at bounding box center [560, 342] width 1075 height 63
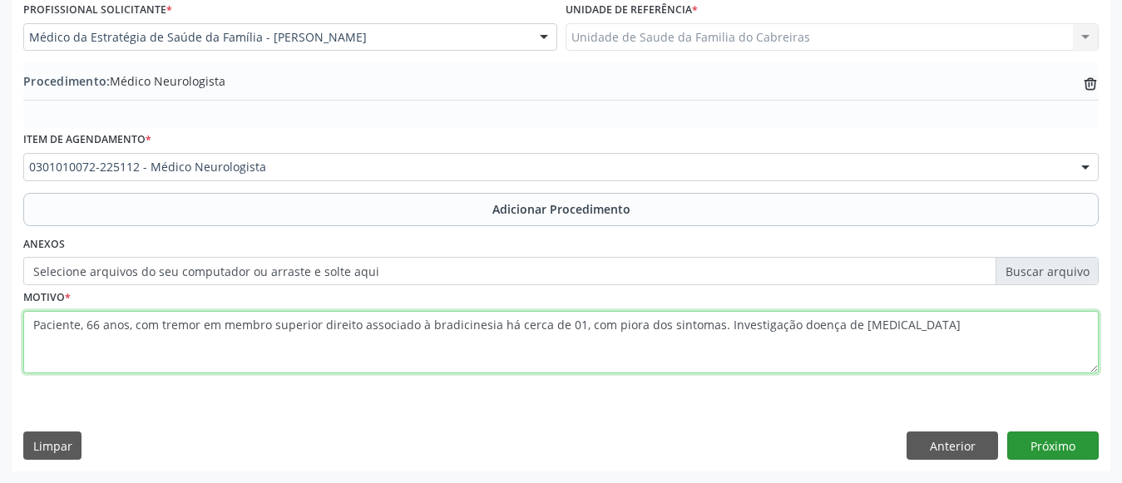
type textarea "Paciente, 66 anos, com tremor em membro superior direito associado à bradicines…"
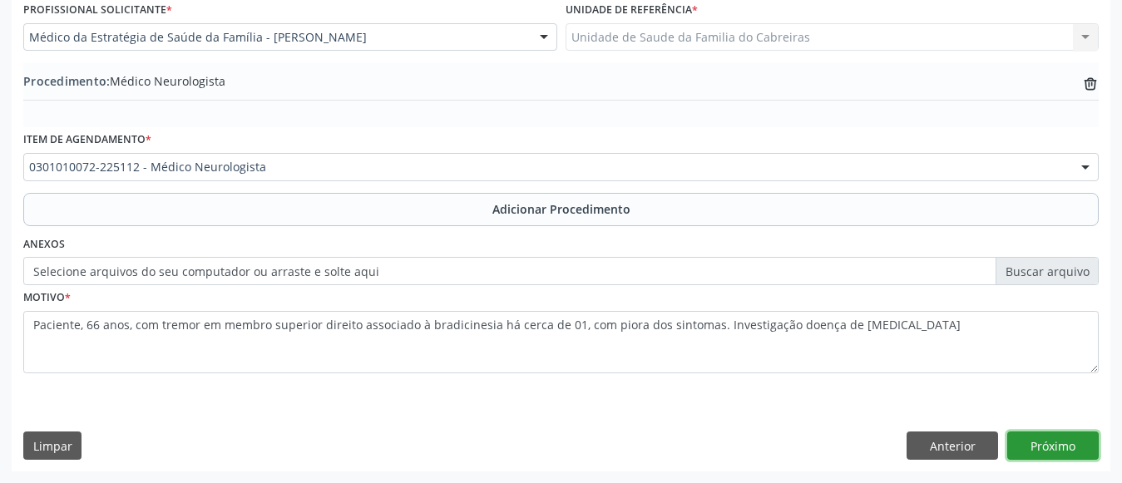
click at [1078, 442] on button "Próximo" at bounding box center [1052, 446] width 91 height 28
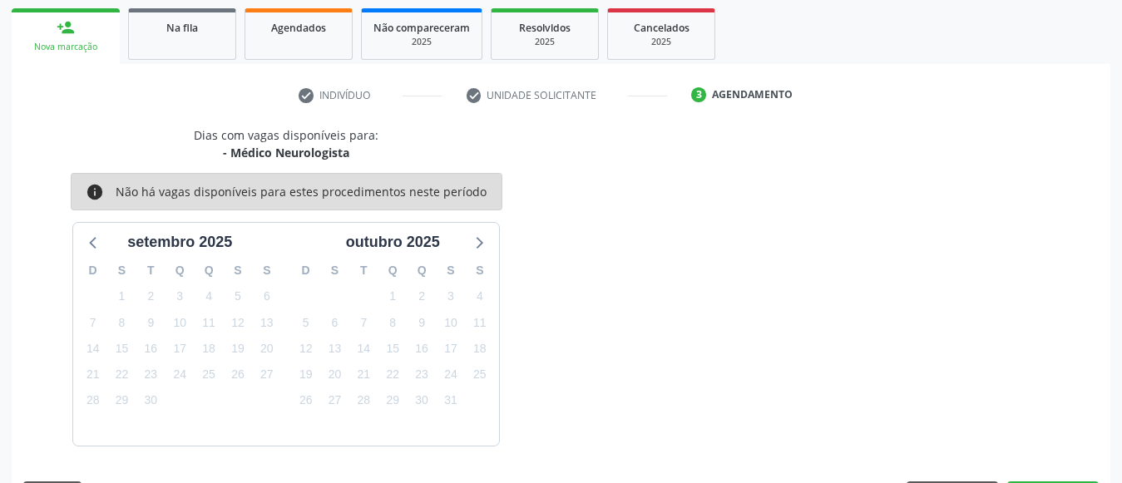
scroll to position [313, 0]
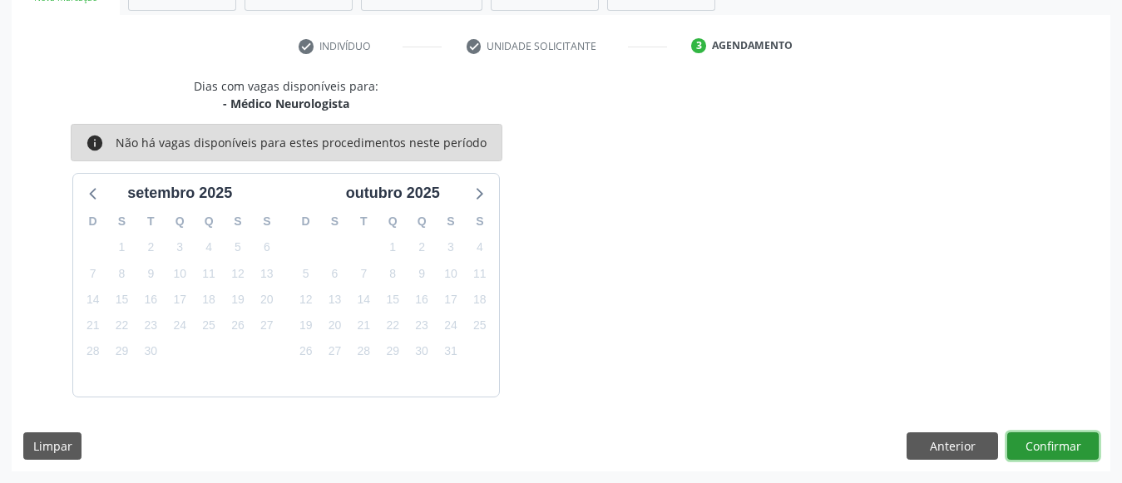
click at [1050, 443] on button "Confirmar" at bounding box center [1052, 446] width 91 height 28
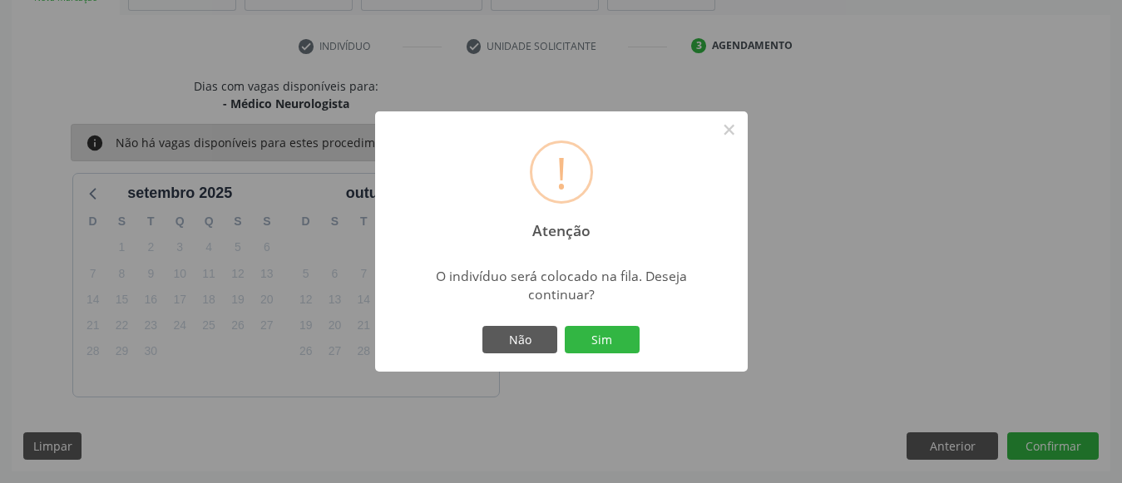
click at [565, 326] on button "Sim" at bounding box center [602, 340] width 75 height 28
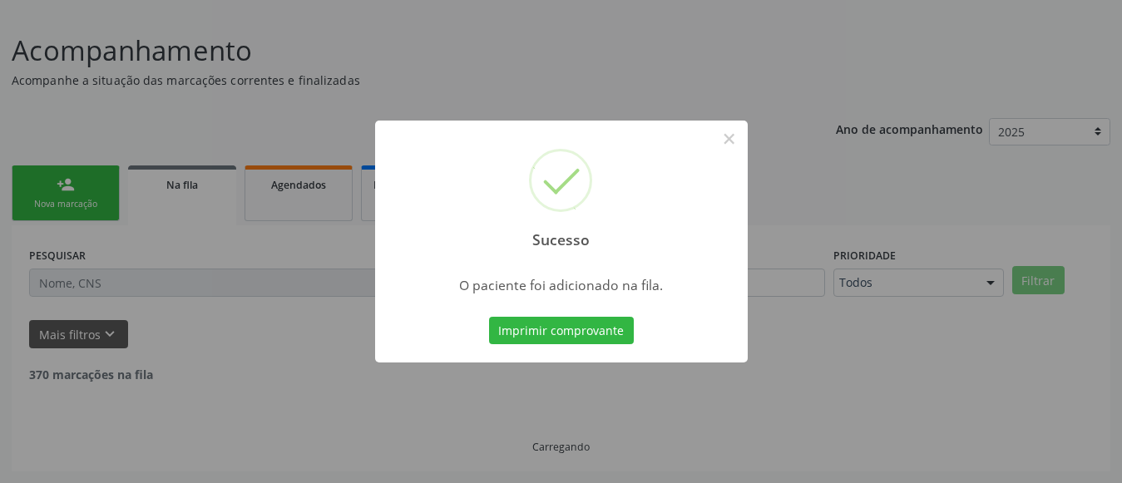
scroll to position [89, 0]
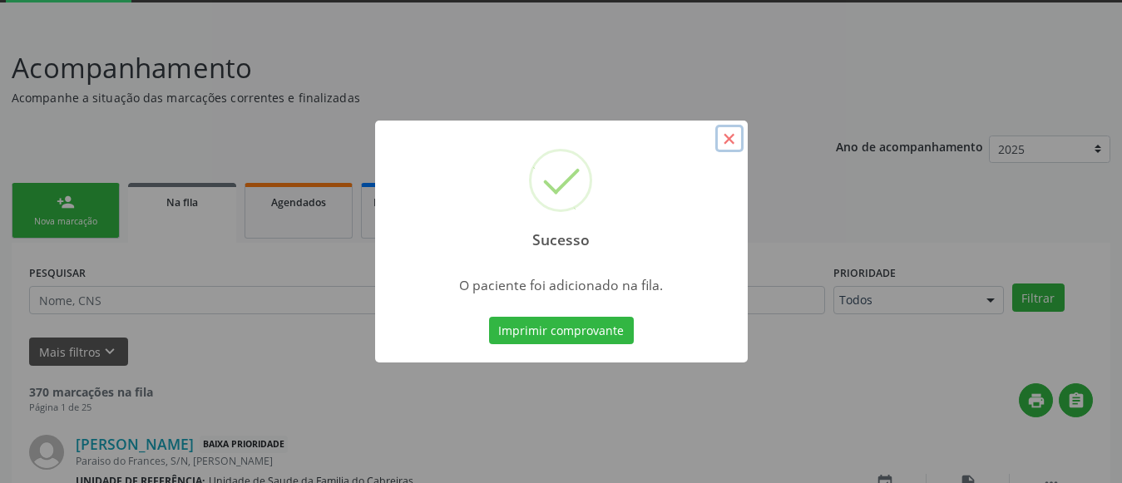
click at [735, 142] on button "×" at bounding box center [729, 139] width 28 height 28
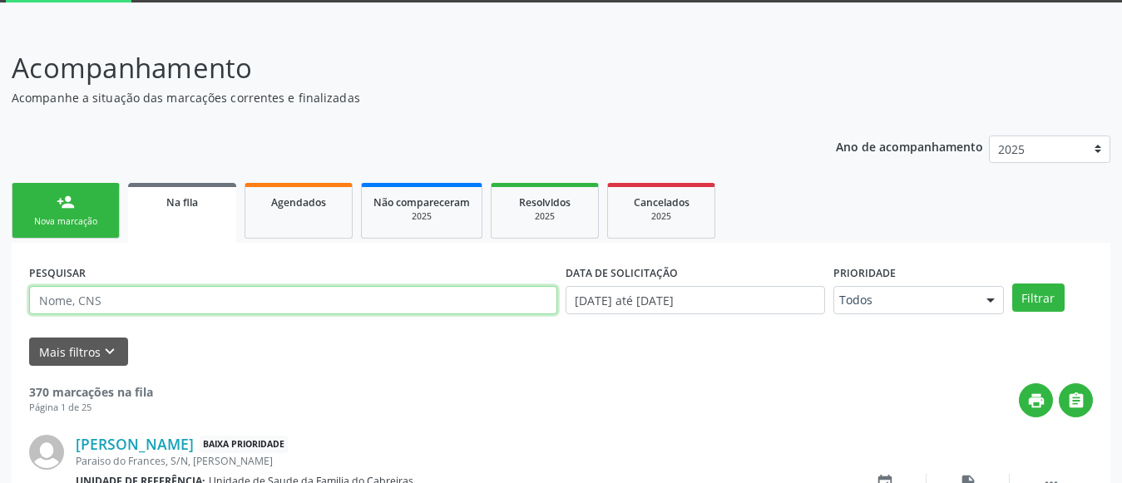
click at [379, 289] on input "text" at bounding box center [293, 300] width 528 height 28
type input "davi miguel"
click at [1012, 284] on button "Filtrar" at bounding box center [1038, 298] width 52 height 28
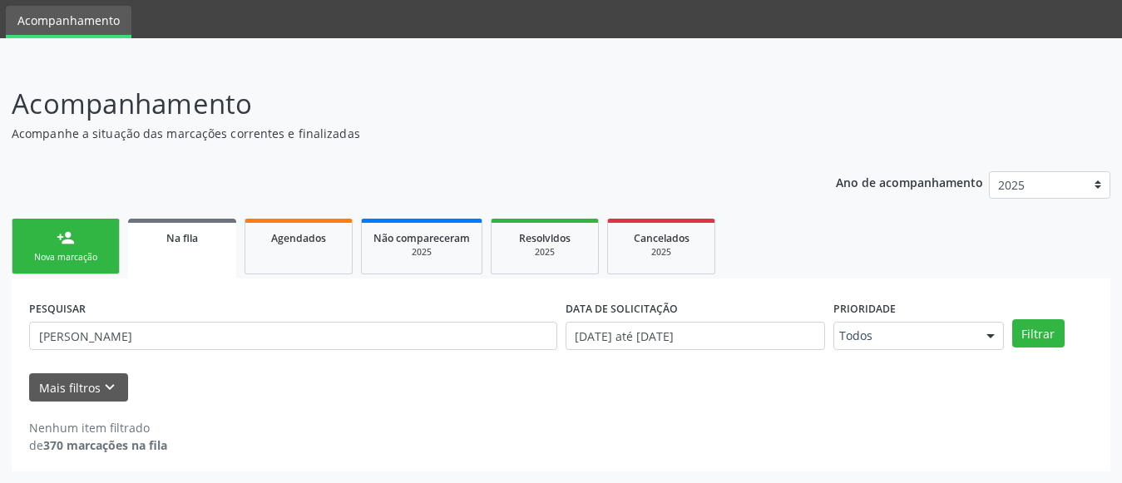
scroll to position [53, 0]
click at [309, 243] on span "Agendados" at bounding box center [298, 238] width 55 height 14
